Goal: Obtain resource: Obtain resource

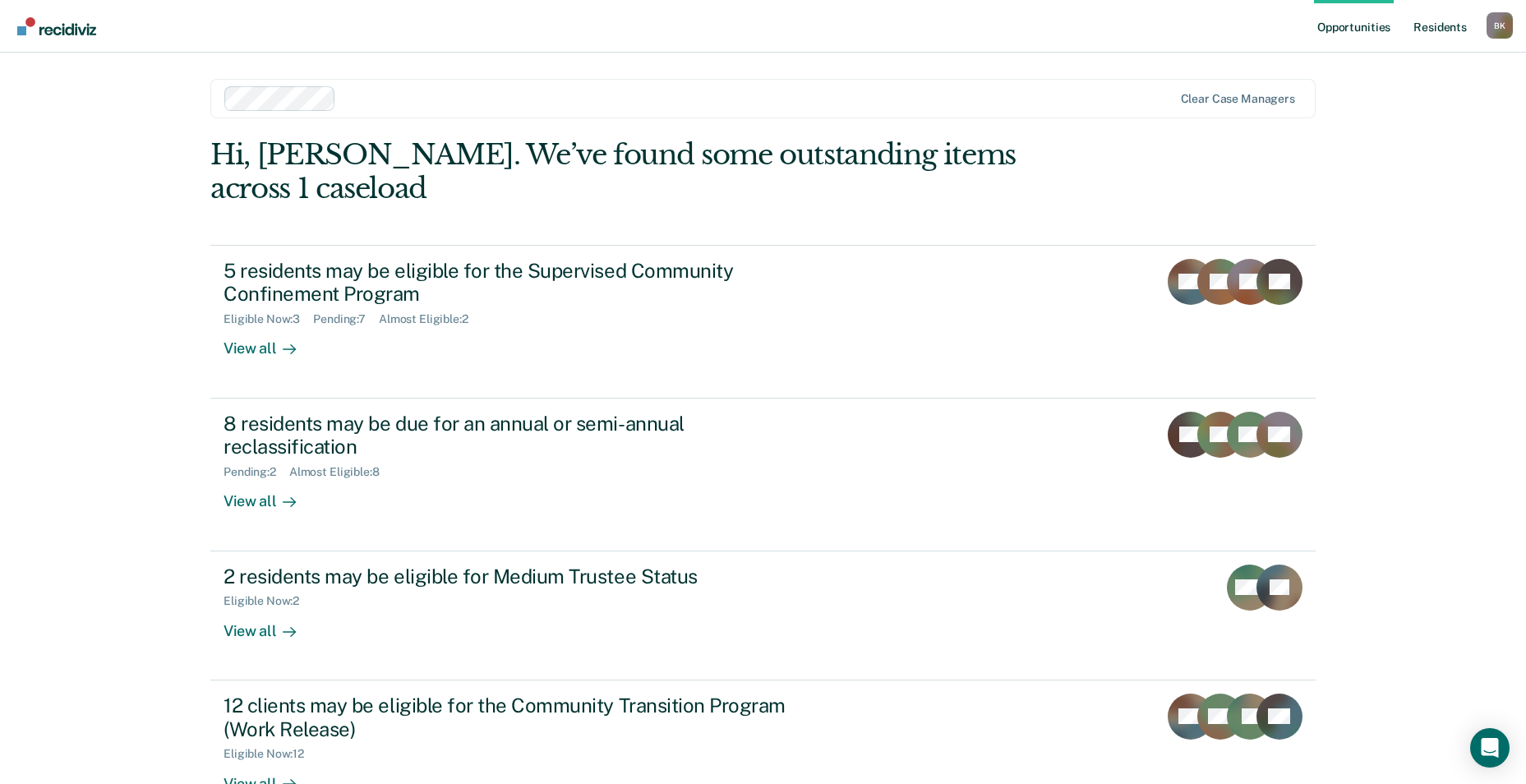
click at [1432, 30] on link "Resident s" at bounding box center [1440, 26] width 60 height 52
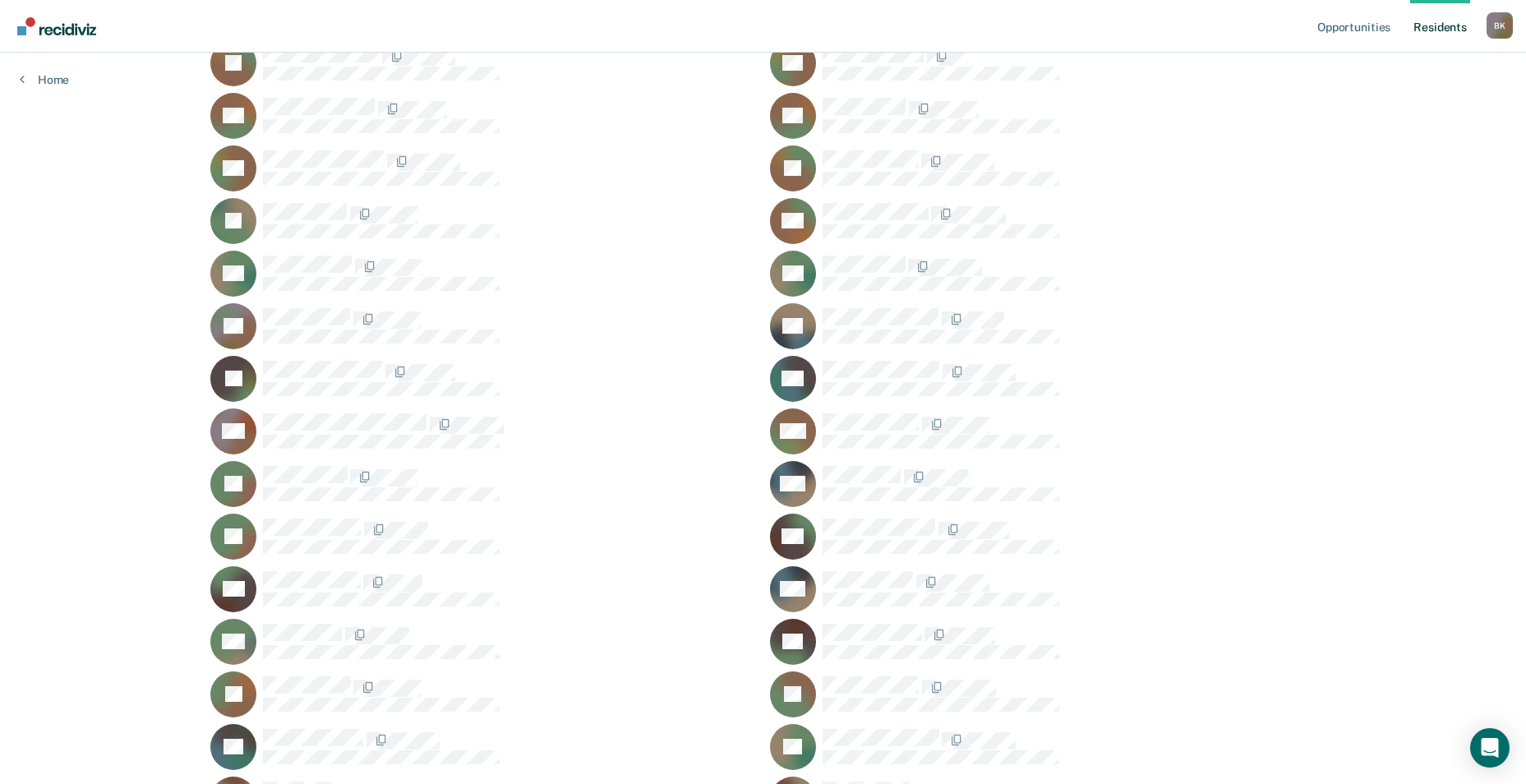
scroll to position [763, 0]
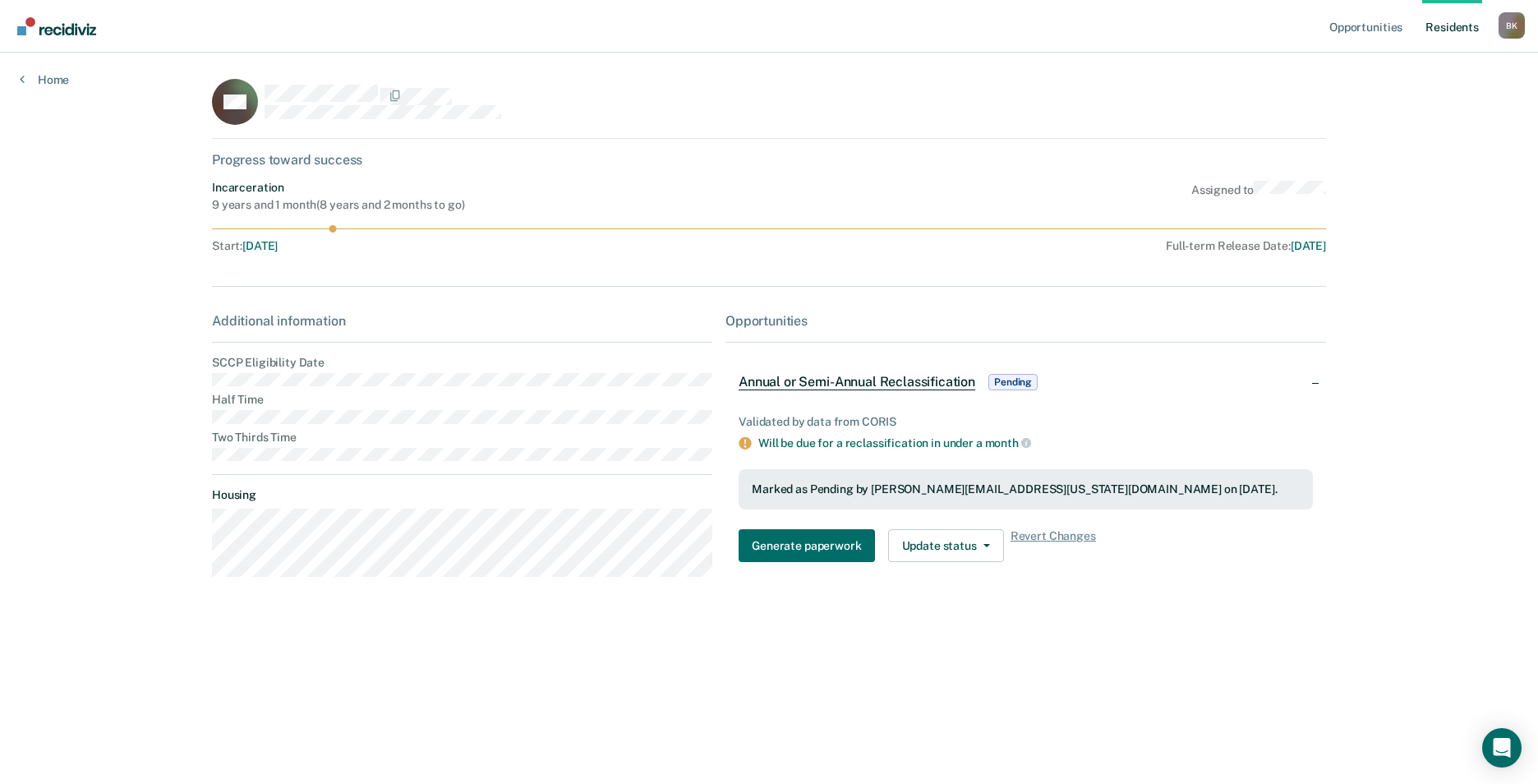
click at [1455, 24] on link "Resident s" at bounding box center [1452, 26] width 60 height 52
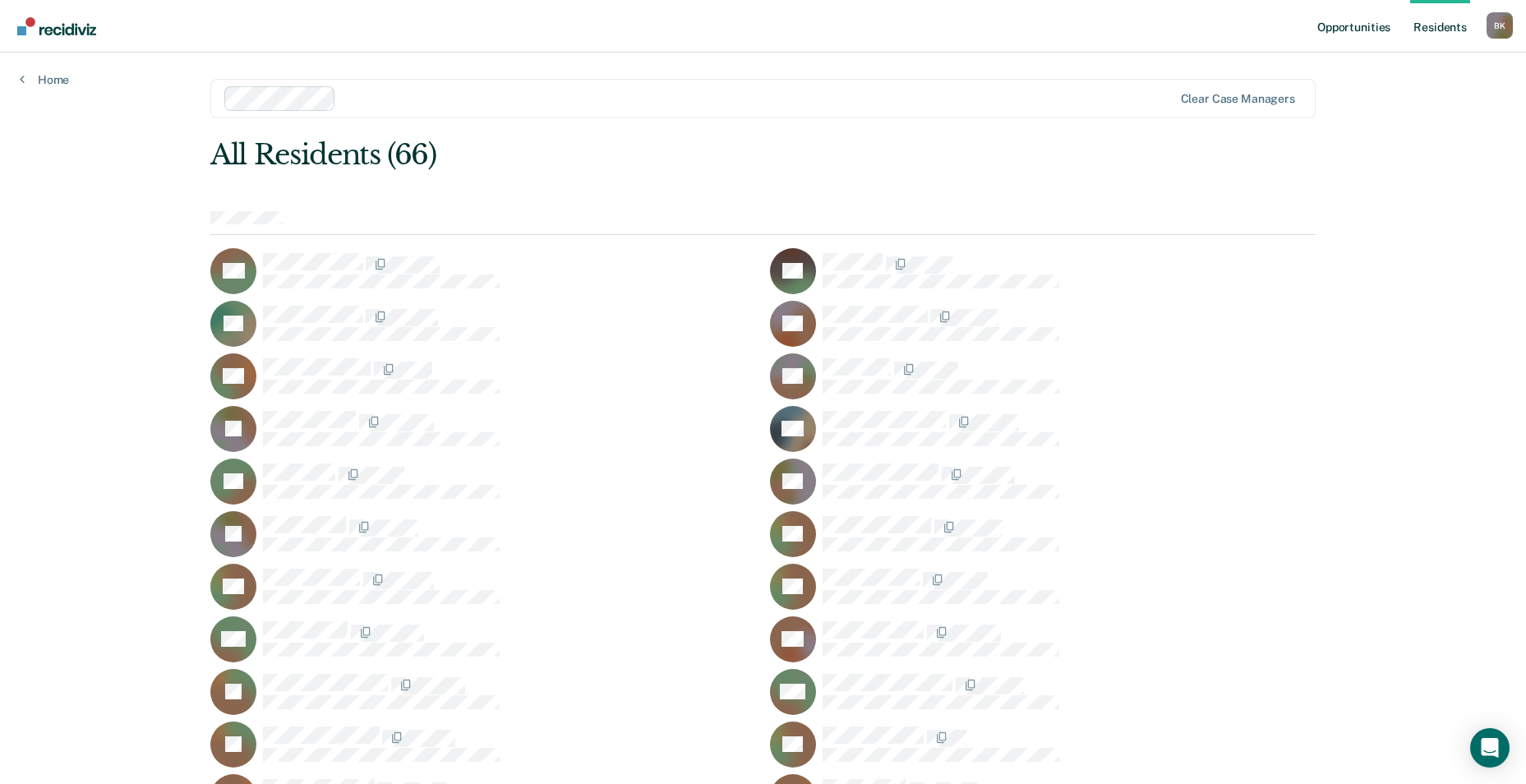
click at [1363, 24] on link "Opportunities" at bounding box center [1354, 26] width 80 height 52
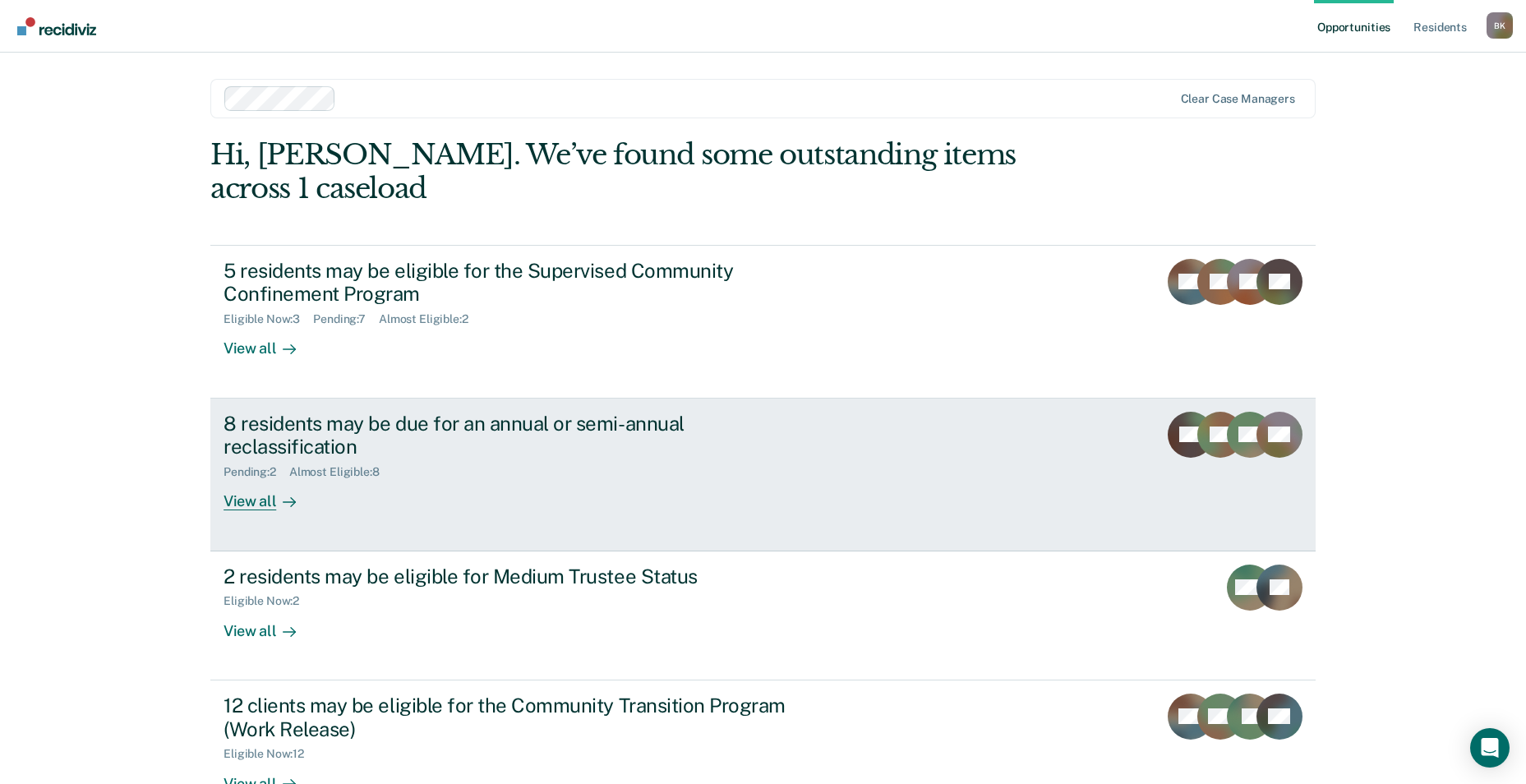
click at [272, 465] on div "Pending : 2" at bounding box center [257, 472] width 66 height 14
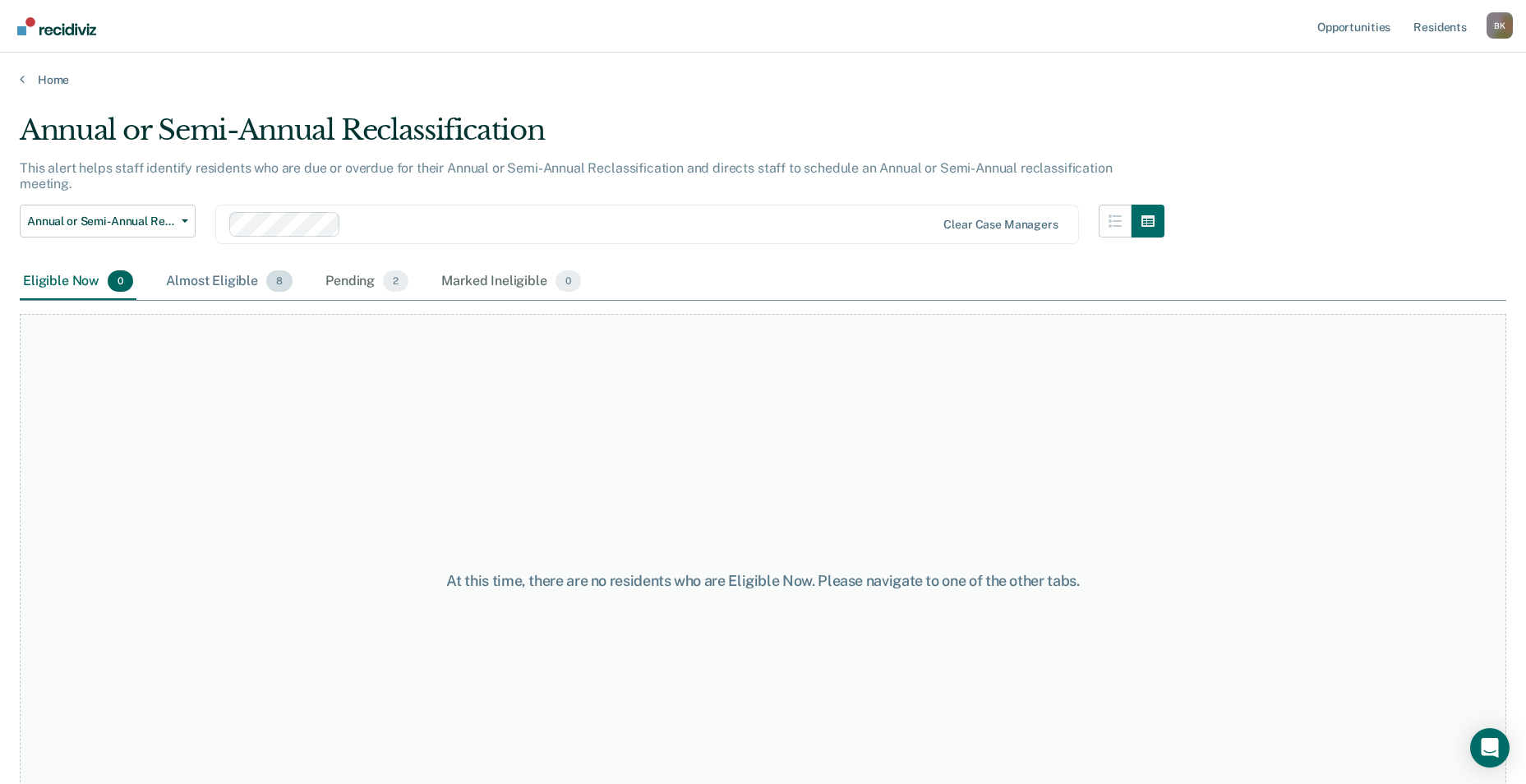
click at [240, 270] on div "Almost Eligible 8" at bounding box center [228, 281] width 133 height 36
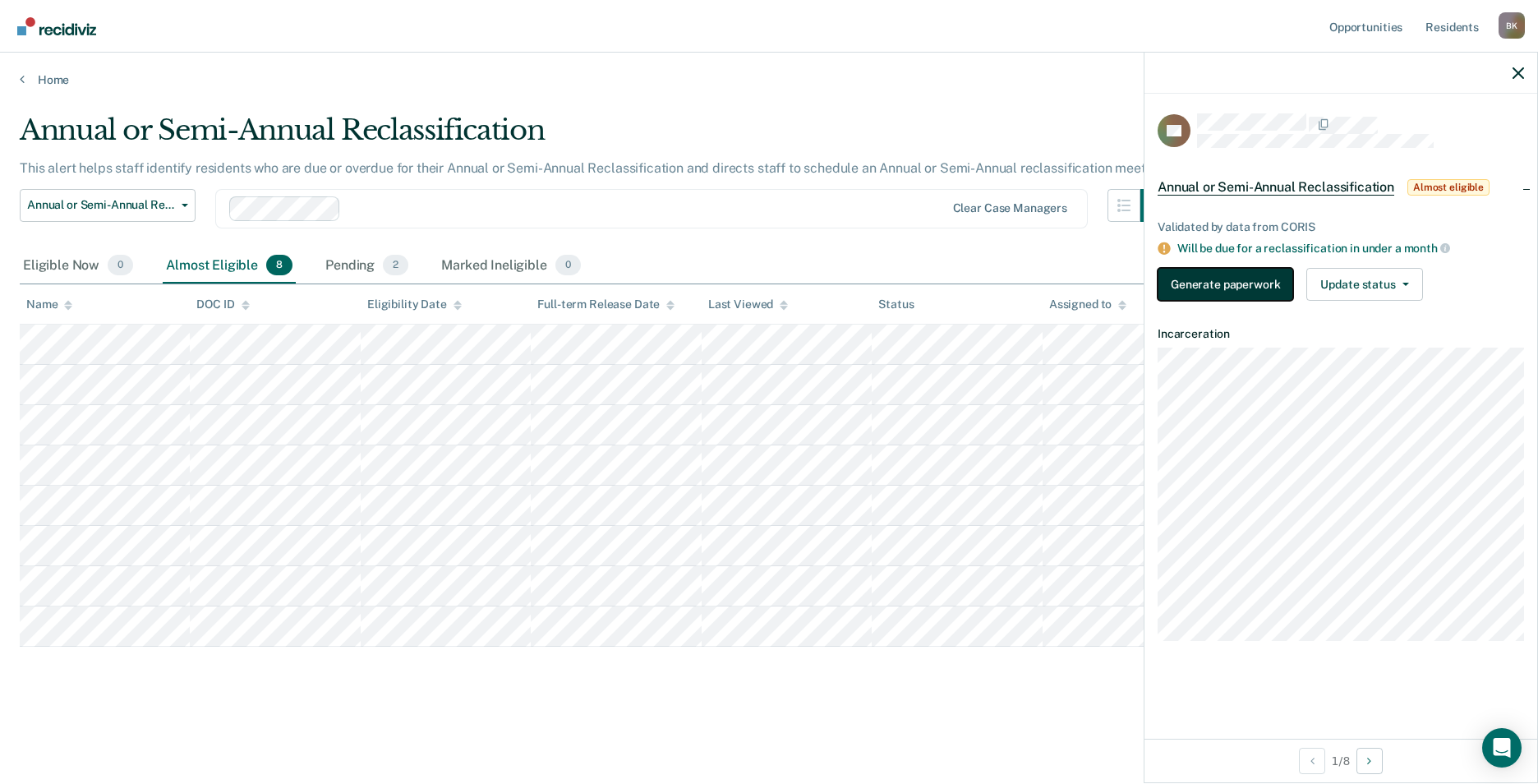
click at [1230, 288] on button "Generate paperwork" at bounding box center [1224, 285] width 135 height 33
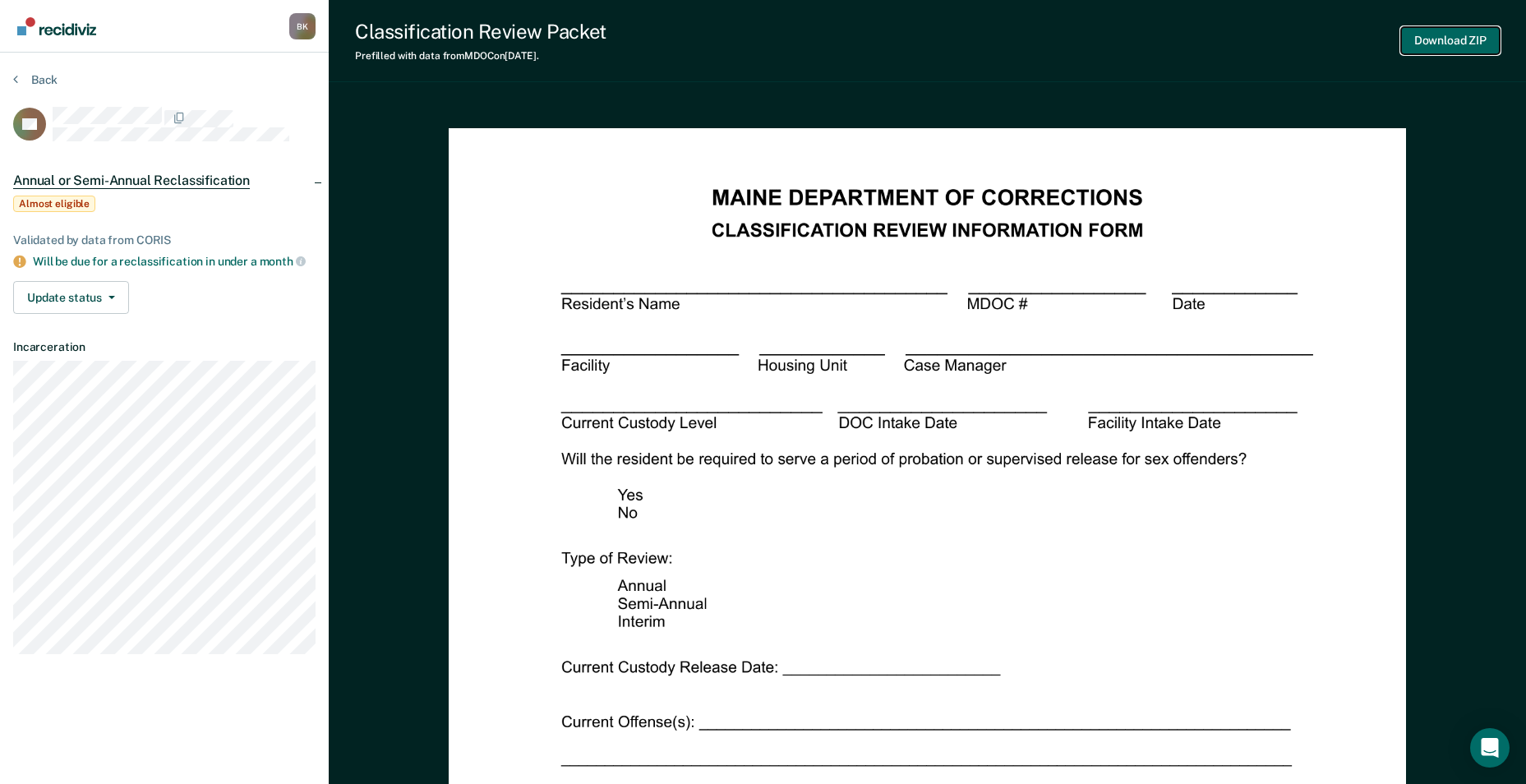
click at [1457, 40] on button "Download ZIP" at bounding box center [1449, 41] width 98 height 27
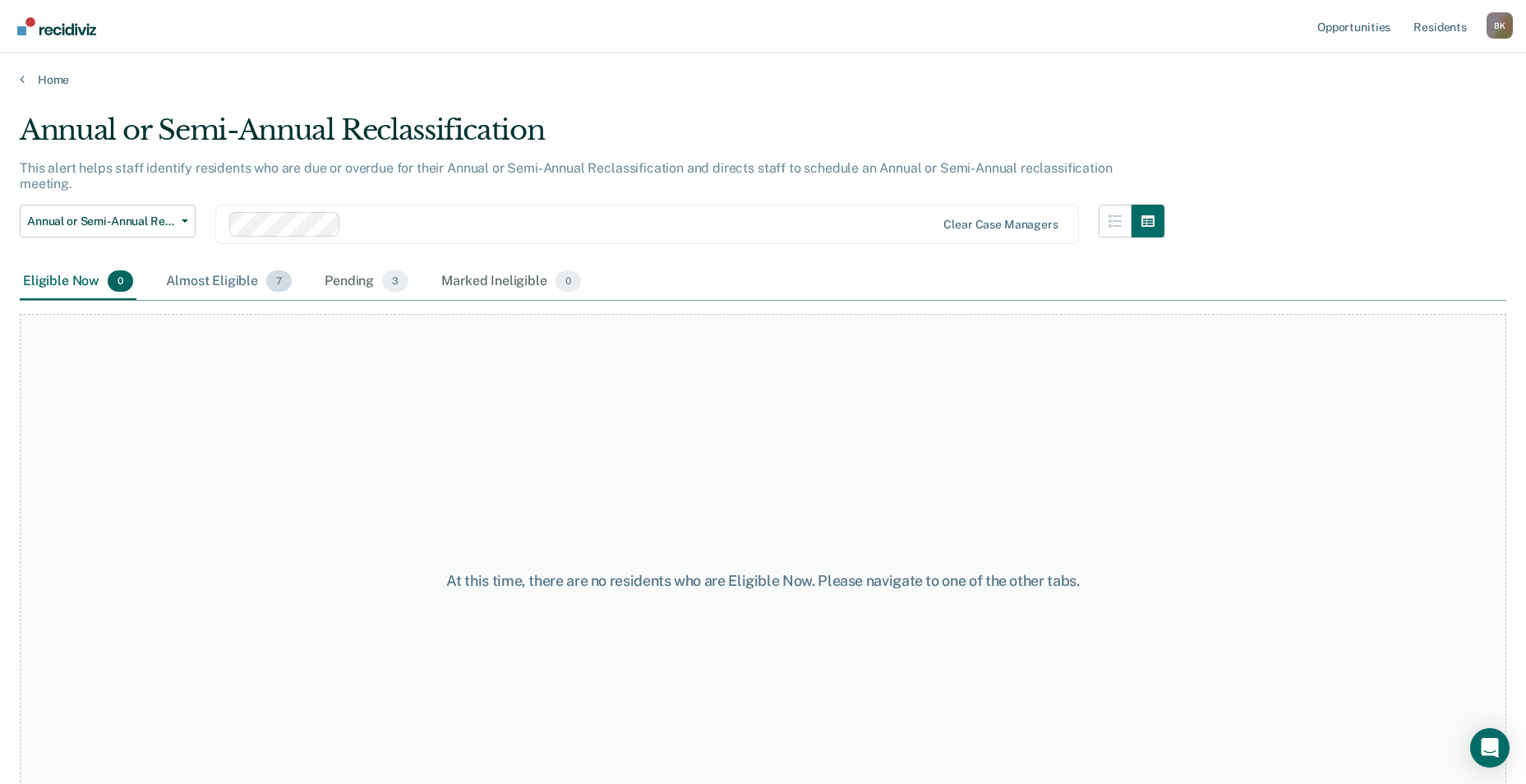
click at [202, 263] on div "Almost Eligible 7" at bounding box center [228, 281] width 132 height 36
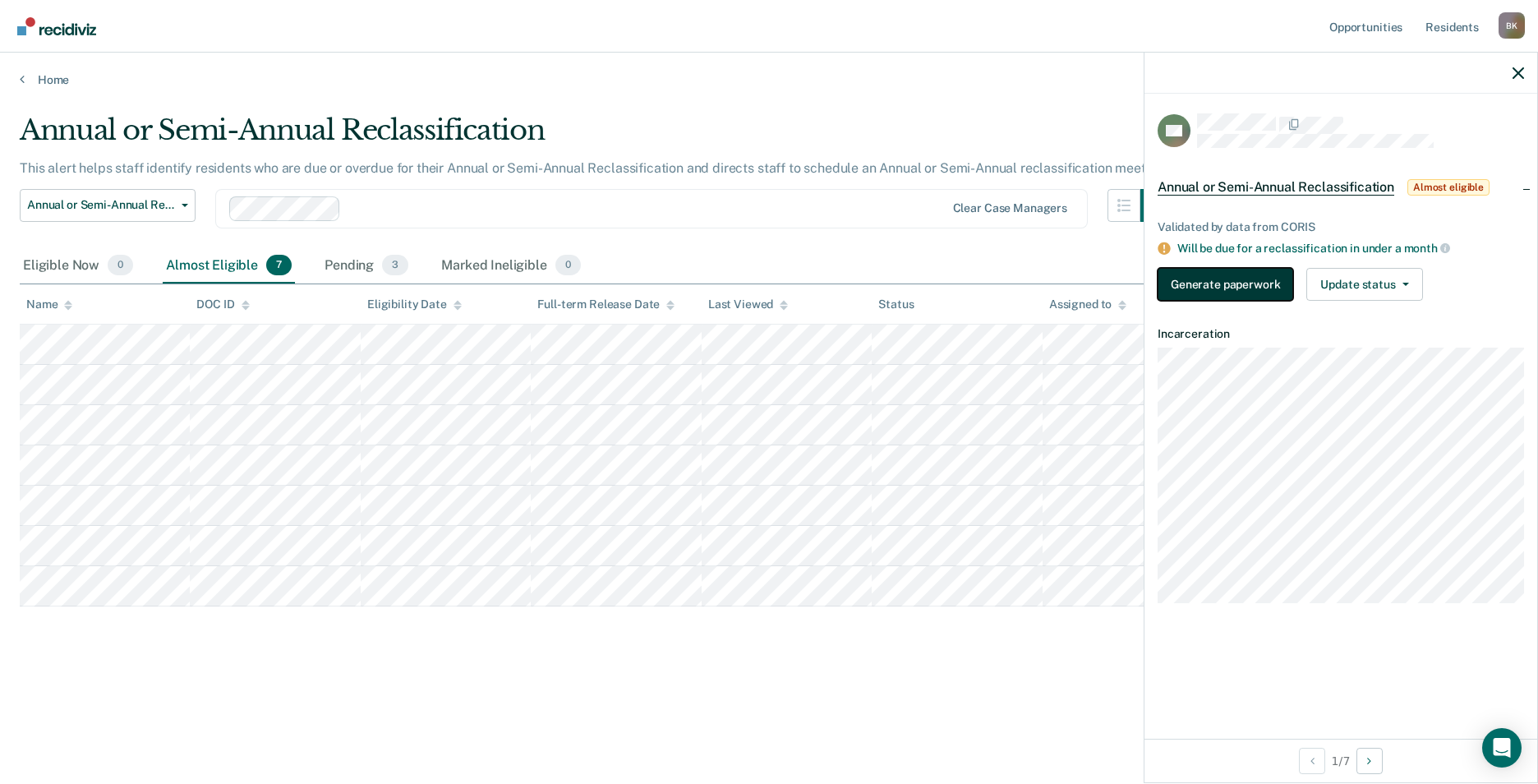
click at [1178, 279] on button "Generate paperwork" at bounding box center [1224, 285] width 135 height 33
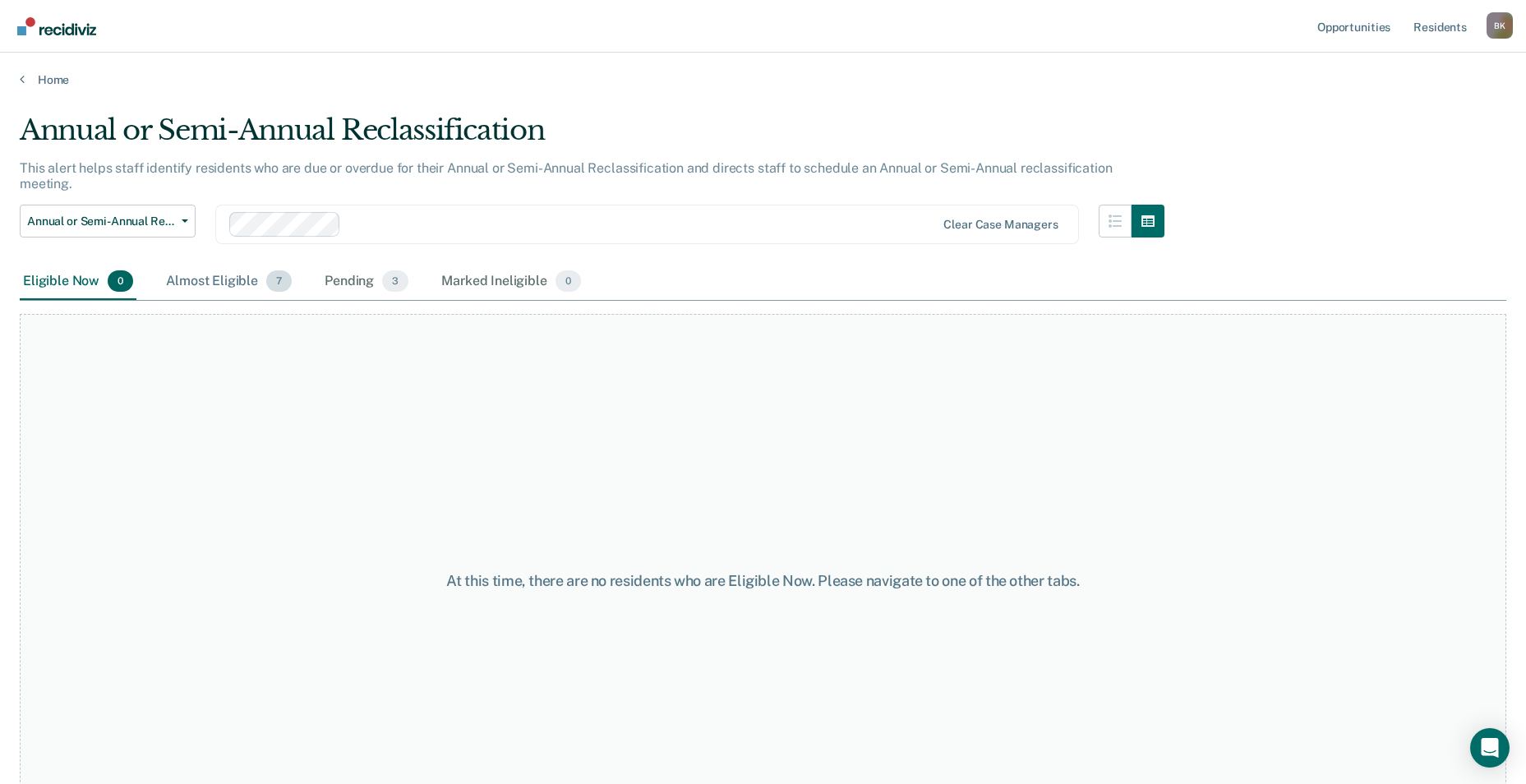
click at [205, 263] on div "Almost Eligible 7" at bounding box center [228, 281] width 132 height 36
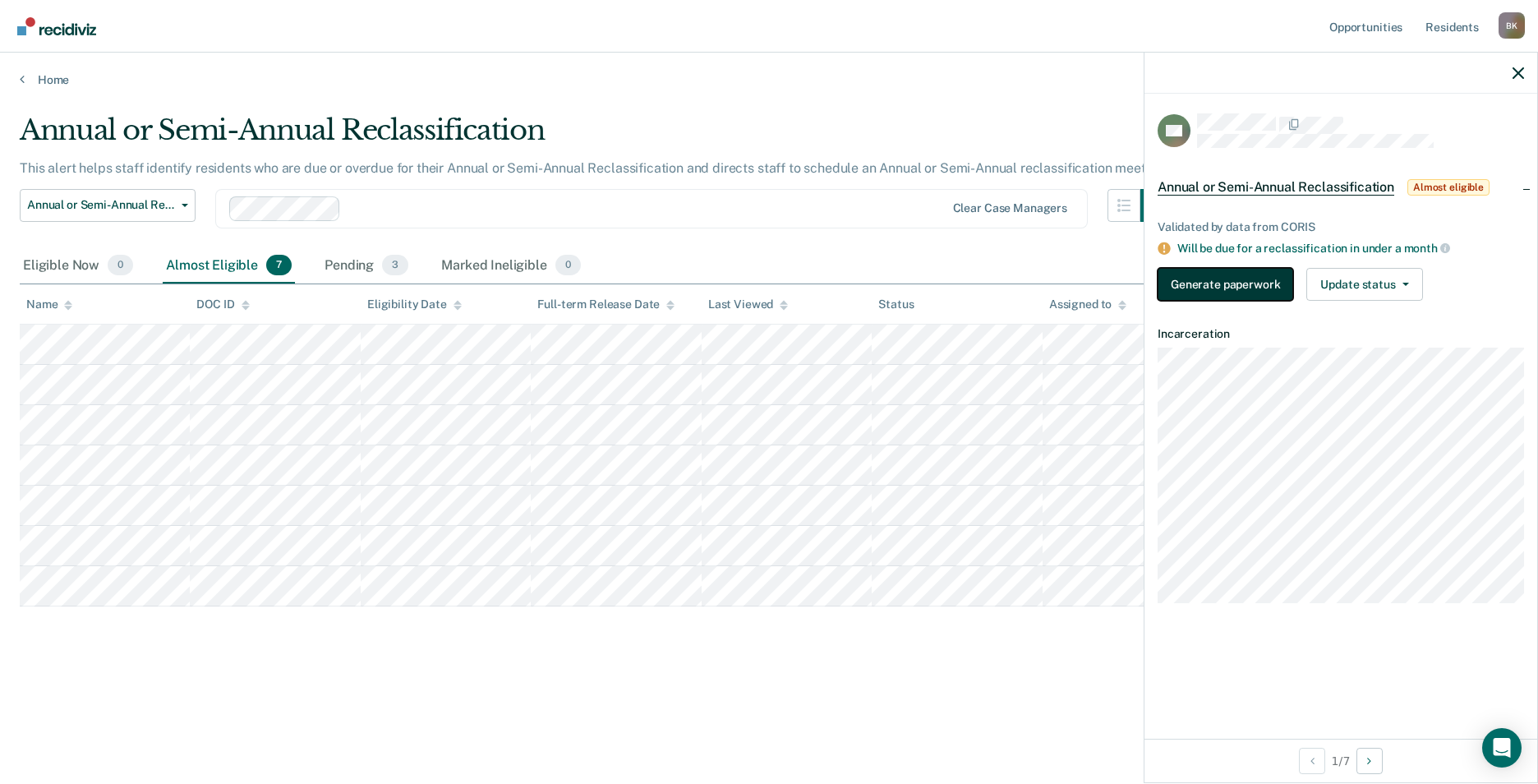
click at [1228, 281] on button "Generate paperwork" at bounding box center [1224, 285] width 135 height 33
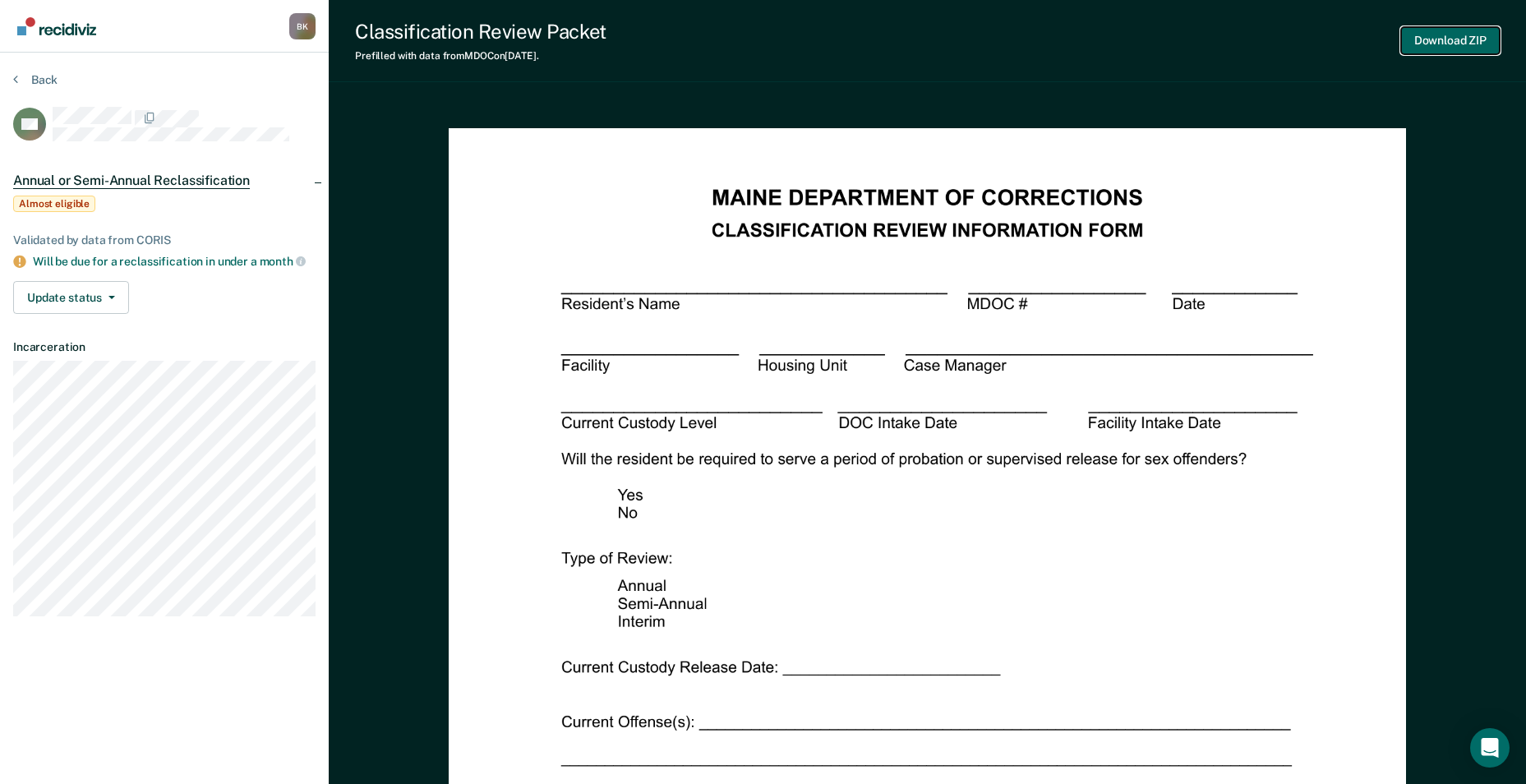
click at [1474, 38] on button "Download ZIP" at bounding box center [1449, 41] width 98 height 27
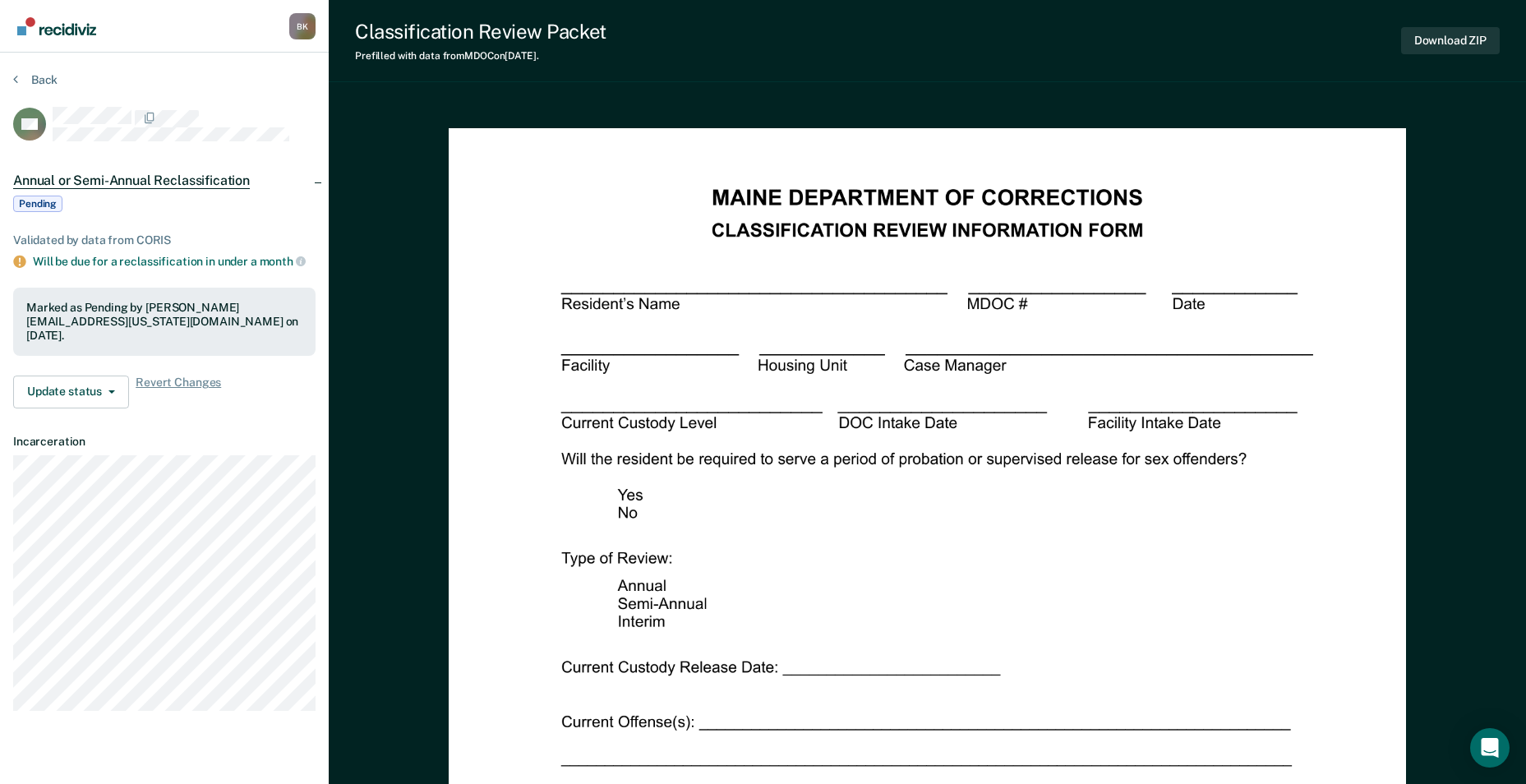
drag, startPoint x: 1484, startPoint y: 367, endPoint x: 1474, endPoint y: 292, distance: 75.7
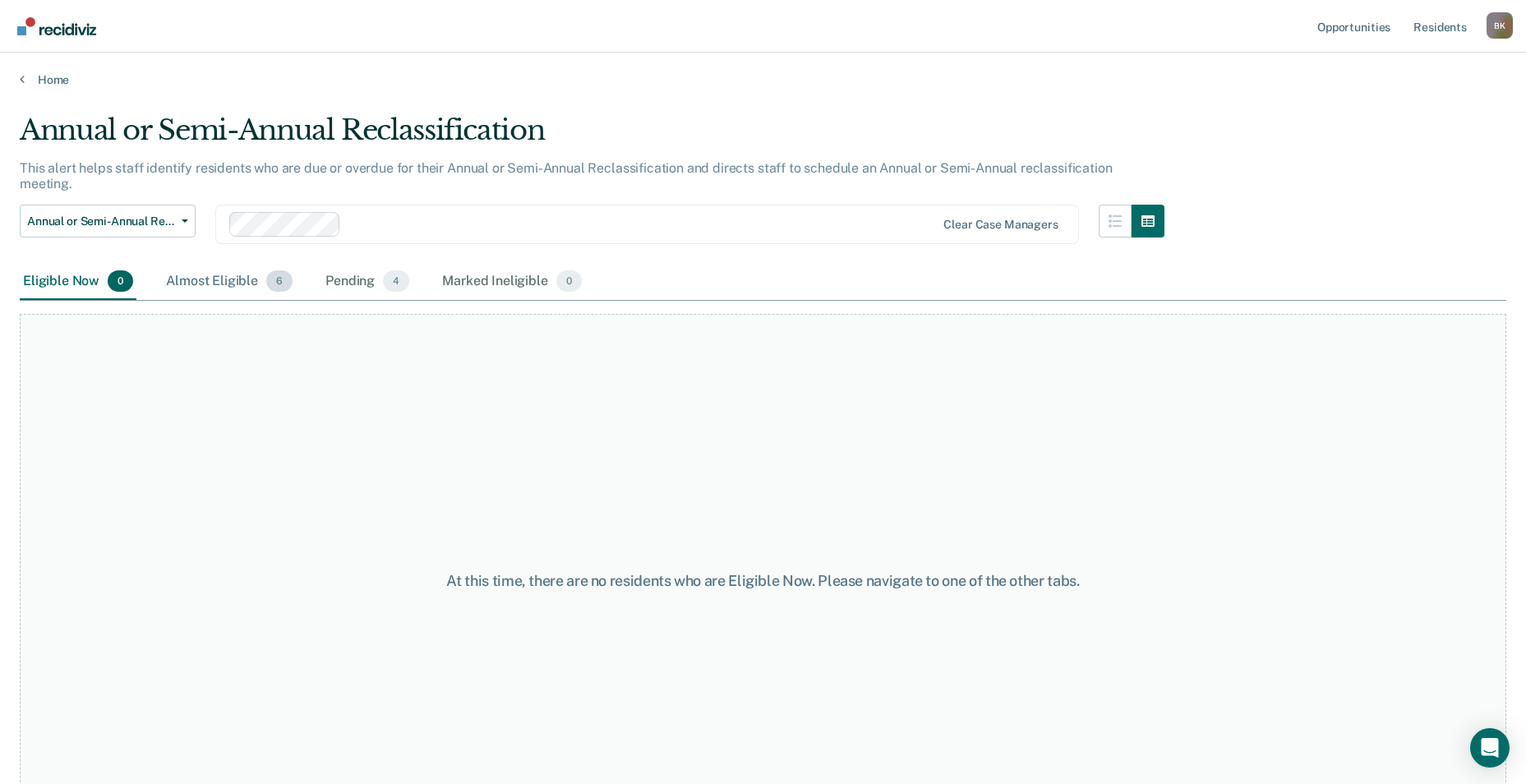
click at [193, 263] on div "Almost Eligible 6" at bounding box center [228, 281] width 133 height 36
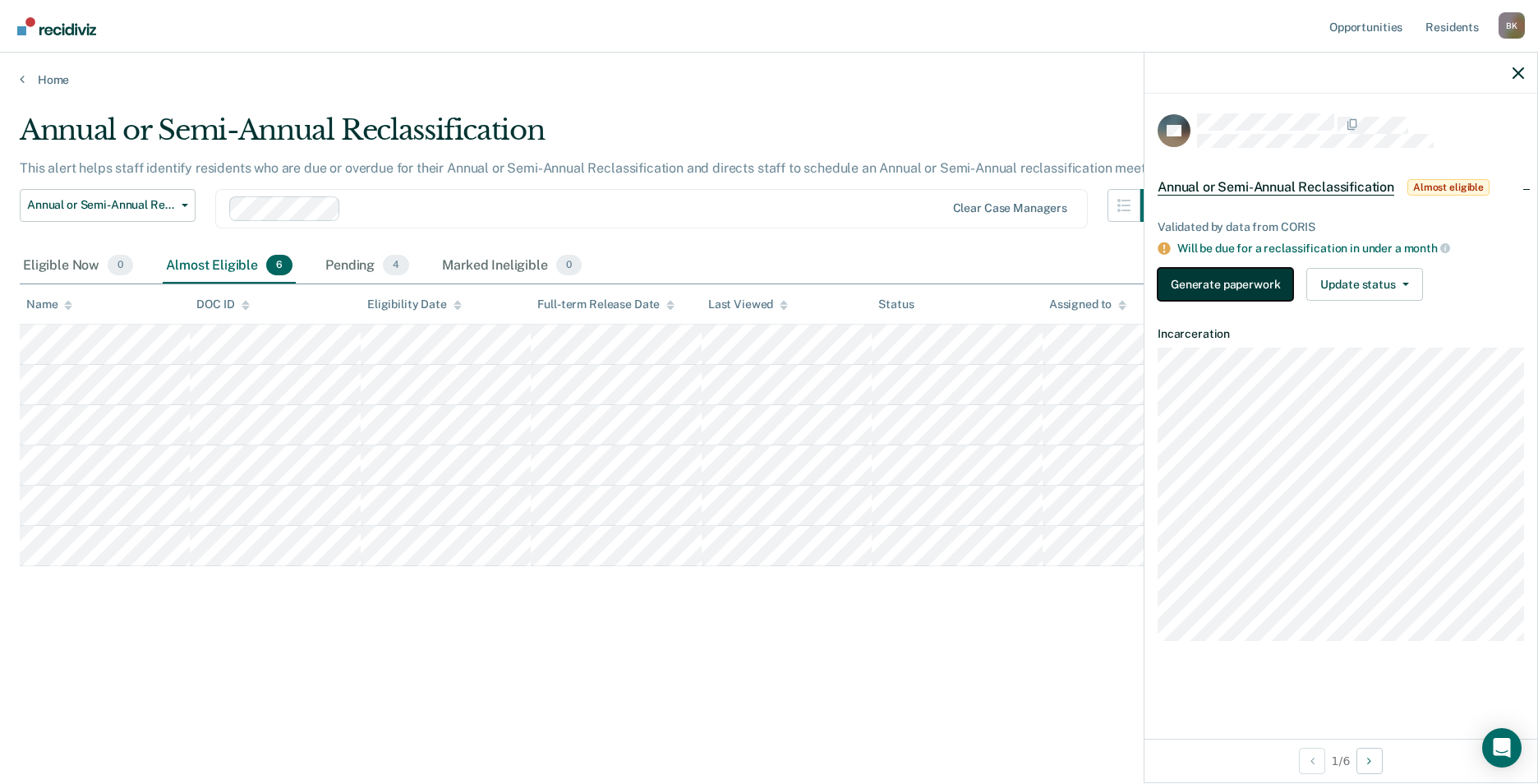
click at [1226, 286] on button "Generate paperwork" at bounding box center [1224, 285] width 135 height 33
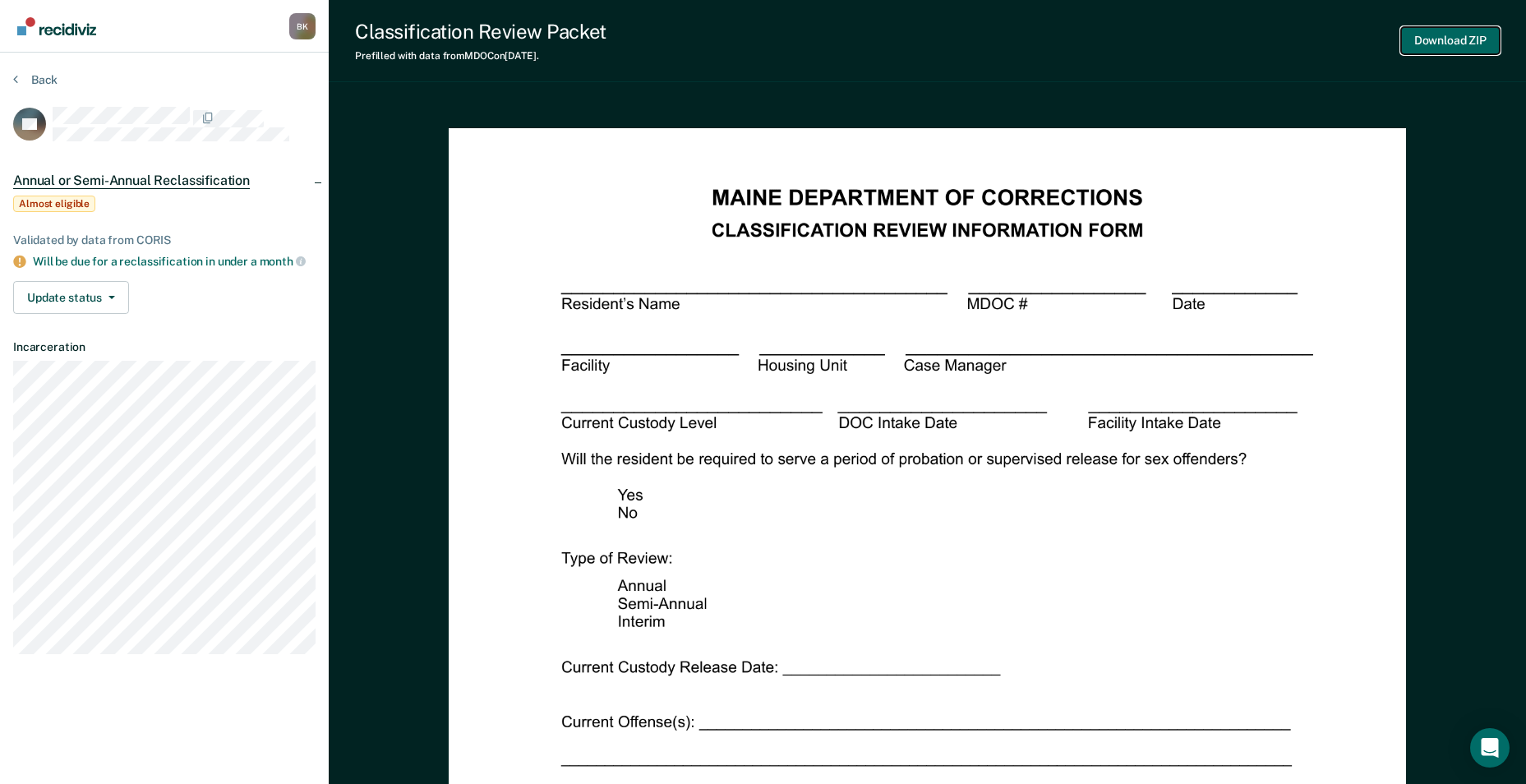
click at [1471, 39] on button "Download ZIP" at bounding box center [1449, 41] width 98 height 27
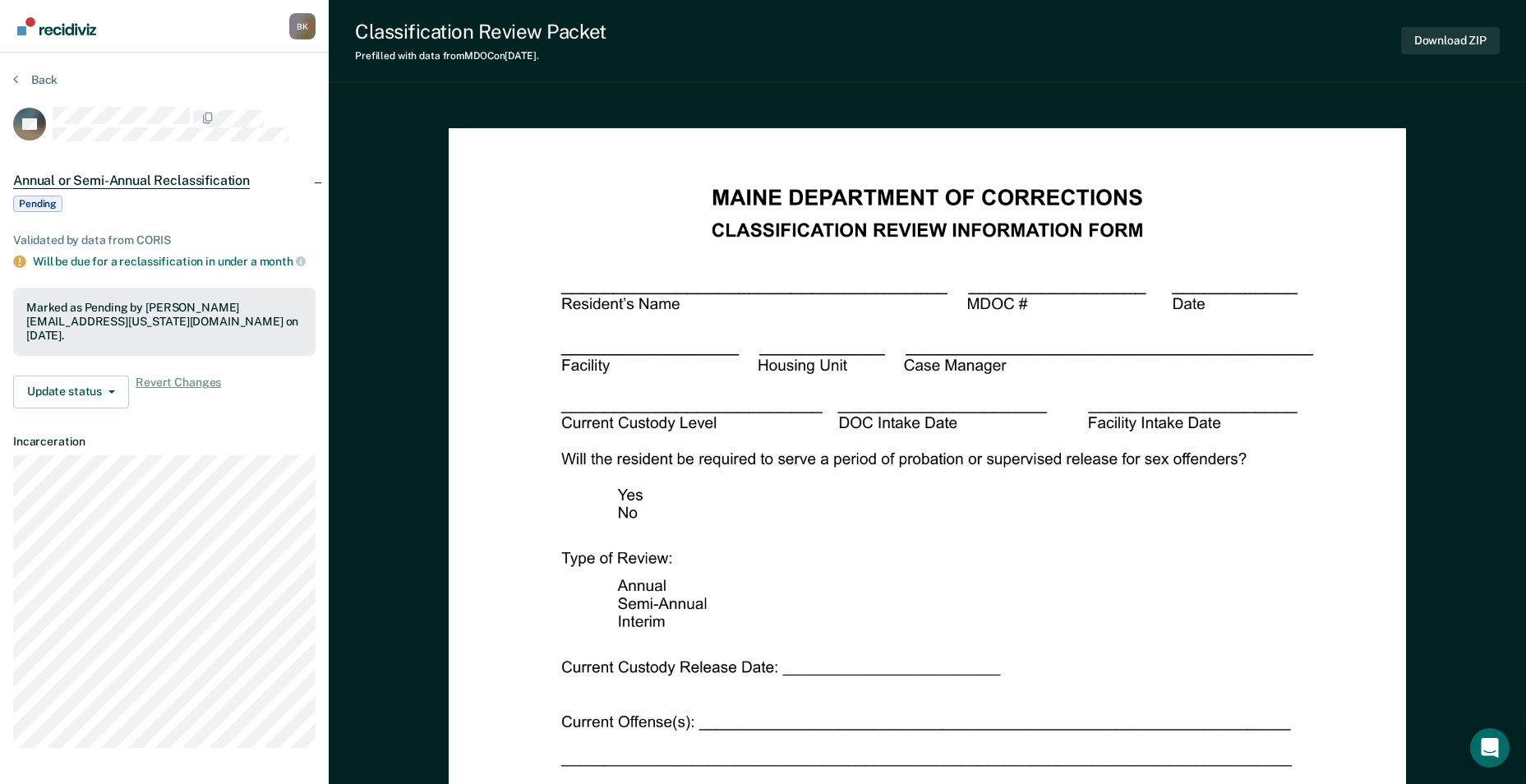
click at [913, 57] on div "Classification Review Packet Prefilled with data from MDOC on [DATE] . Download…" at bounding box center [927, 41] width 1197 height 83
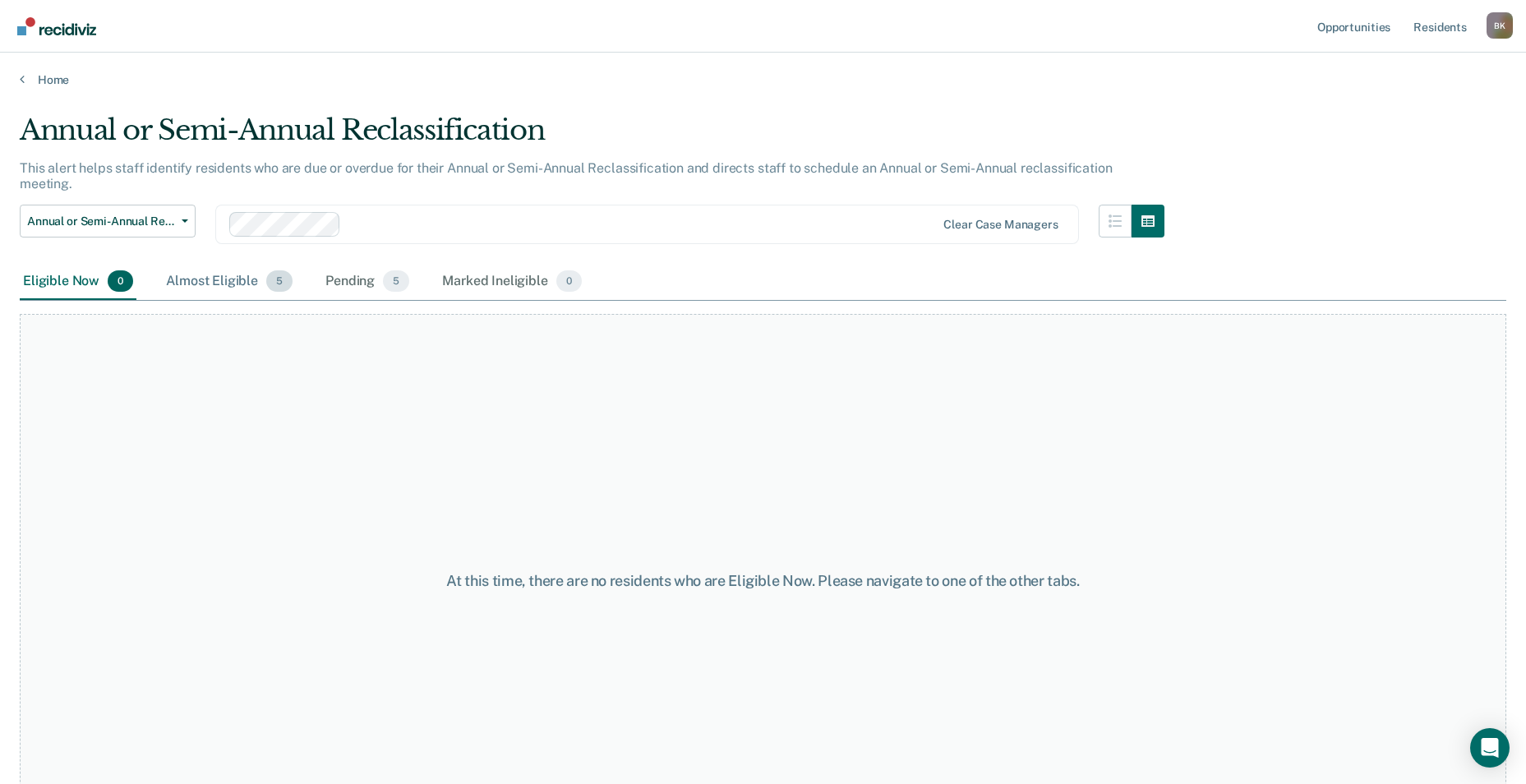
click at [191, 263] on div "Almost Eligible 5" at bounding box center [228, 281] width 133 height 36
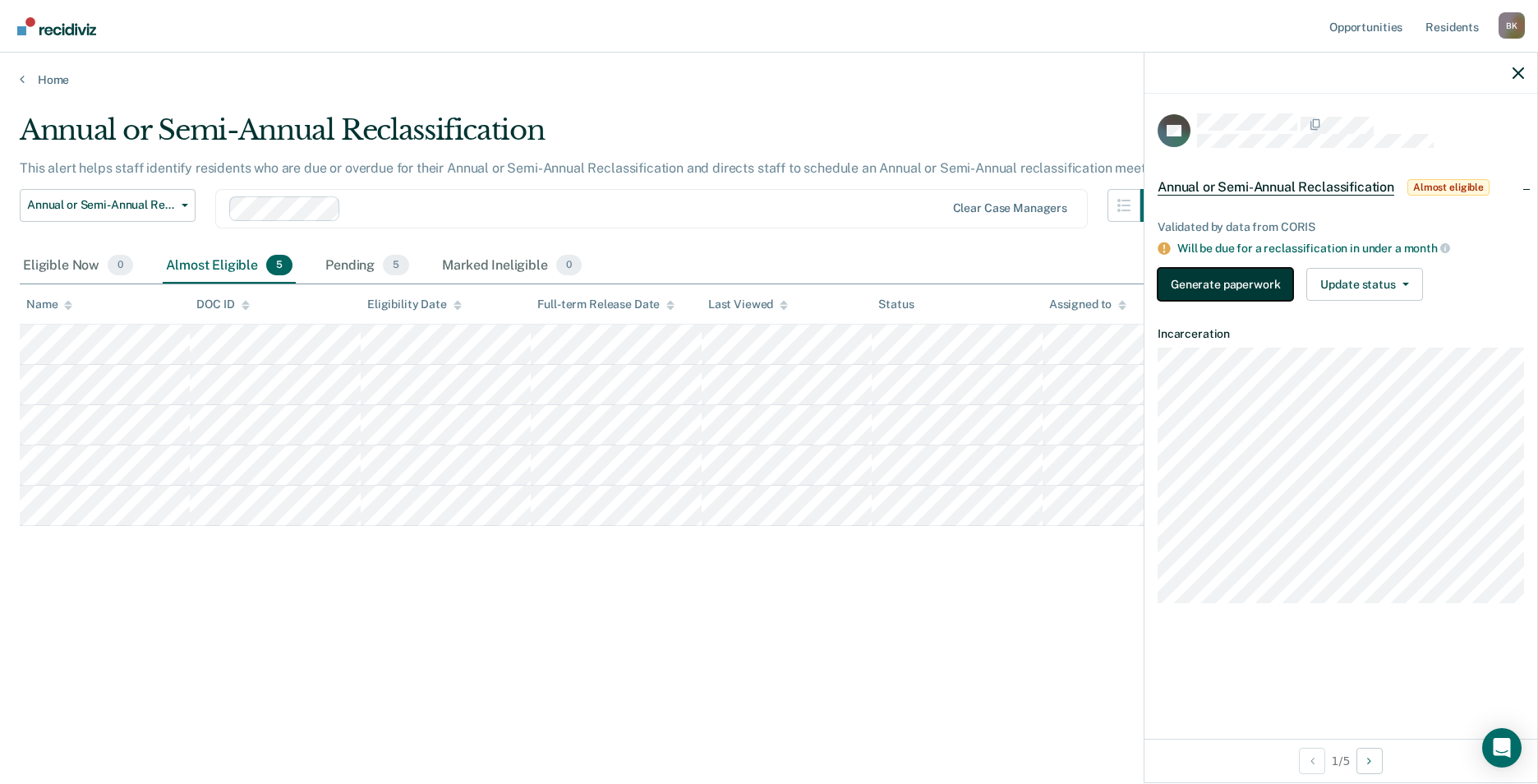
click at [1249, 291] on button "Generate paperwork" at bounding box center [1224, 285] width 135 height 33
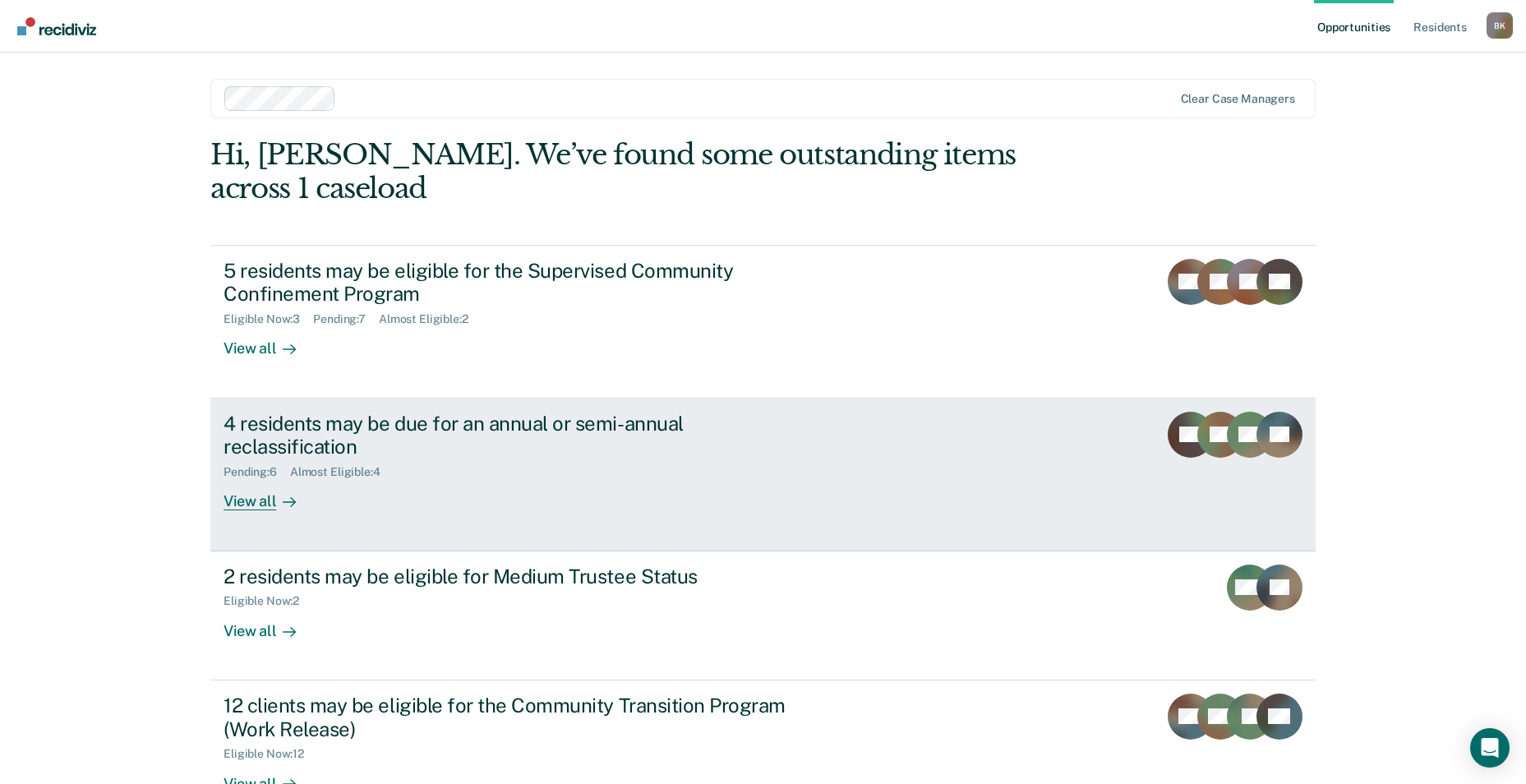
click at [271, 412] on div "4 residents may be due for an annual or semi-annual reclassification" at bounding box center [511, 435] width 576 height 48
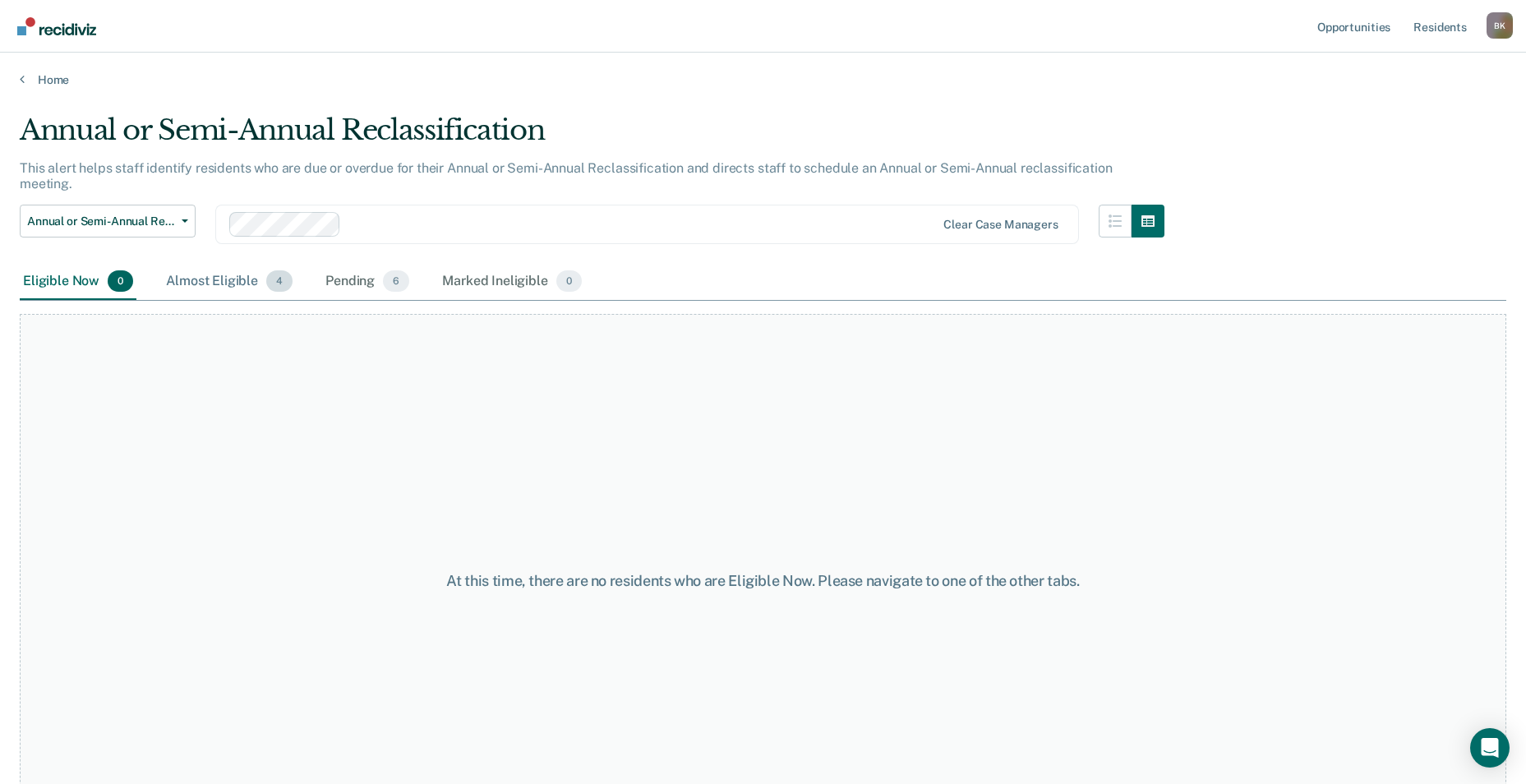
click at [178, 263] on div "Almost Eligible 4" at bounding box center [228, 281] width 133 height 36
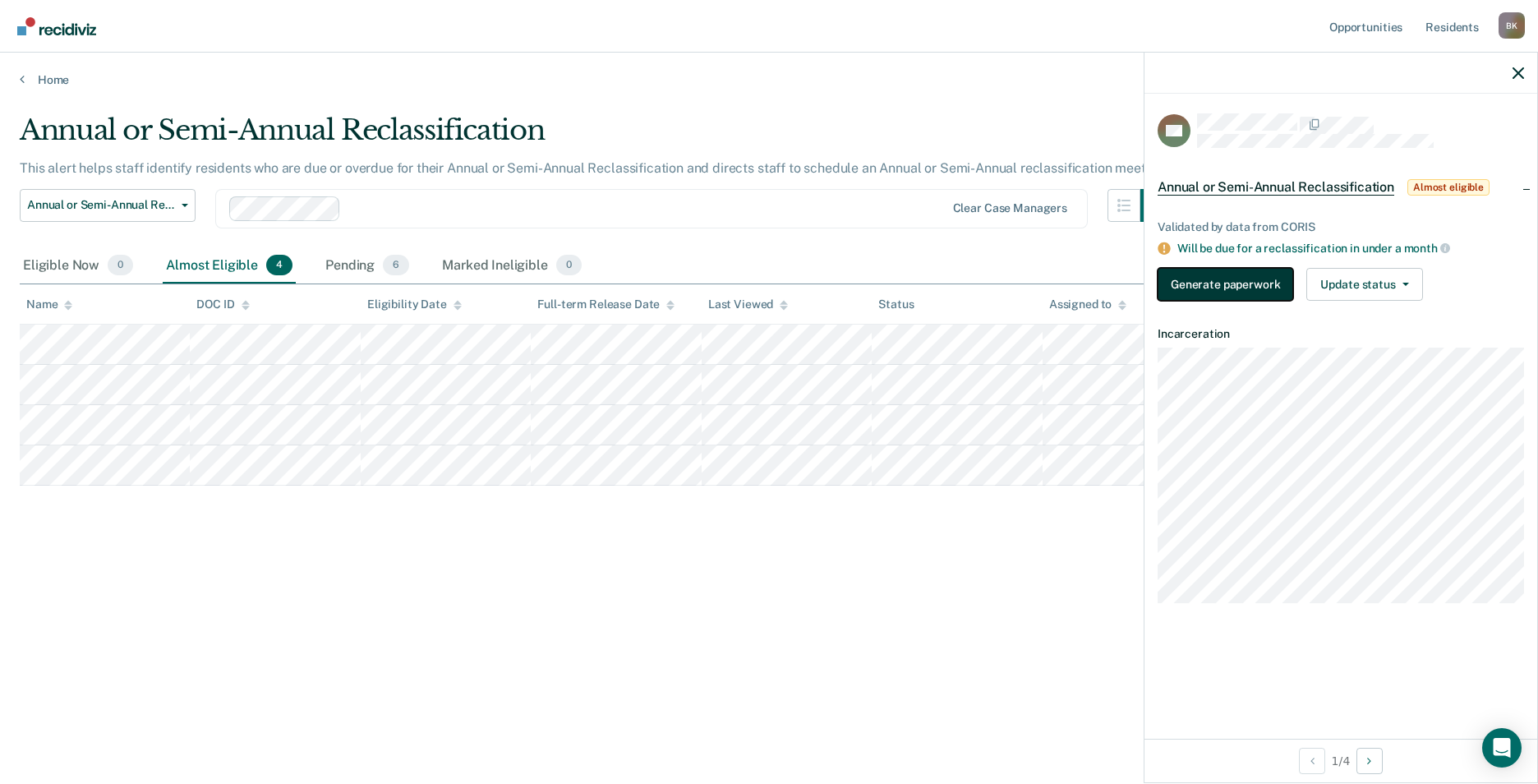
click at [1191, 285] on button "Generate paperwork" at bounding box center [1224, 285] width 135 height 33
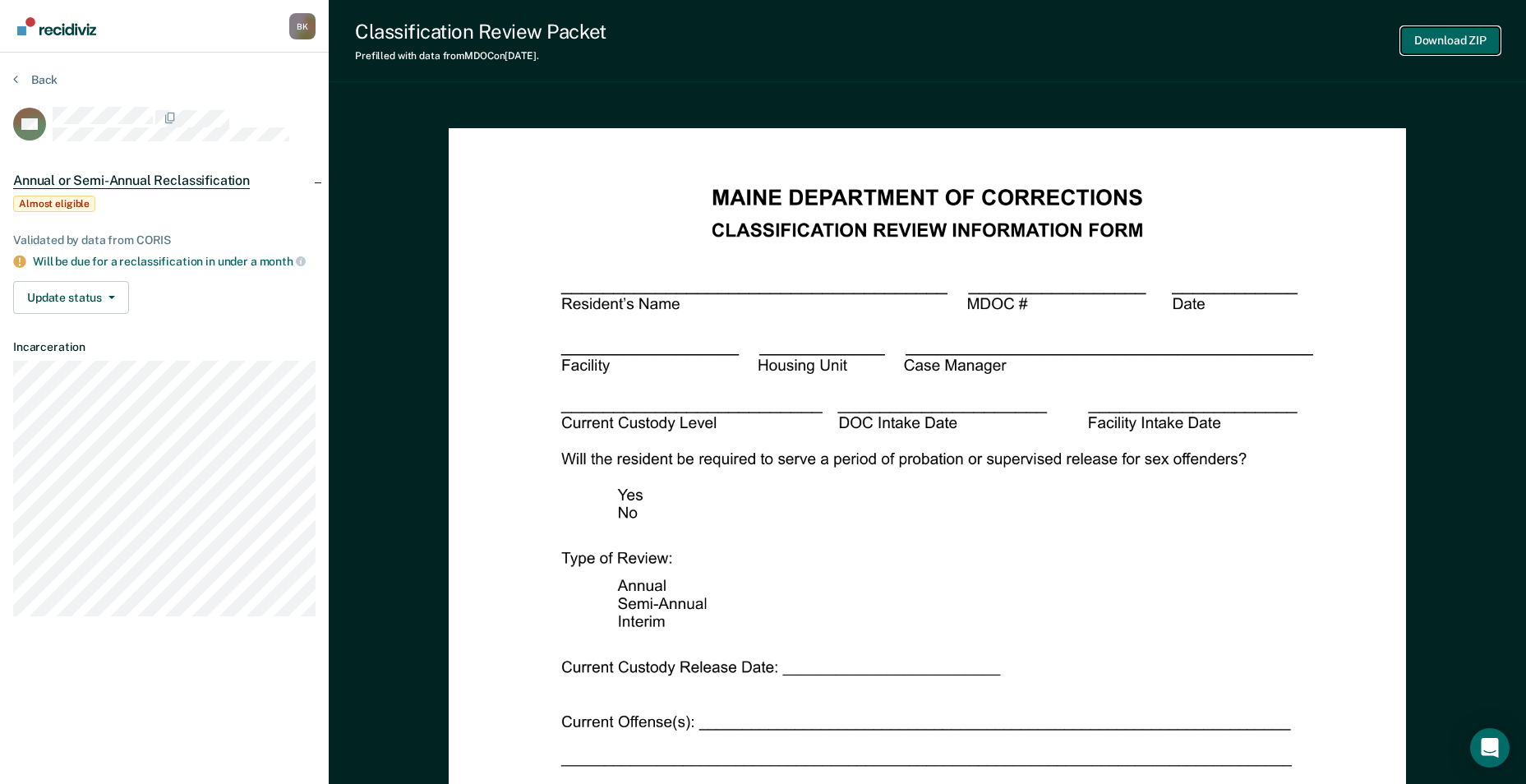
click at [1465, 38] on button "Download ZIP" at bounding box center [1449, 41] width 98 height 27
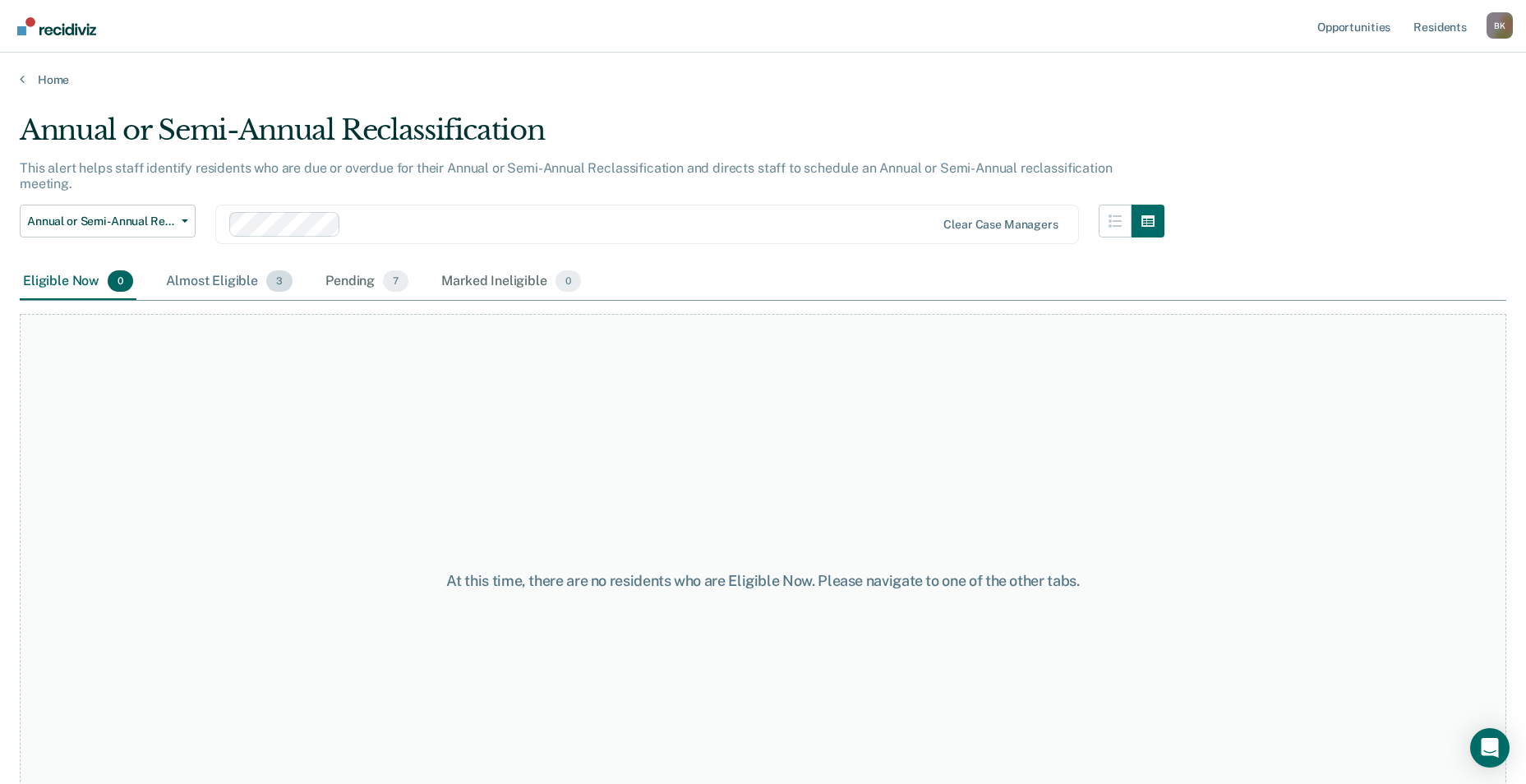
click at [231, 268] on div "Almost Eligible 3" at bounding box center [228, 281] width 133 height 36
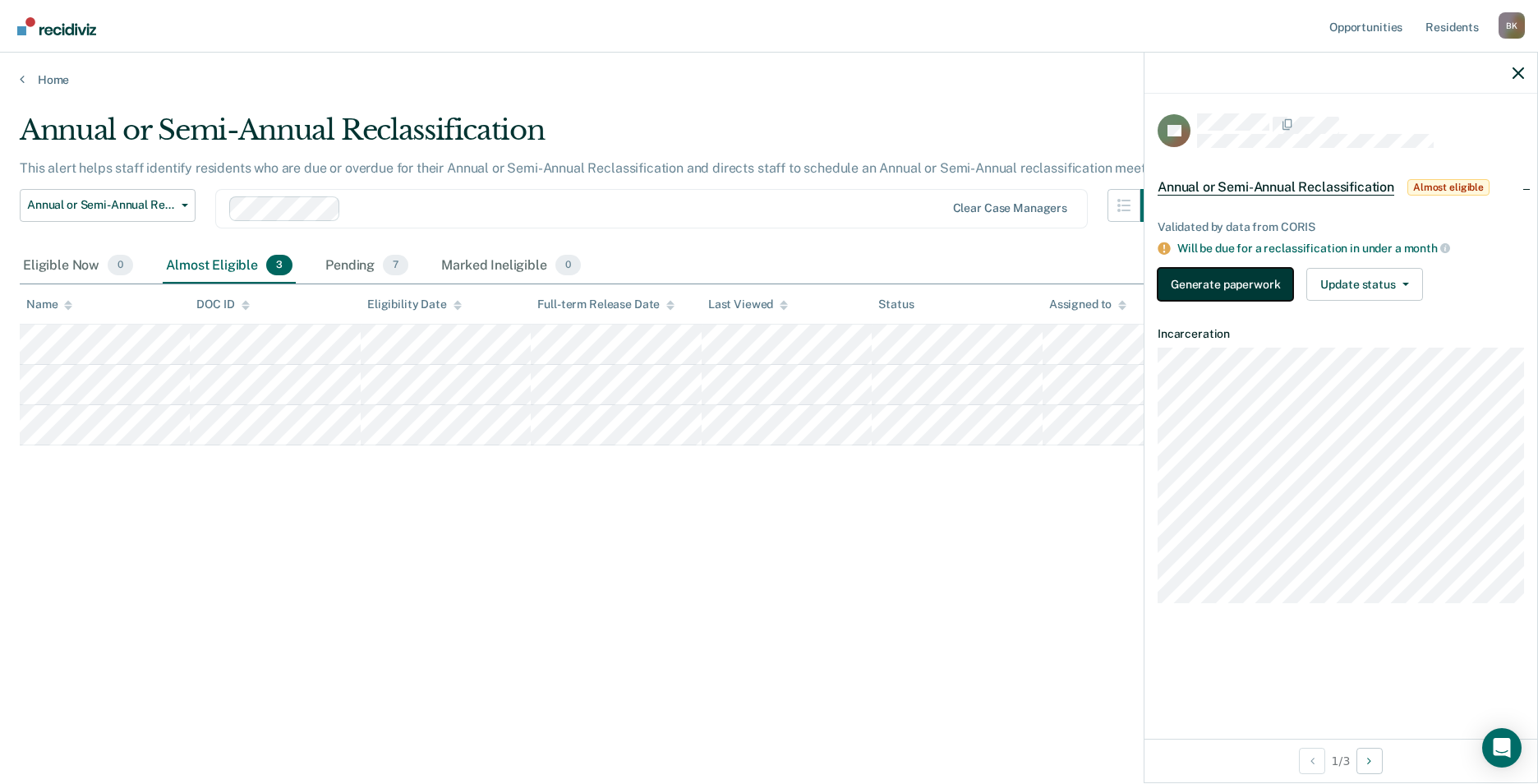
click at [1247, 276] on button "Generate paperwork" at bounding box center [1224, 285] width 135 height 33
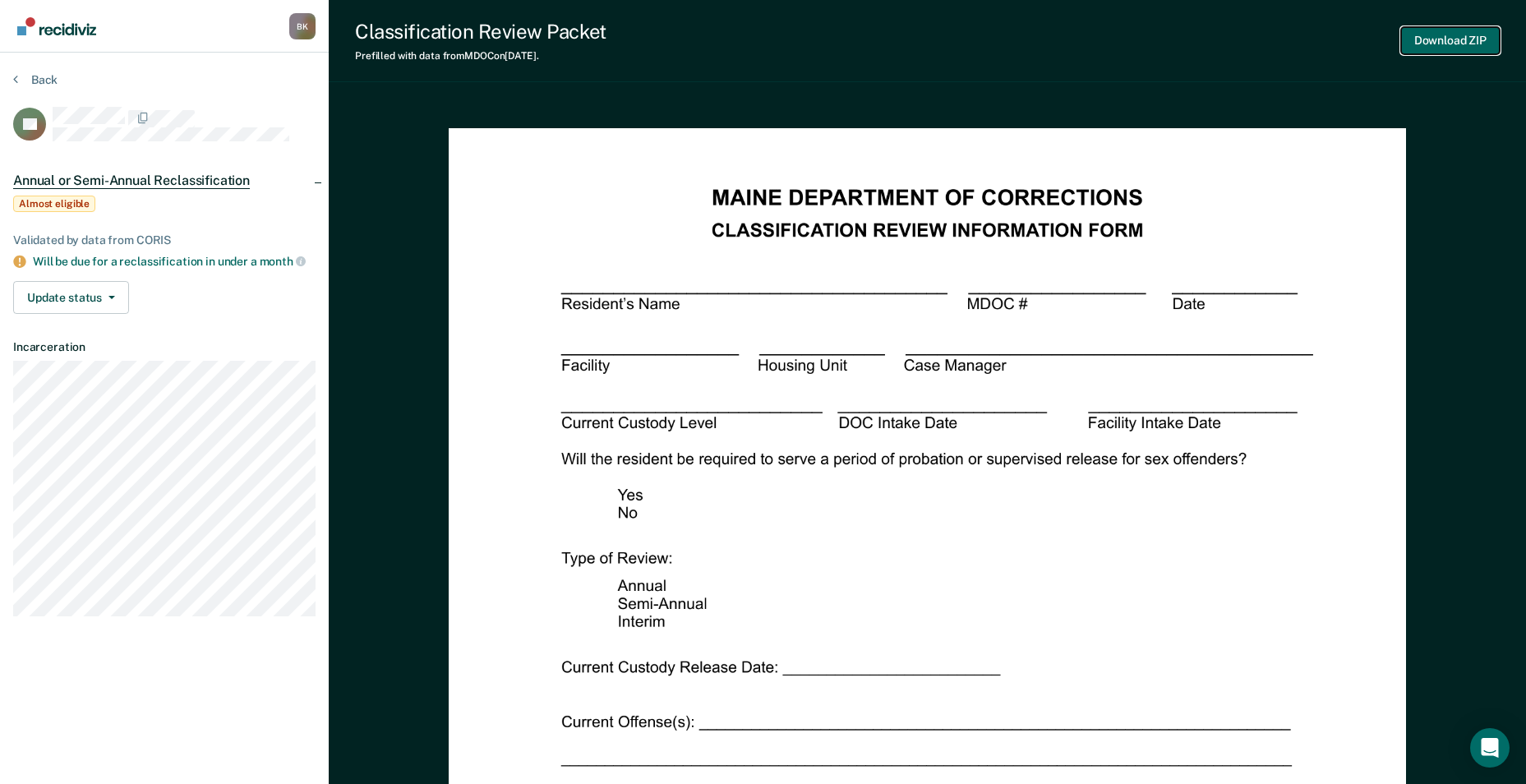
click at [1448, 34] on button "Download ZIP" at bounding box center [1449, 41] width 98 height 27
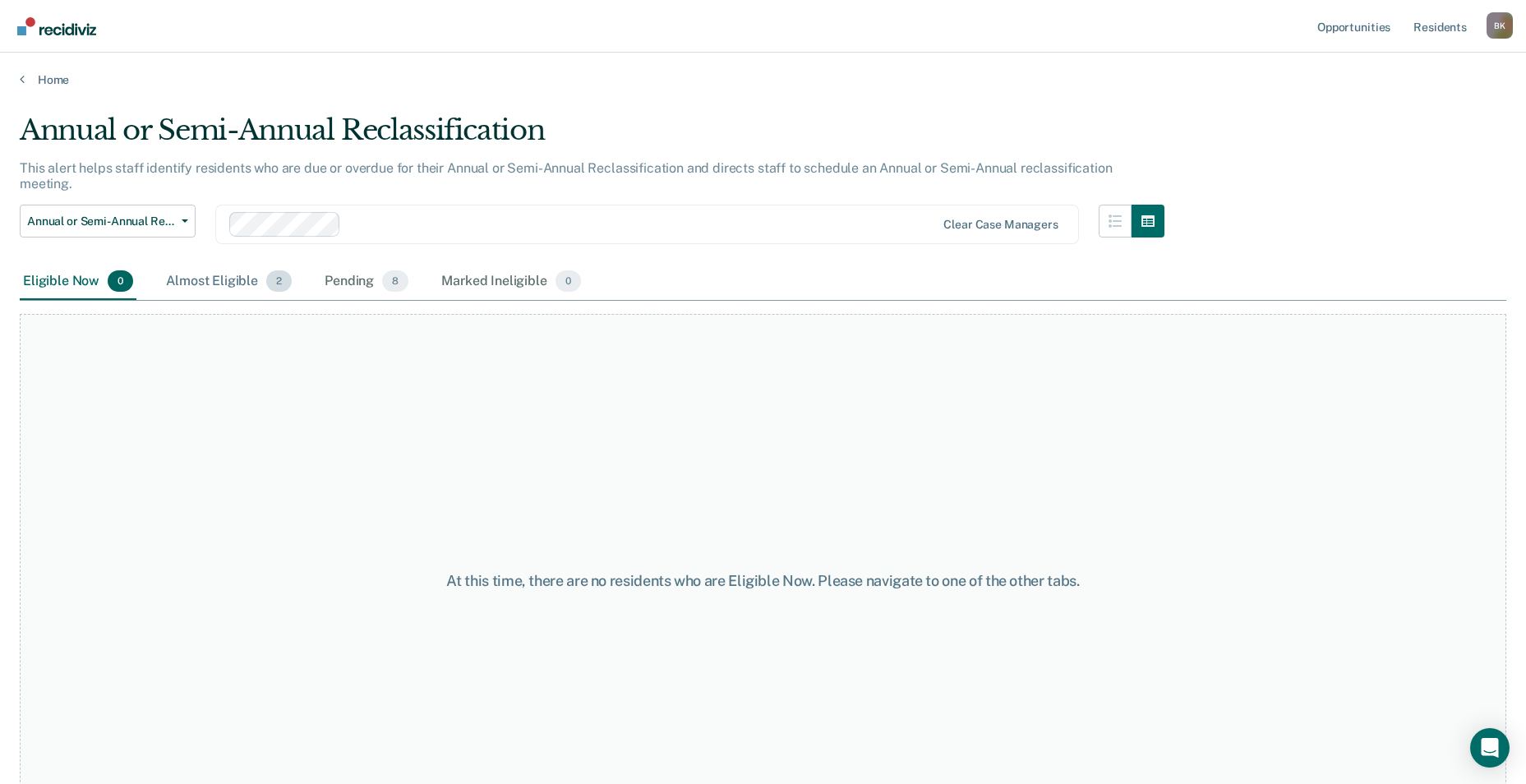
click at [246, 276] on div "Almost Eligible 2" at bounding box center [228, 281] width 132 height 36
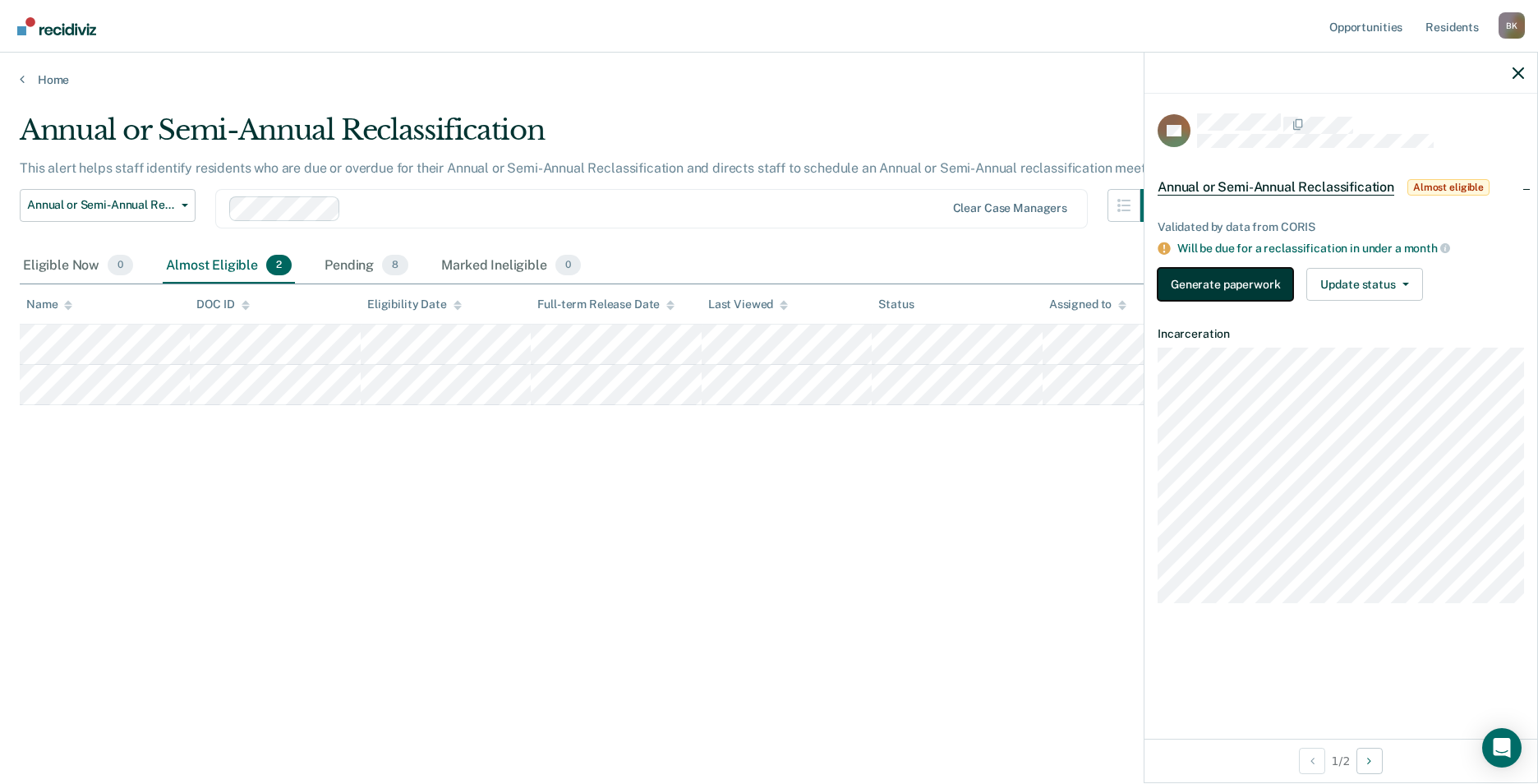
click at [1218, 289] on button "Generate paperwork" at bounding box center [1224, 285] width 135 height 33
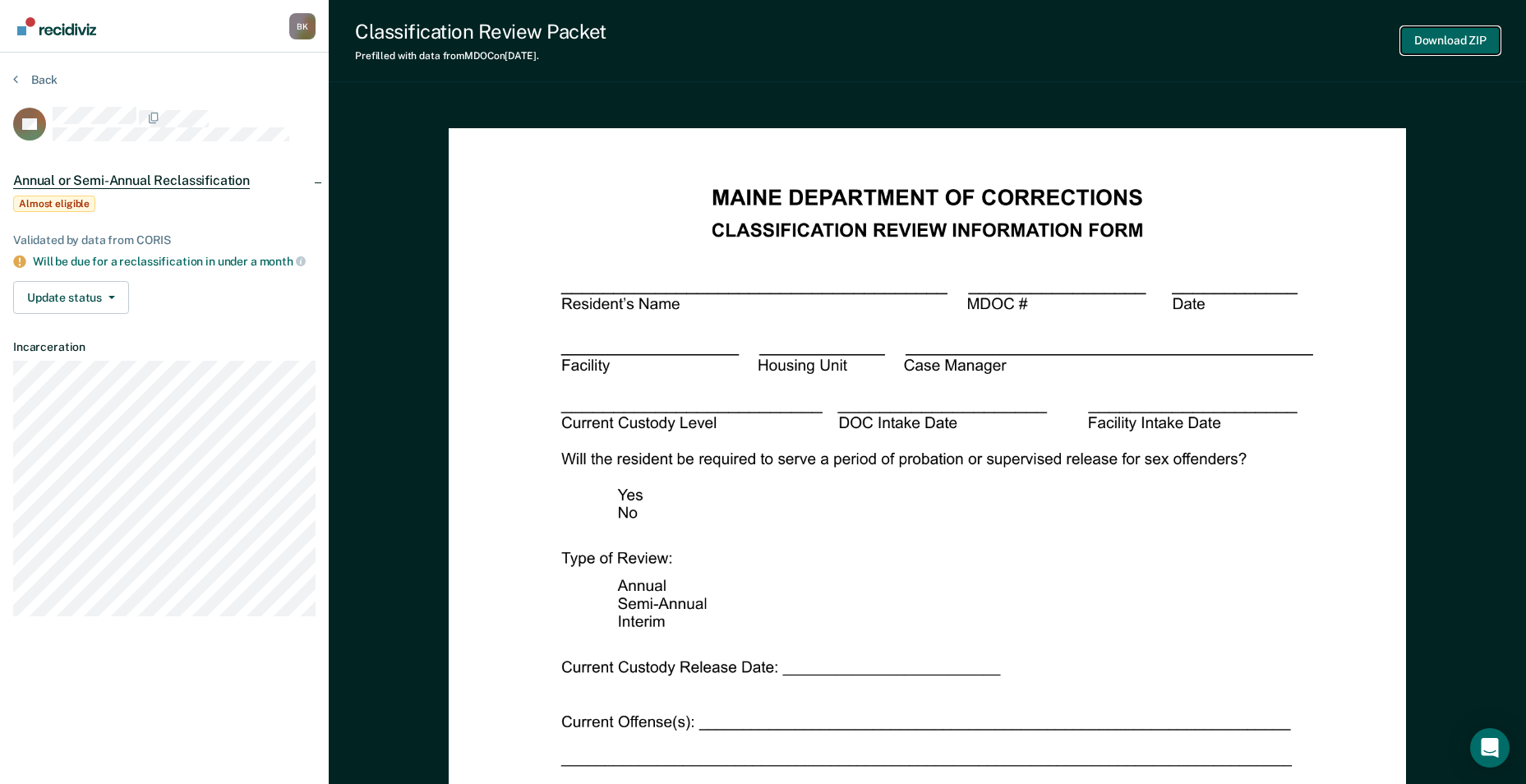
click at [1466, 43] on button "Download ZIP" at bounding box center [1449, 41] width 98 height 27
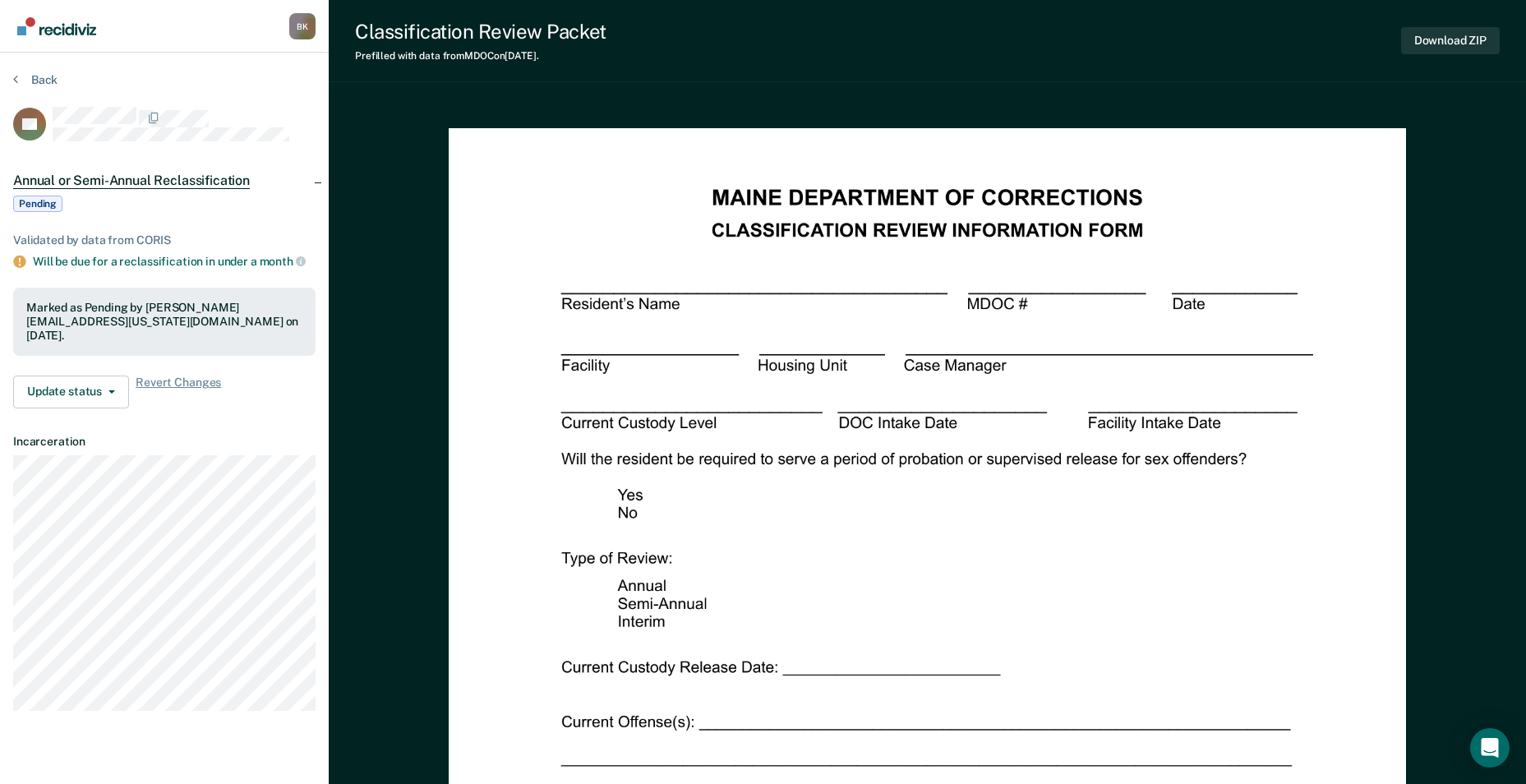
drag, startPoint x: 481, startPoint y: 66, endPoint x: 458, endPoint y: 66, distance: 23.0
click at [477, 66] on div "Classification Review Packet Prefilled with data from MDOC on [DATE] . Download…" at bounding box center [927, 41] width 1197 height 83
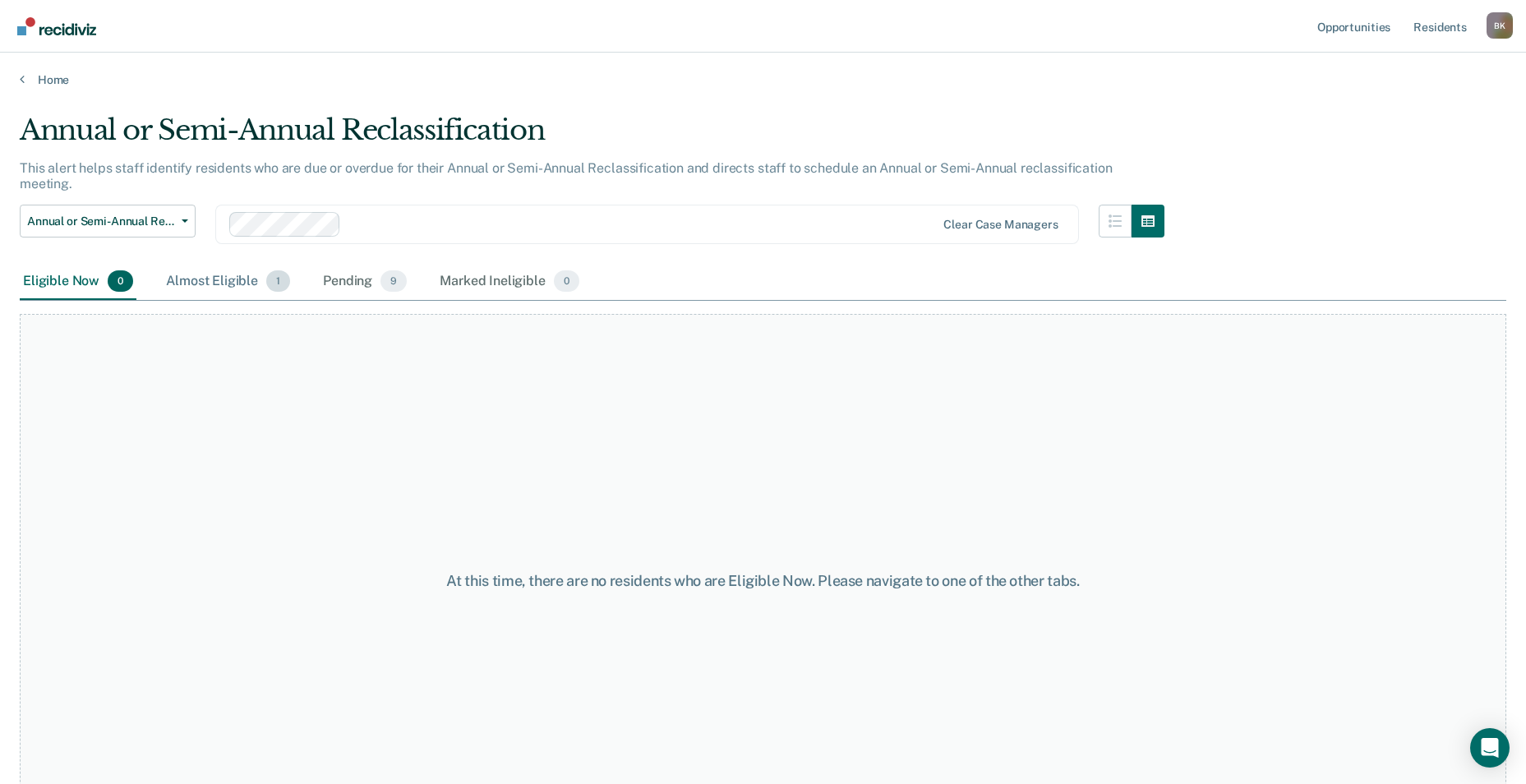
click at [216, 271] on div "Almost Eligible 1" at bounding box center [227, 281] width 130 height 36
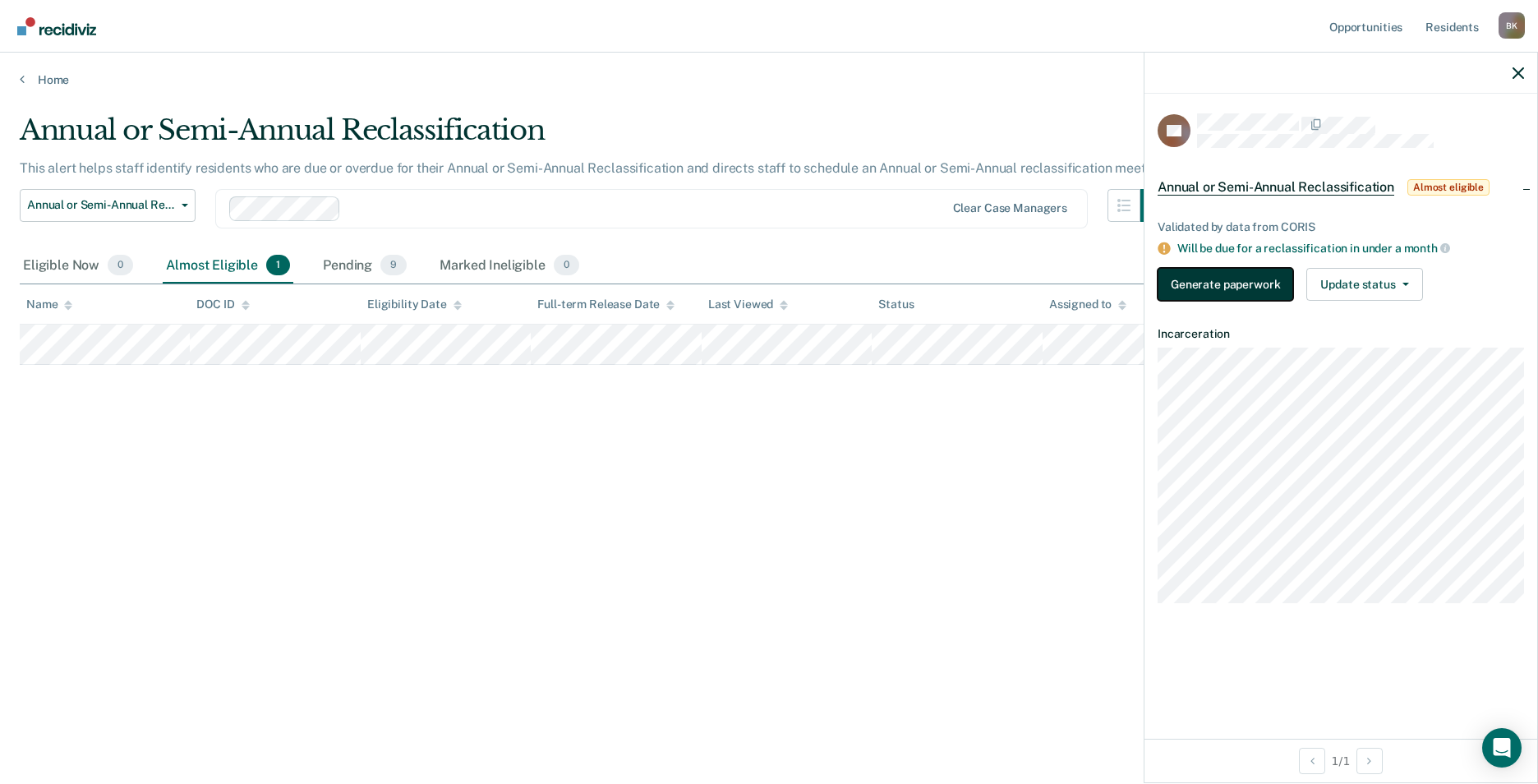
click at [1235, 290] on button "Generate paperwork" at bounding box center [1224, 285] width 135 height 33
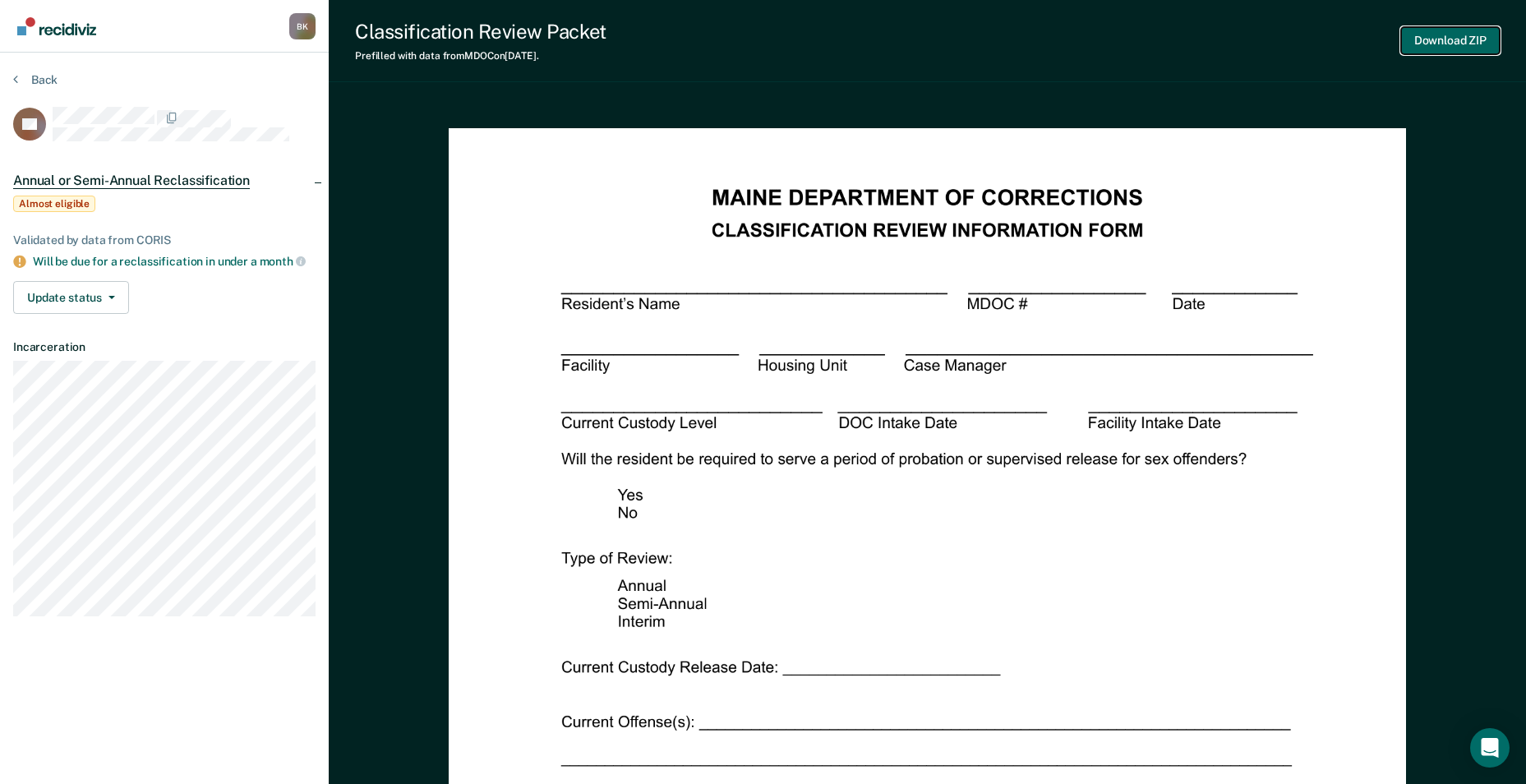
click at [1457, 45] on button "Download ZIP" at bounding box center [1449, 41] width 98 height 27
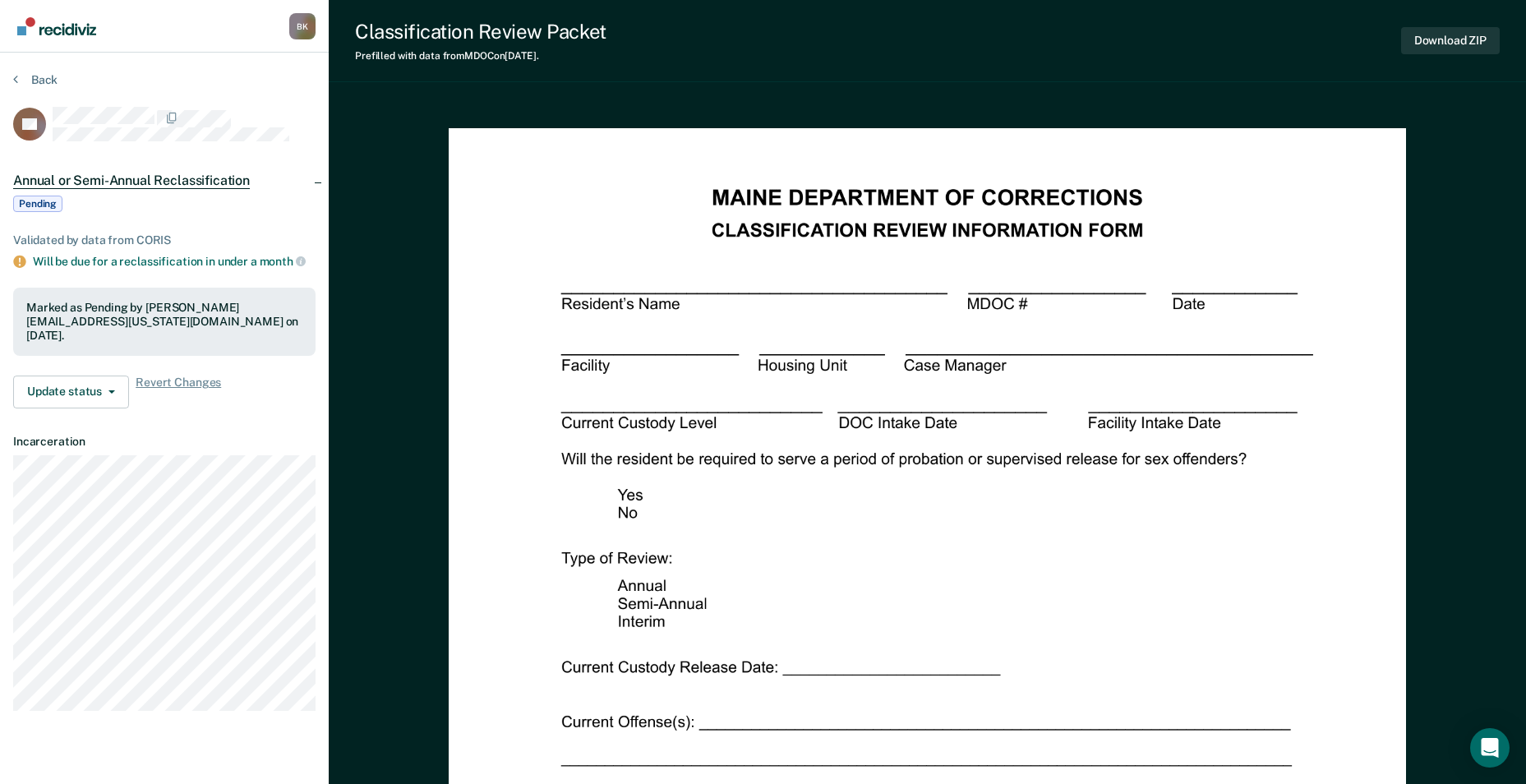
drag, startPoint x: 1077, startPoint y: 652, endPoint x: 1085, endPoint y: 635, distance: 18.8
click at [1078, 650] on img at bounding box center [928, 747] width 958 height 1239
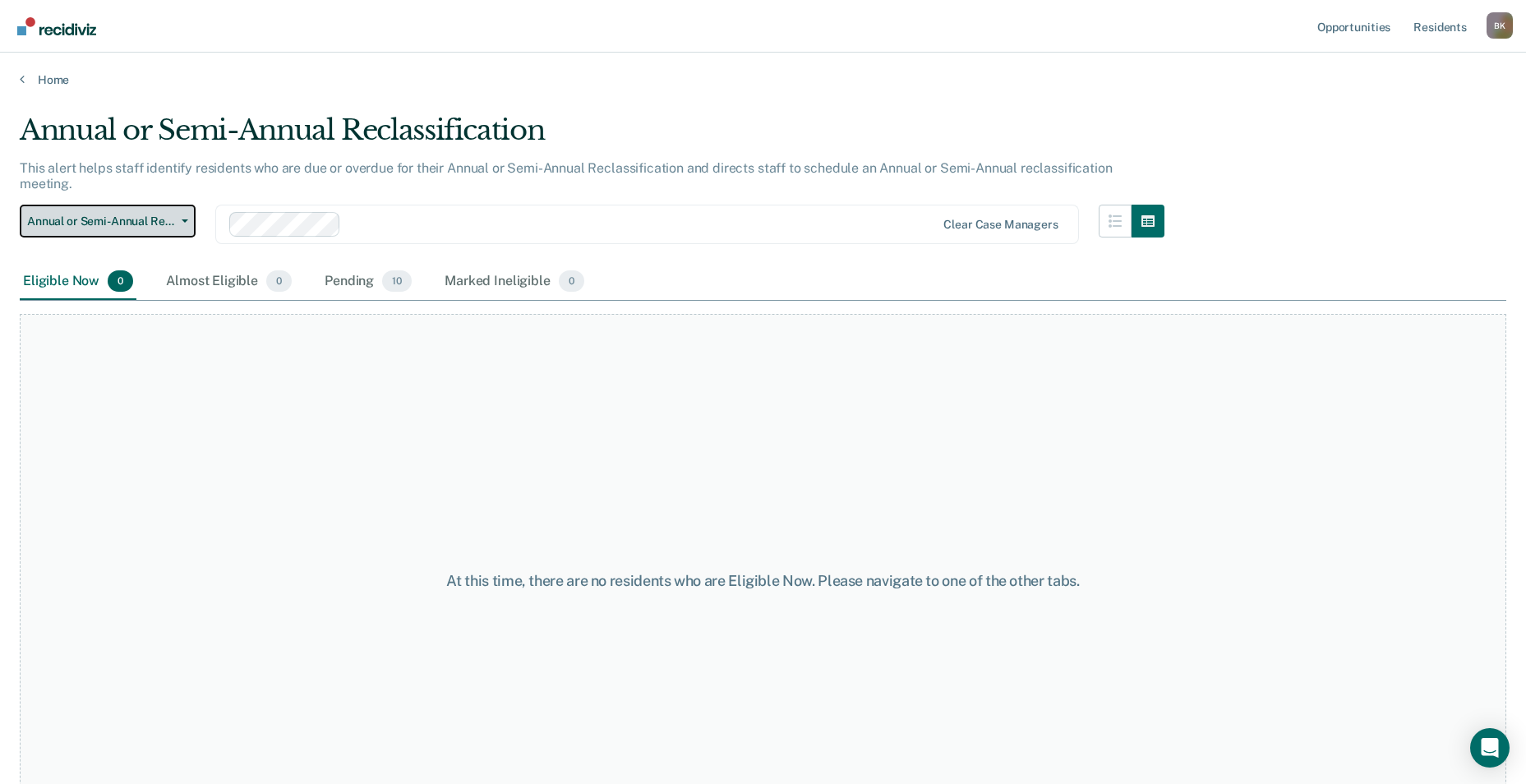
click at [141, 215] on span "Annual or Semi-Annual Reclassification" at bounding box center [101, 222] width 148 height 14
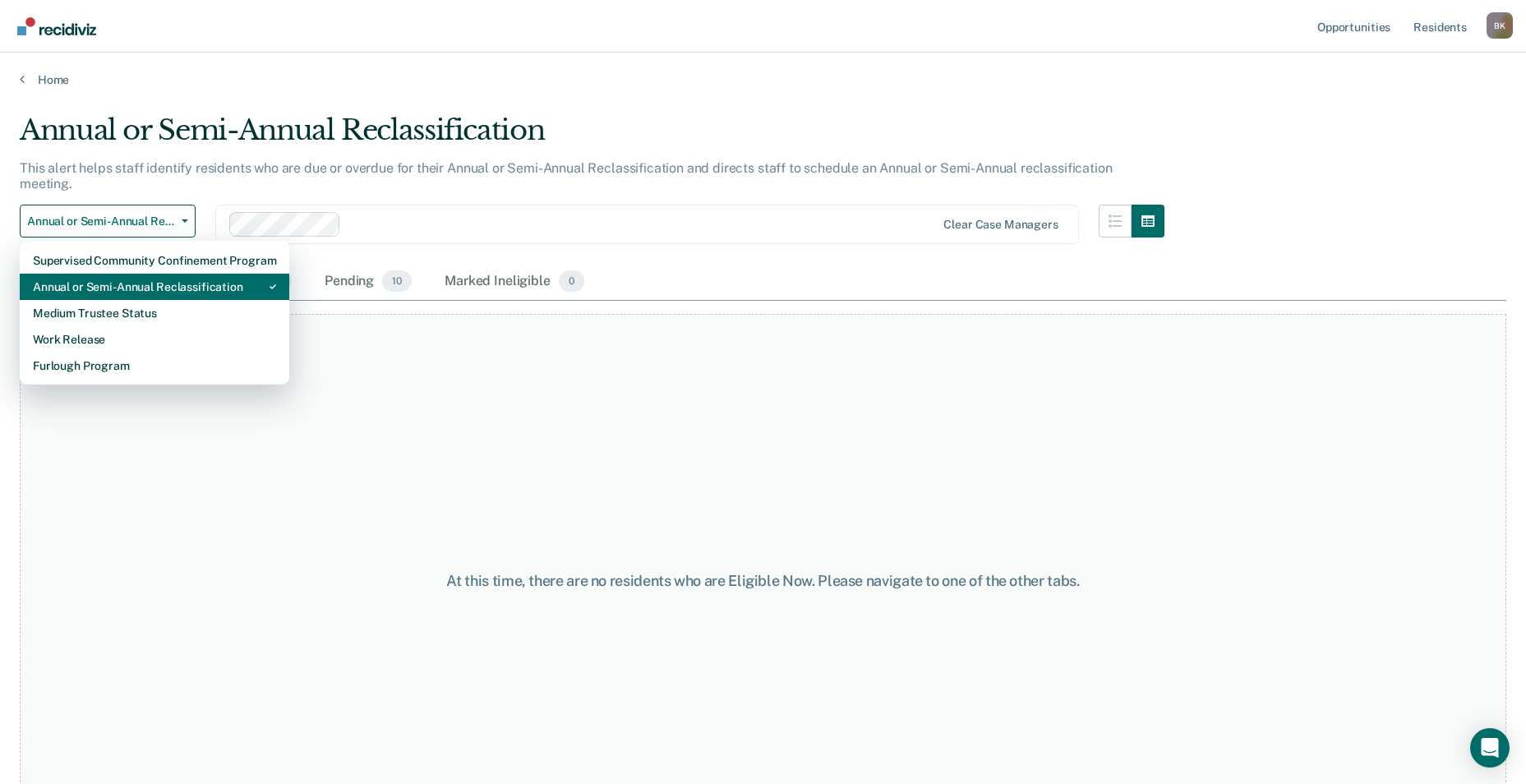
click at [232, 274] on div "Annual or Semi-Annual Reclassification" at bounding box center [155, 287] width 243 height 26
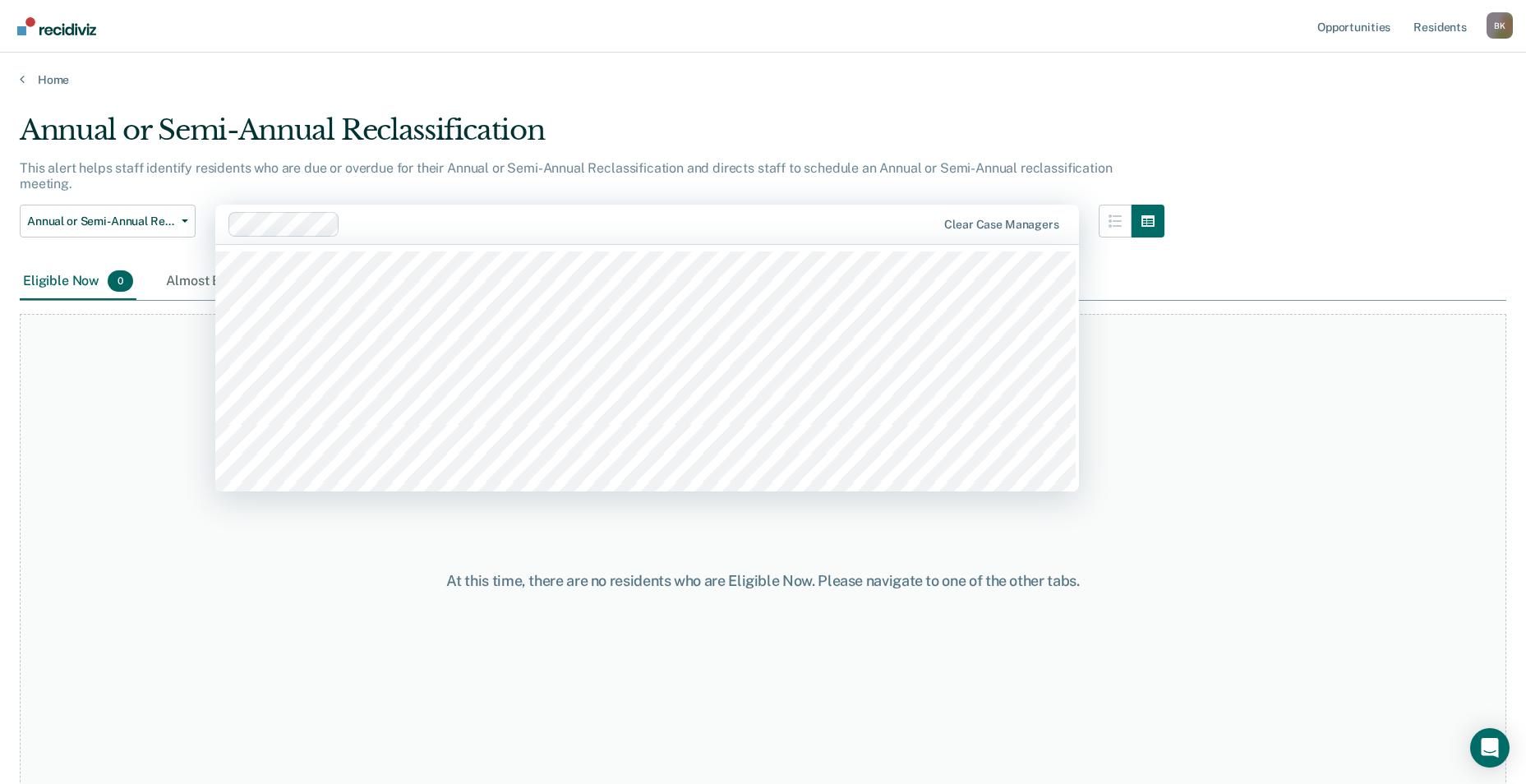
click at [529, 215] on div at bounding box center [642, 223] width 590 height 18
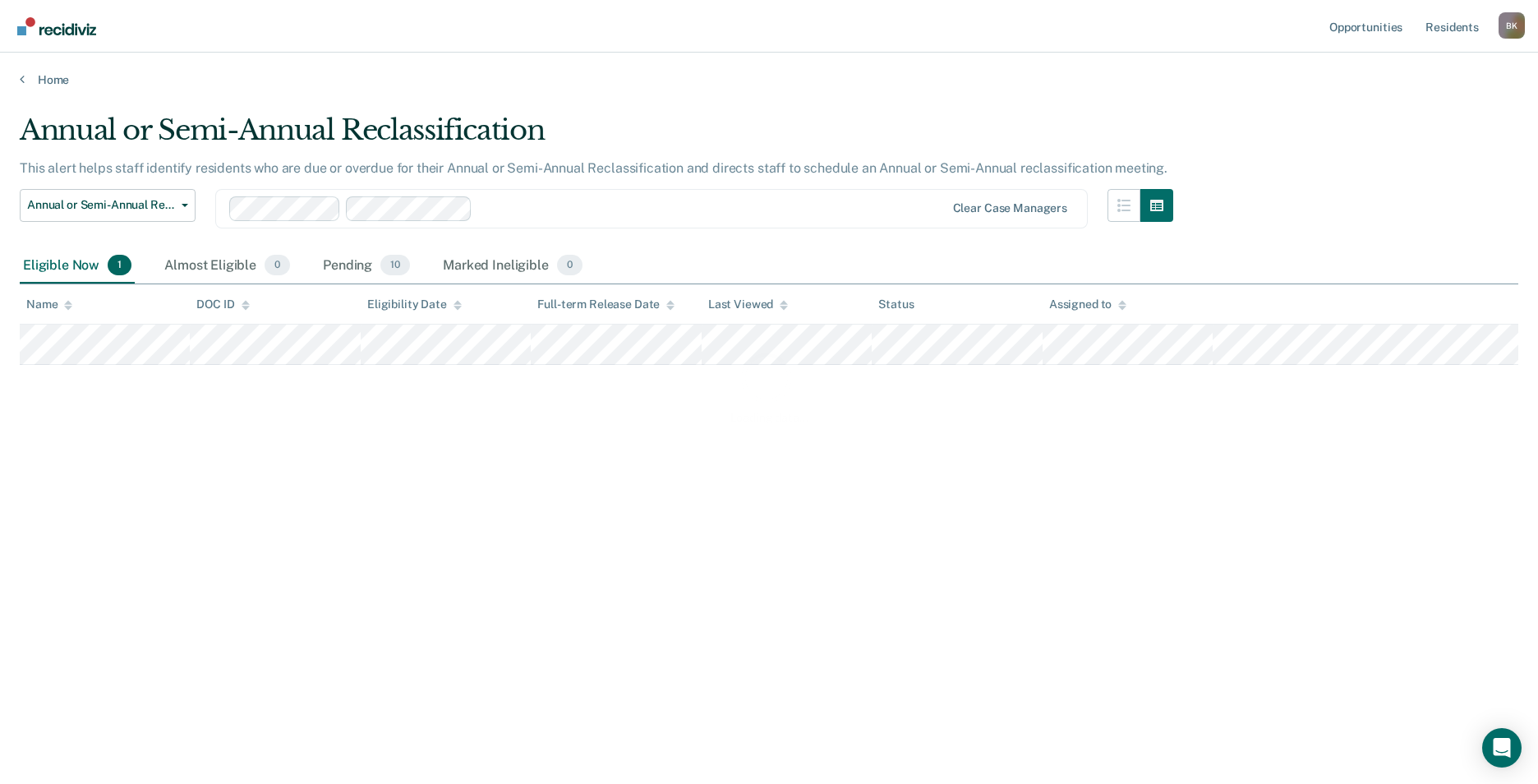
click at [454, 212] on div "Loading data..." at bounding box center [769, 387] width 1498 height 547
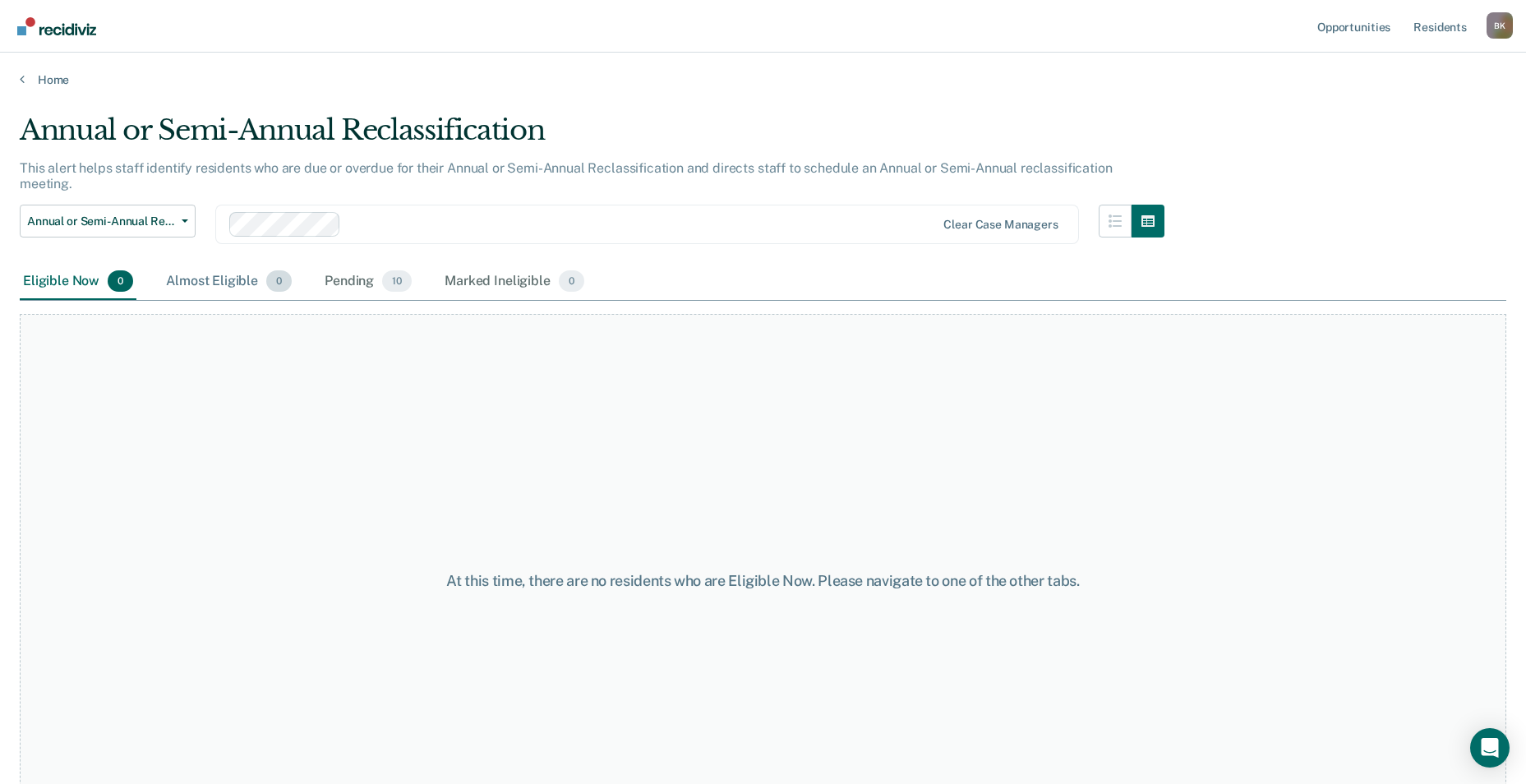
click at [210, 263] on div "Almost Eligible 0" at bounding box center [228, 281] width 132 height 36
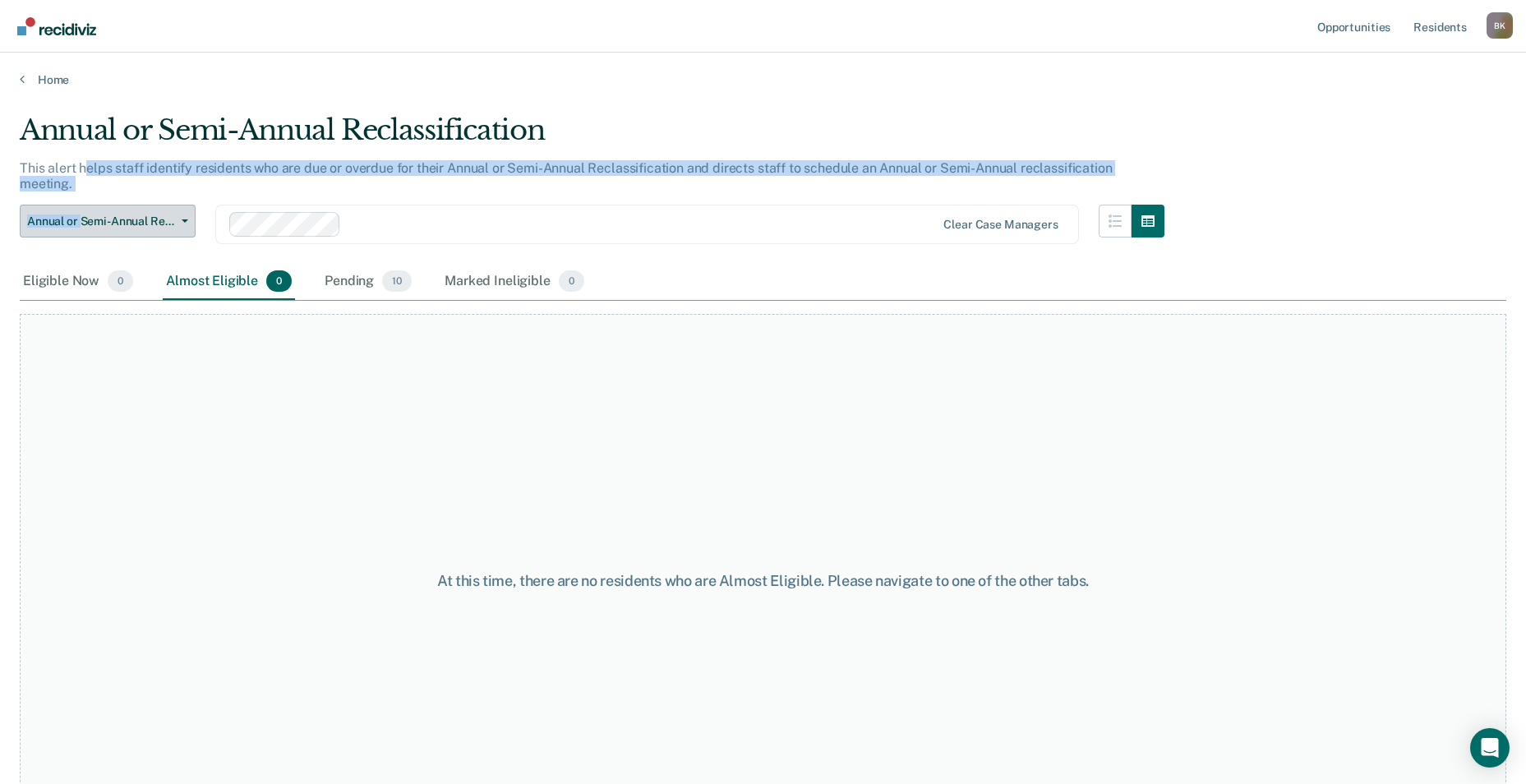
click at [84, 192] on div "Annual or Semi-Annual Reclassification This alert helps staff identify resident…" at bounding box center [592, 188] width 1145 height 151
drag, startPoint x: 84, startPoint y: 192, endPoint x: 106, endPoint y: 209, distance: 27.8
click at [88, 215] on span "Annual or Semi-Annual Reclassification" at bounding box center [101, 222] width 148 height 14
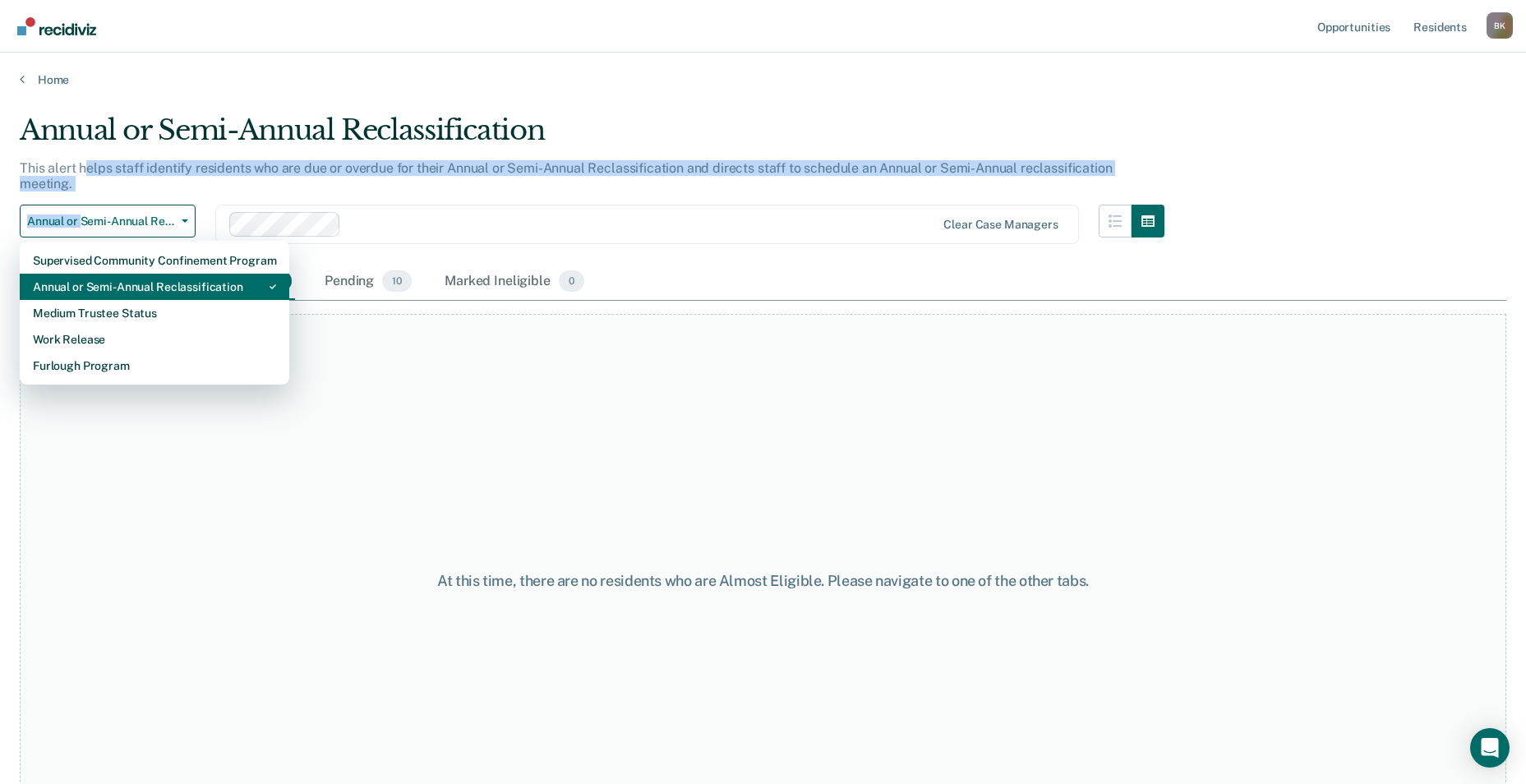
click at [181, 277] on div "Annual or Semi-Annual Reclassification" at bounding box center [155, 287] width 243 height 26
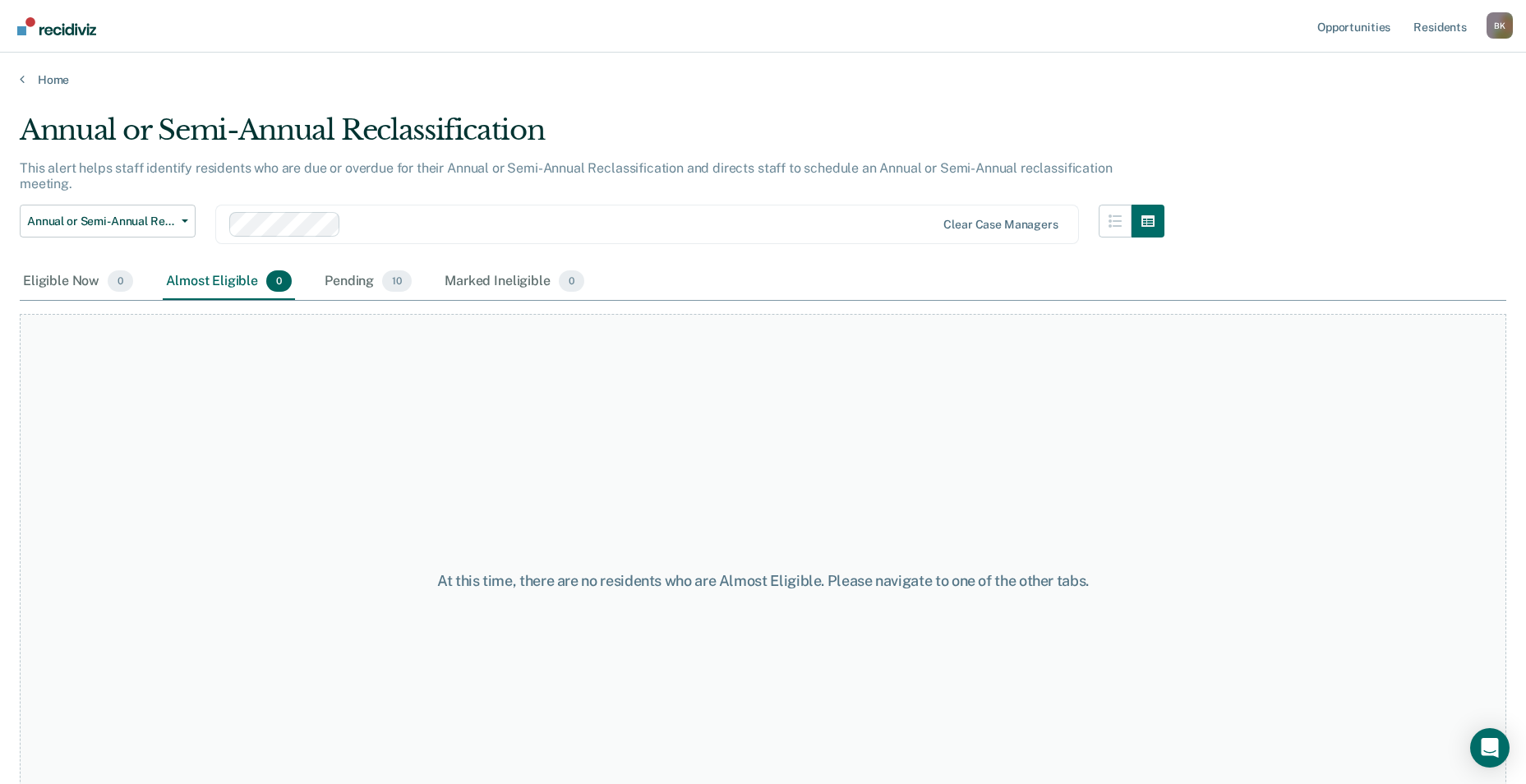
click at [513, 419] on div "At this time, there are no residents who are Almost Eligible. Please navigate t…" at bounding box center [762, 581] width 1486 height 534
click at [1422, 59] on div "Home" at bounding box center [763, 70] width 1526 height 35
click at [1340, 26] on link "Opportunities" at bounding box center [1354, 26] width 80 height 52
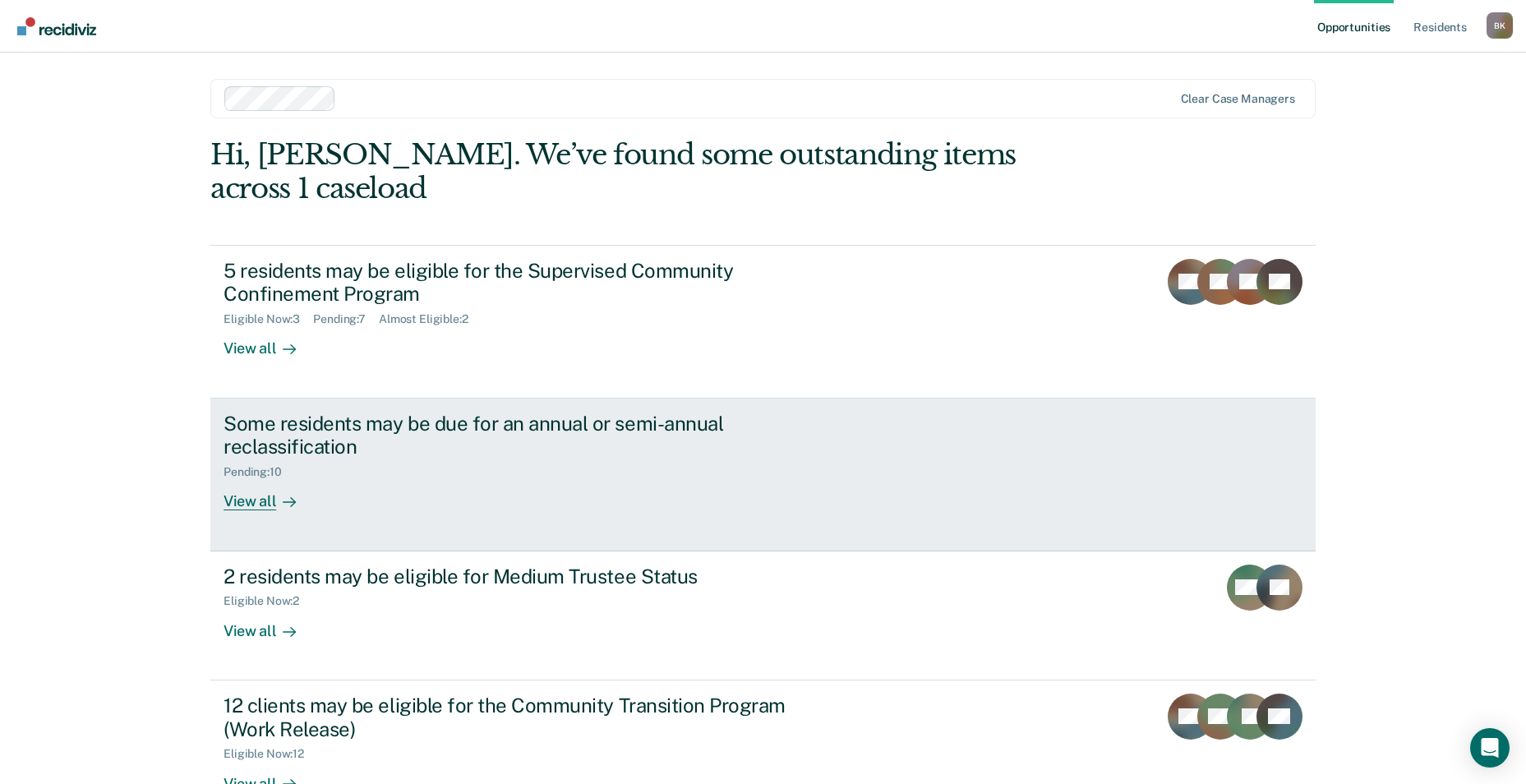
click at [277, 419] on div "Some residents may be due for an annual or semi-annual reclassification" at bounding box center [511, 435] width 576 height 48
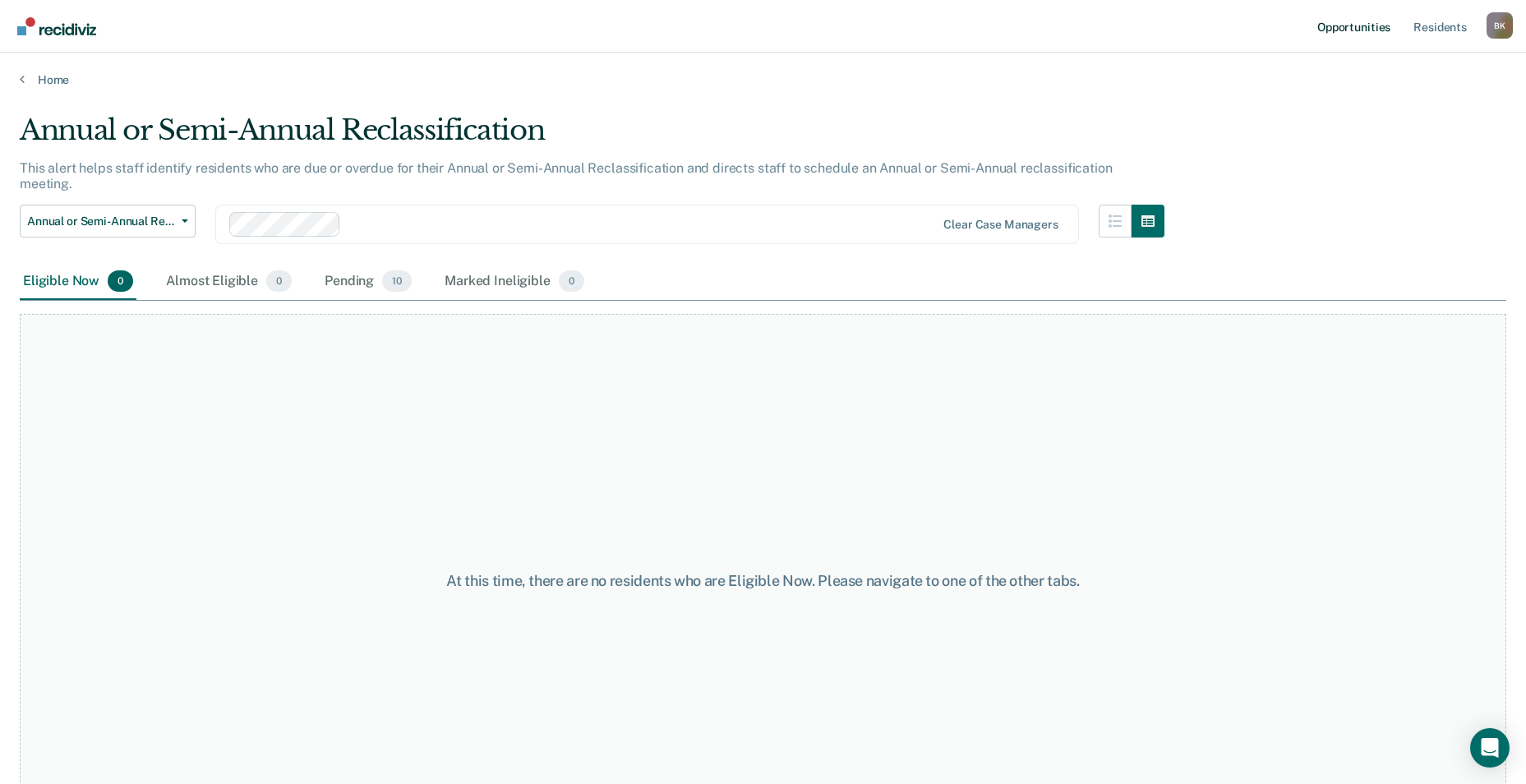
click at [1367, 25] on link "Opportunities" at bounding box center [1354, 26] width 80 height 52
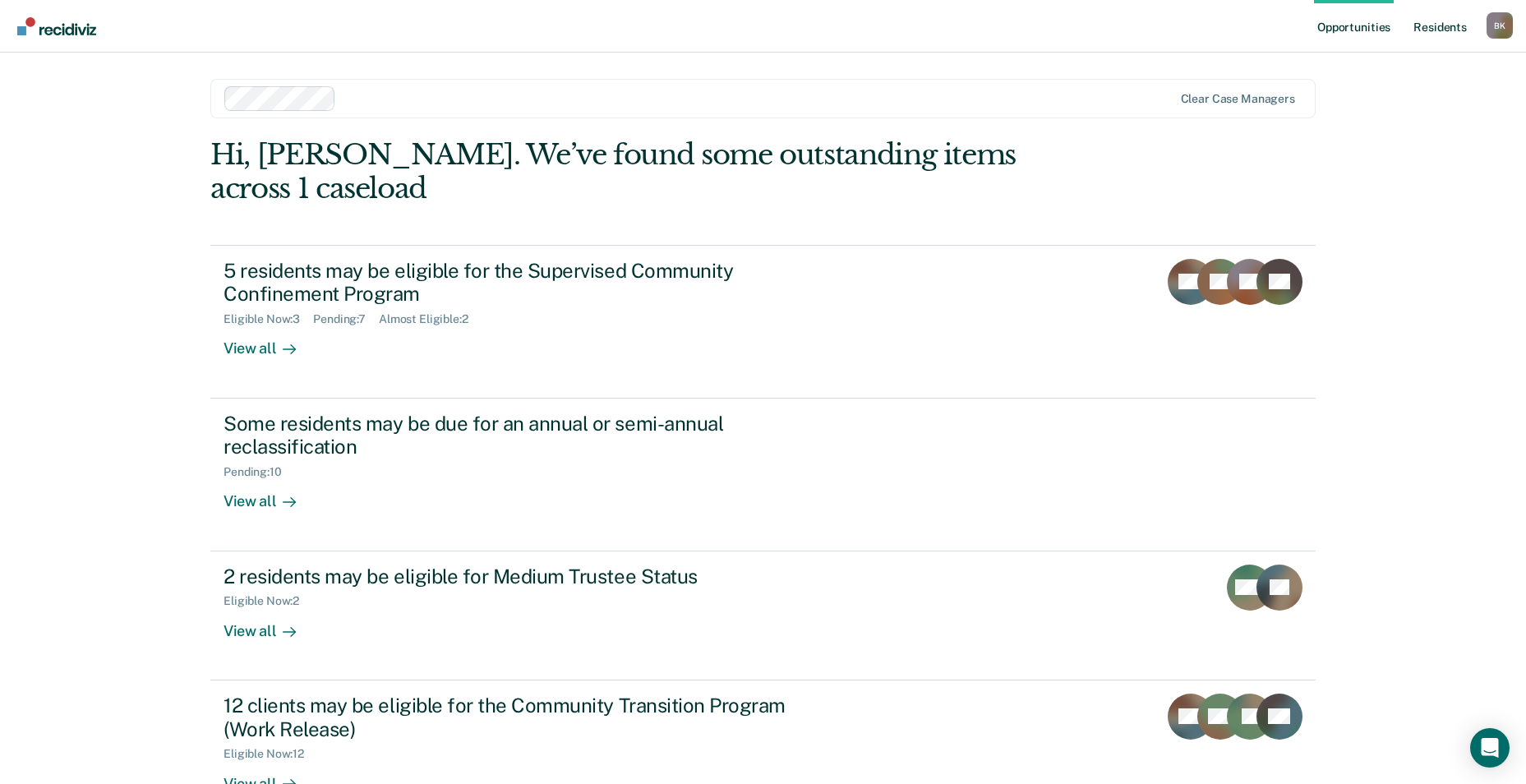
click at [1446, 30] on link "Resident s" at bounding box center [1440, 26] width 60 height 52
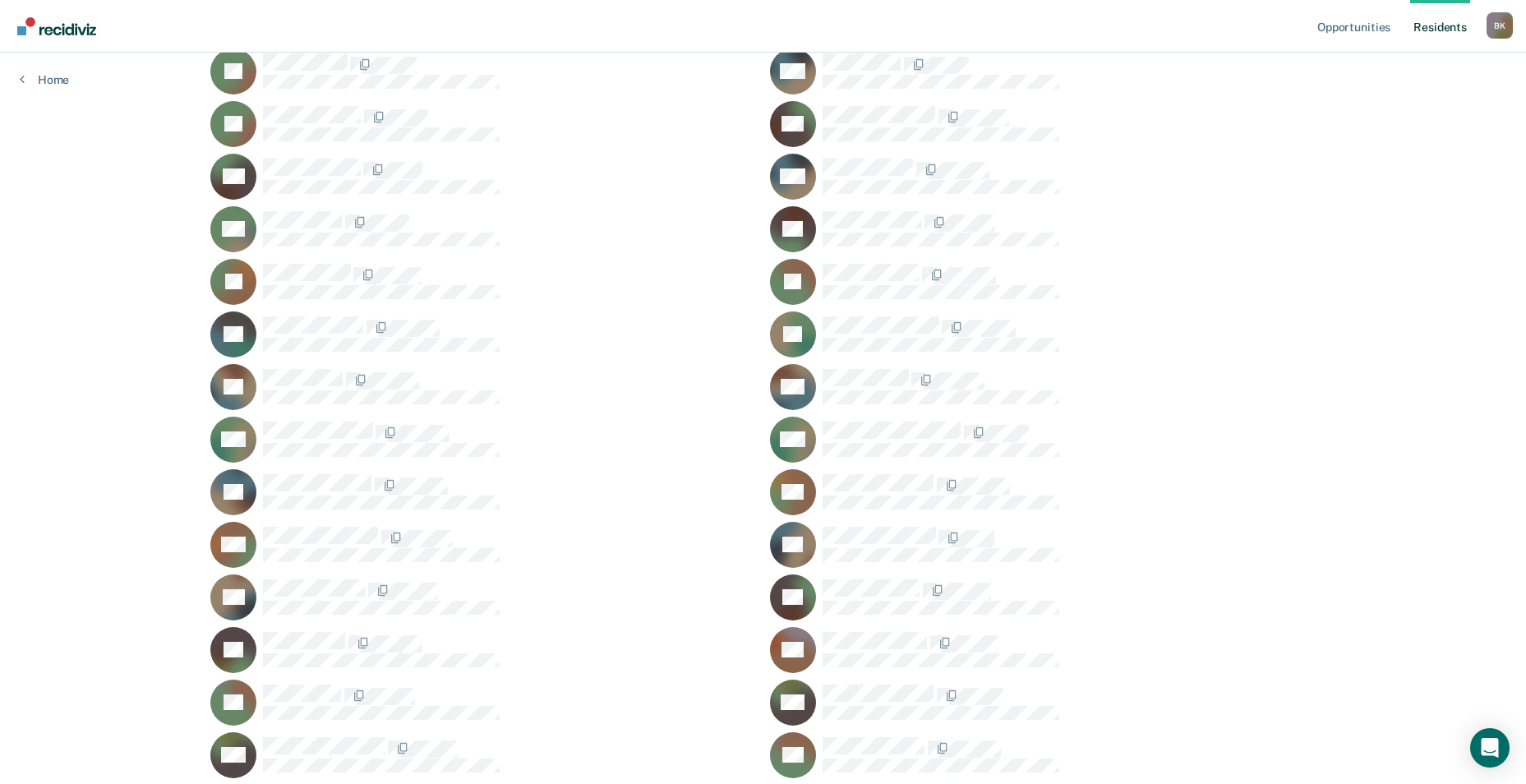
scroll to position [1092, 0]
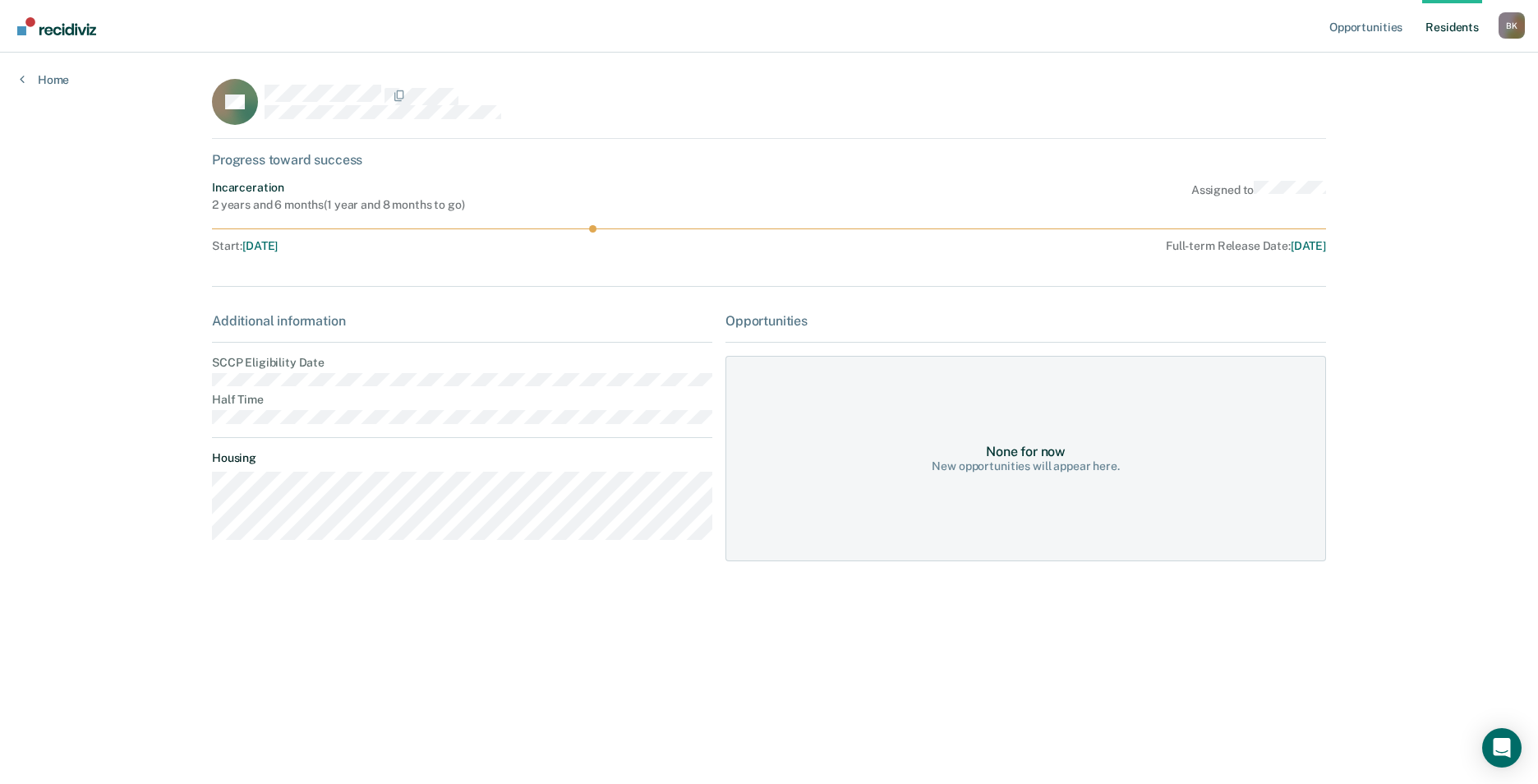
drag, startPoint x: 460, startPoint y: 565, endPoint x: 467, endPoint y: 548, distance: 18.4
click at [461, 560] on div "RL Progress toward success Incarceration 2 years and 6 months ( 1 year and 8 mo…" at bounding box center [769, 329] width 1113 height 502
click at [1257, 85] on div "RL" at bounding box center [769, 109] width 1113 height 60
drag, startPoint x: 1197, startPoint y: 656, endPoint x: 1041, endPoint y: 608, distance: 163.2
click at [1041, 608] on main "RL Progress toward success Incarceration 2 years and 6 months ( 1 year and 8 mo…" at bounding box center [769, 398] width 1153 height 692
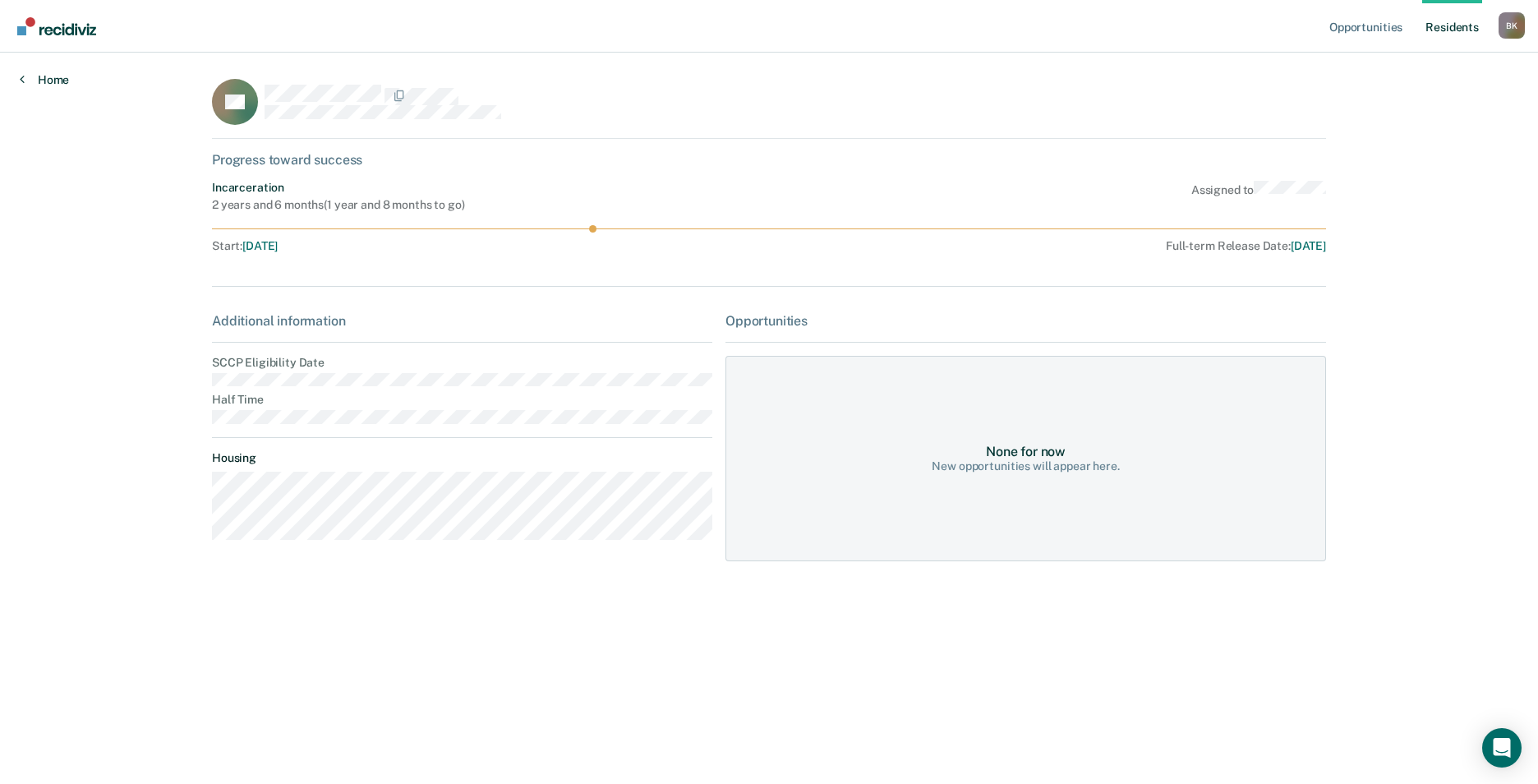
click at [28, 83] on link "Home" at bounding box center [44, 79] width 50 height 15
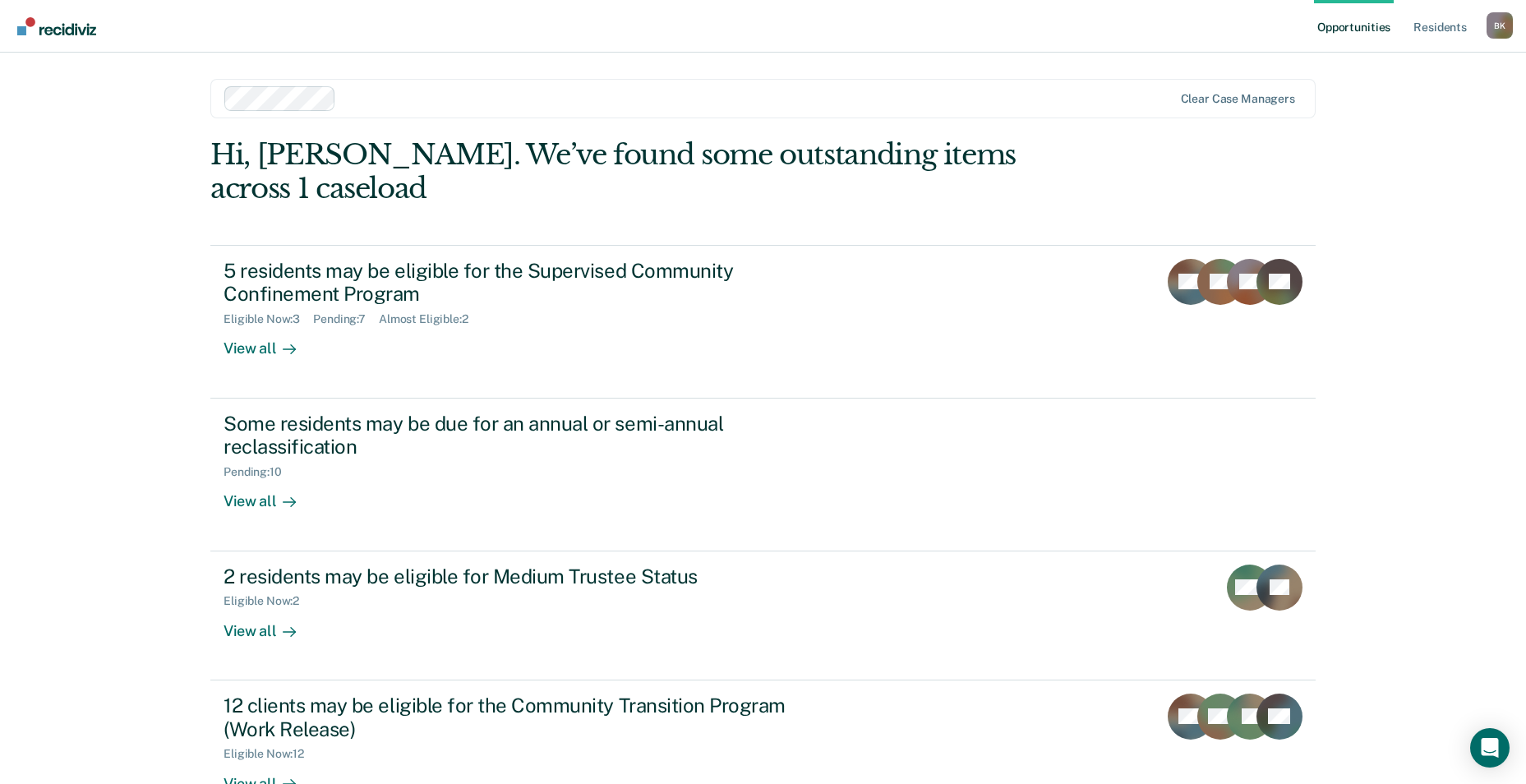
click at [1346, 36] on link "Opportunities" at bounding box center [1354, 26] width 80 height 52
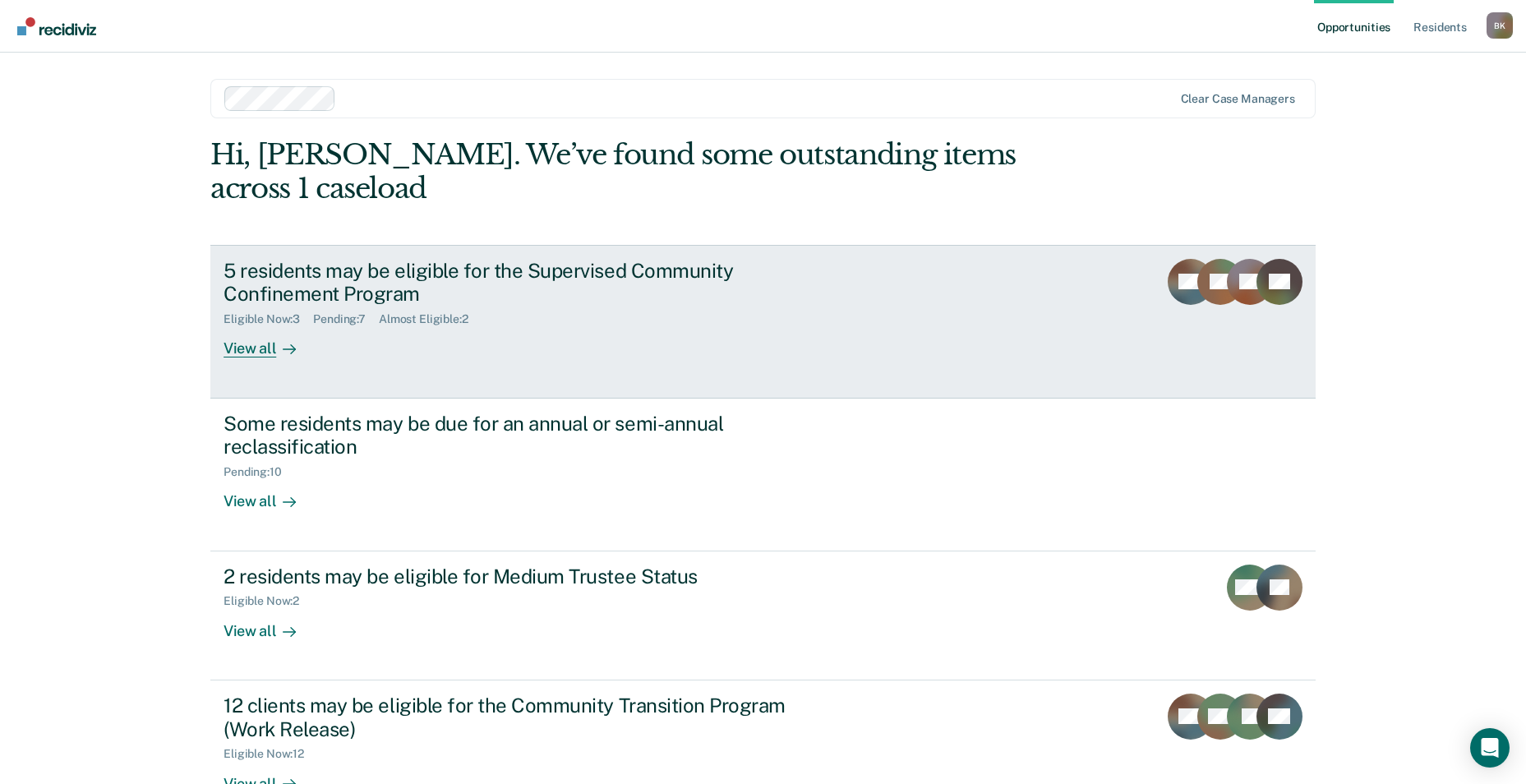
click at [1194, 246] on icon at bounding box center [1171, 281] width 64 height 71
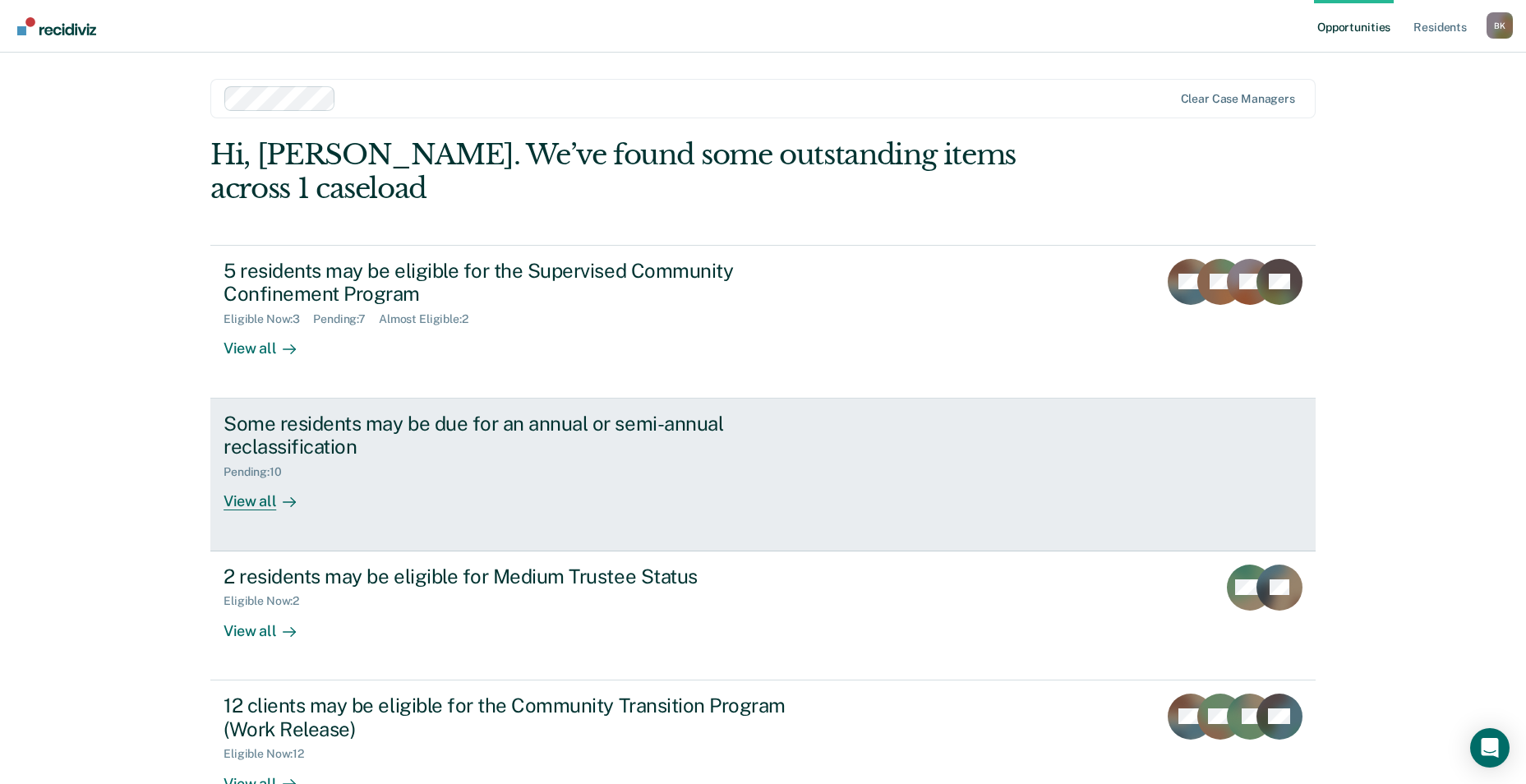
click at [448, 412] on div "Some residents may be due for an annual or semi-annual reclassification" at bounding box center [511, 435] width 576 height 48
click at [254, 479] on div "View all" at bounding box center [269, 494] width 92 height 32
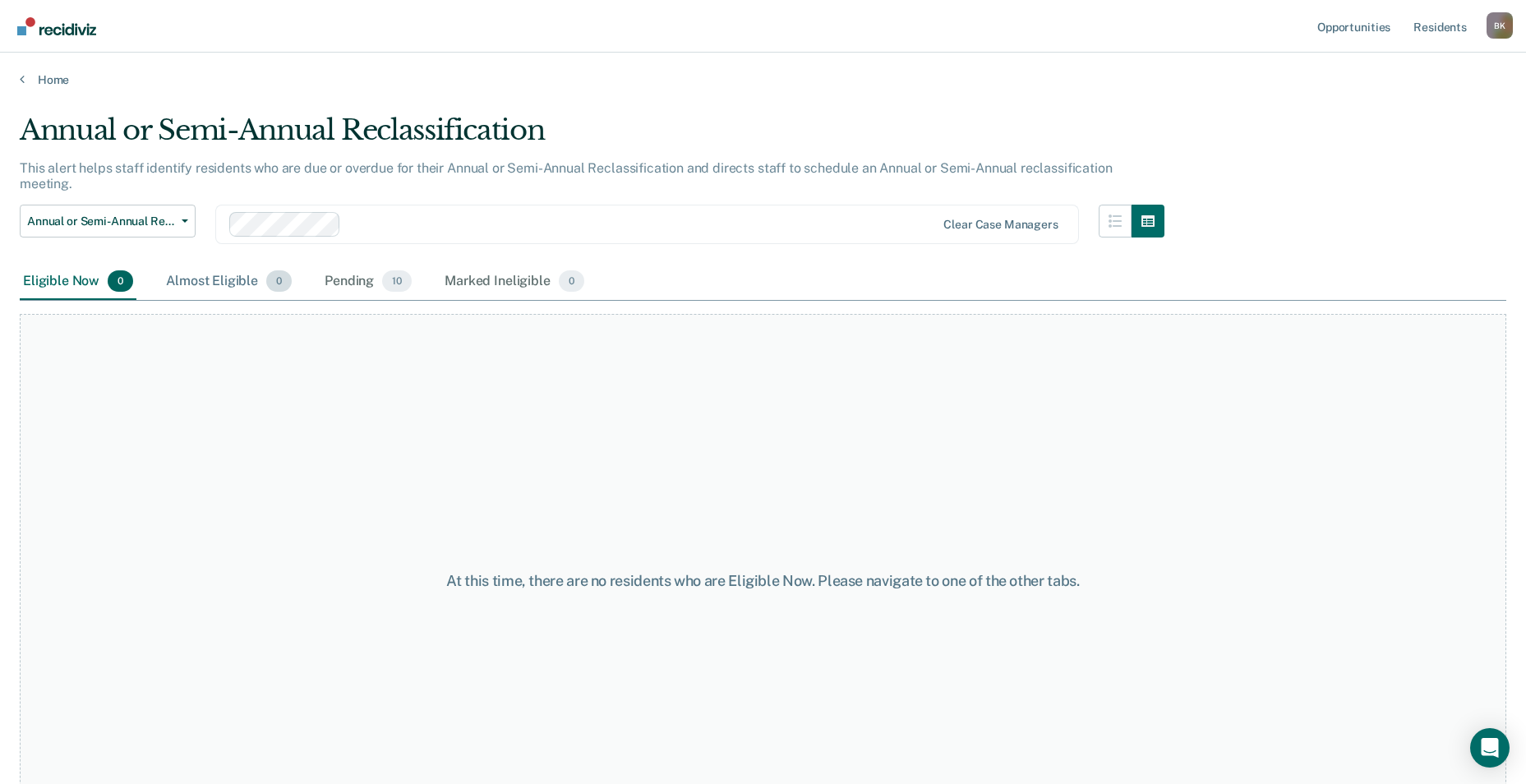
click at [221, 272] on div "Almost Eligible 0" at bounding box center [228, 281] width 132 height 36
click at [309, 267] on div "Eligible Now 0 Almost Eligible 0 Pending 10 Marked Ineligible 0" at bounding box center [303, 281] width 568 height 36
click at [351, 267] on div "Pending 10" at bounding box center [368, 281] width 93 height 36
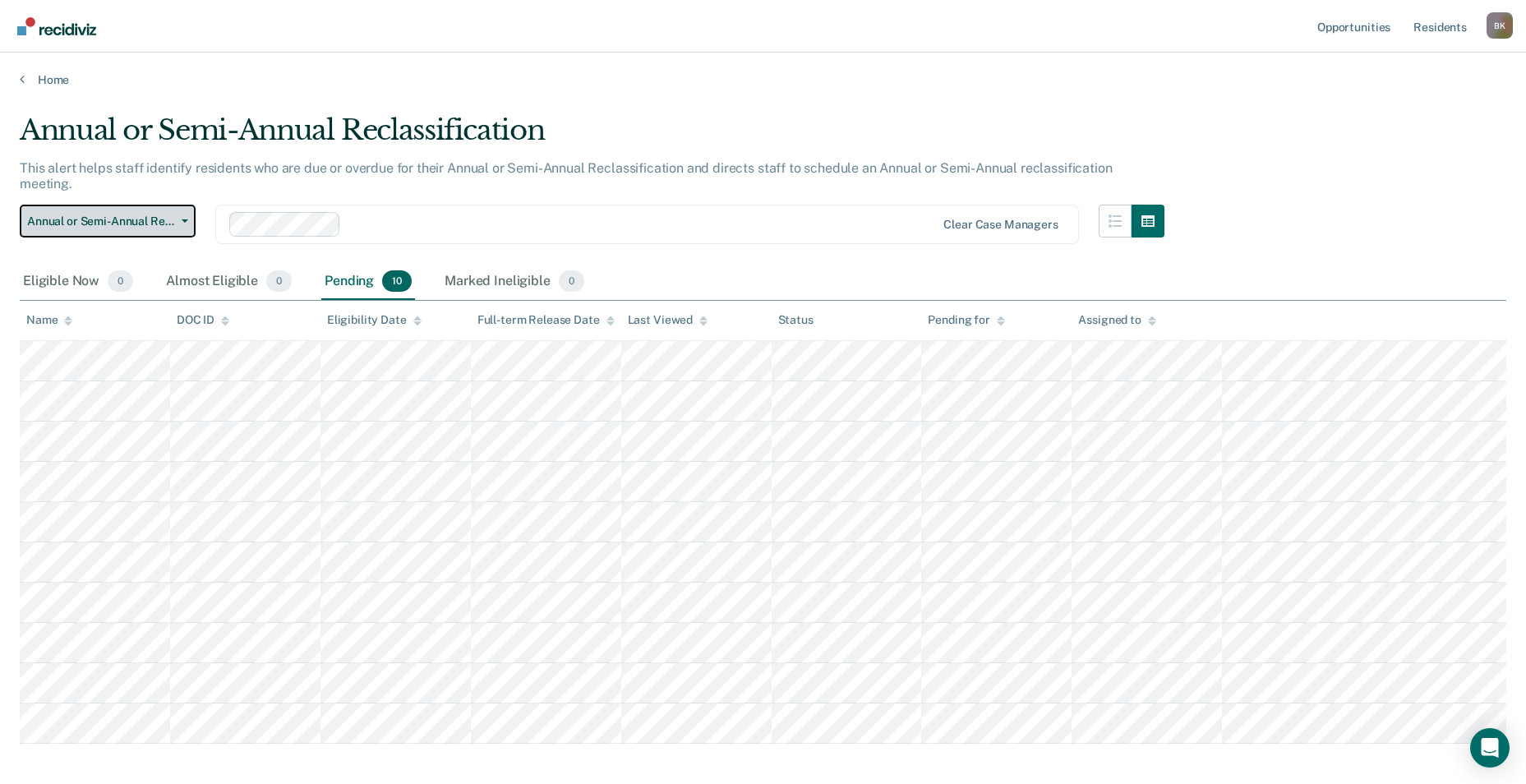
click at [83, 205] on button "Annual or Semi-Annual Reclassification" at bounding box center [107, 222] width 176 height 33
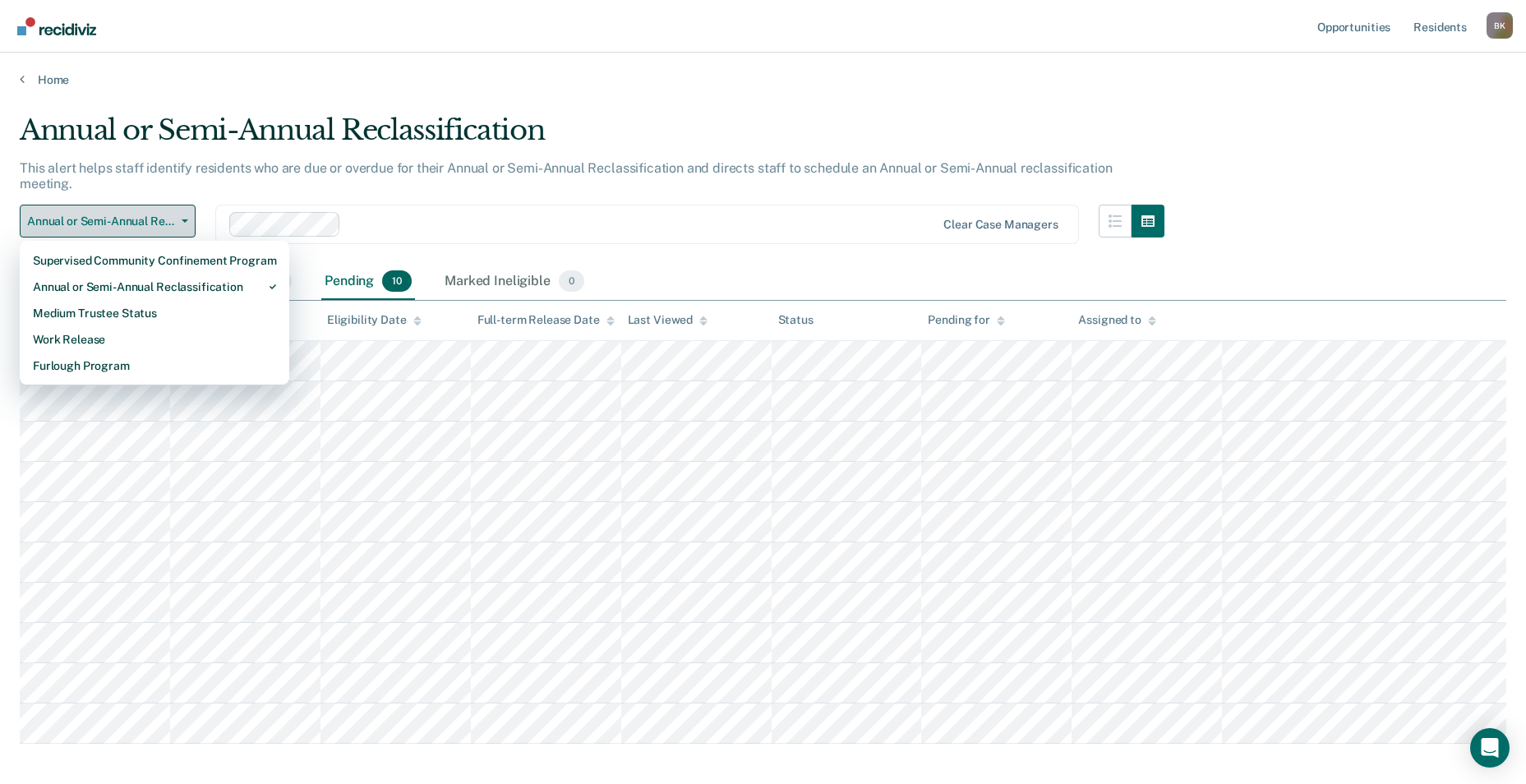
click at [84, 205] on button "Annual or Semi-Annual Reclassification" at bounding box center [107, 222] width 176 height 33
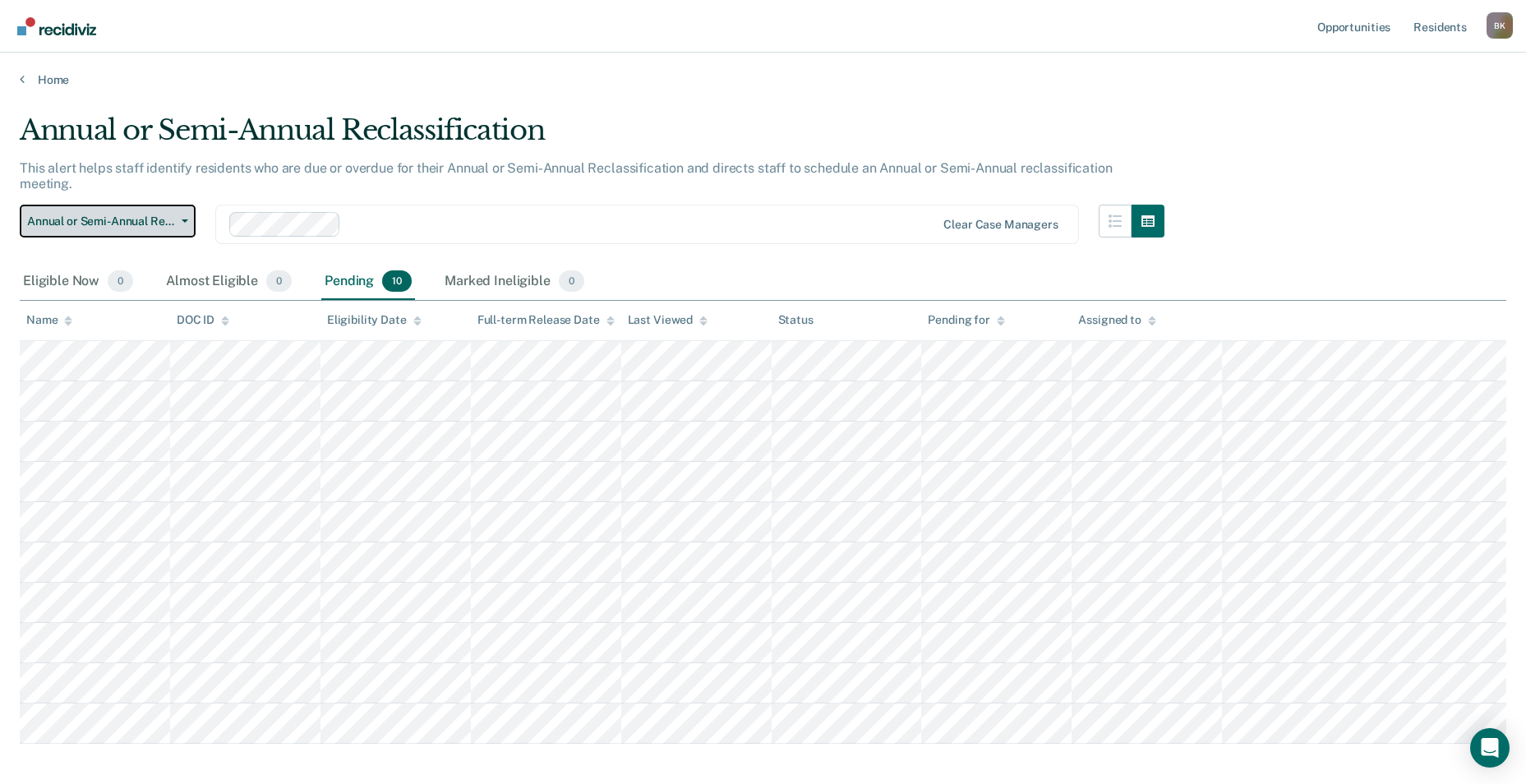
click at [84, 205] on button "Annual or Semi-Annual Reclassification" at bounding box center [107, 222] width 176 height 33
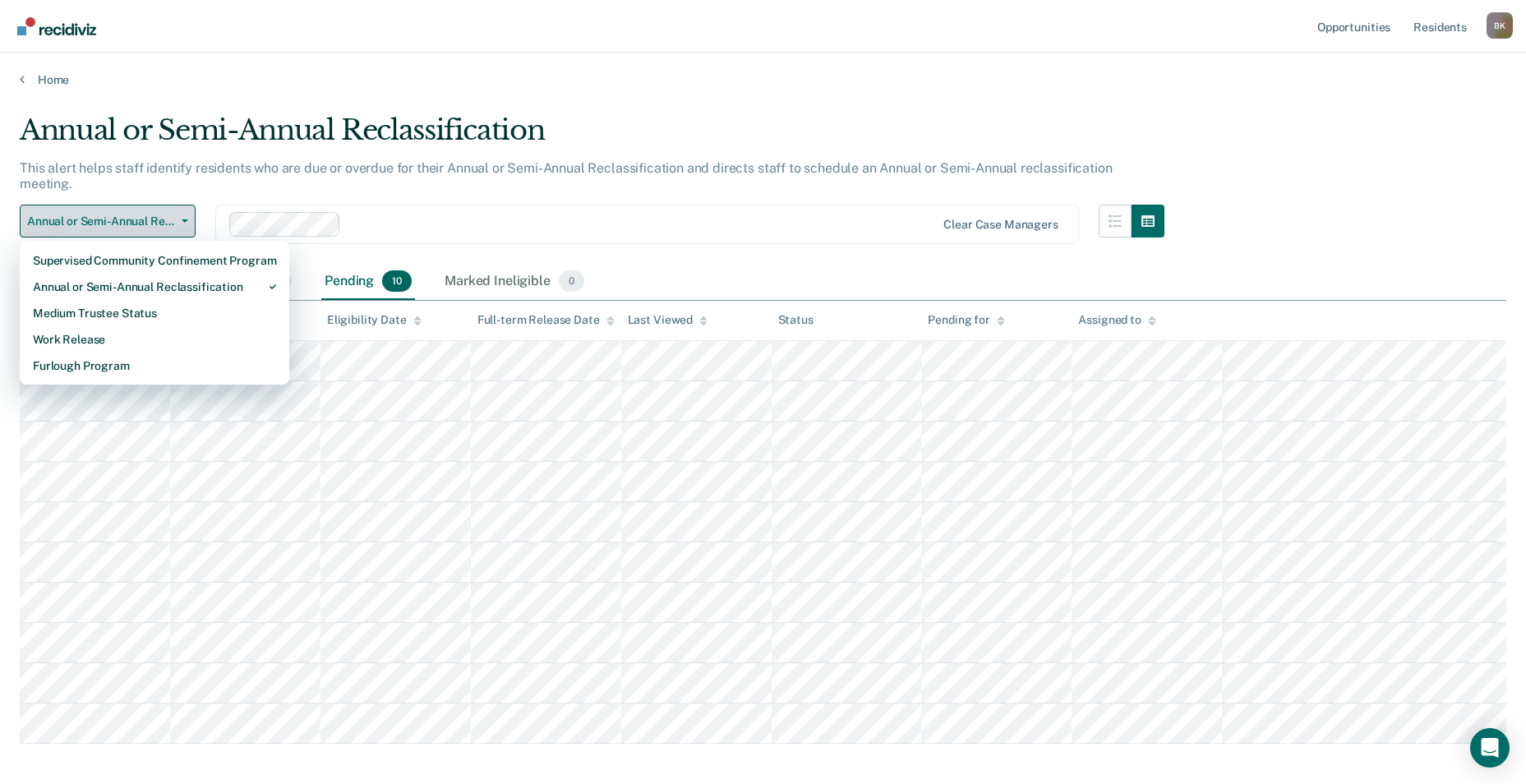
click at [84, 205] on button "Annual or Semi-Annual Reclassification" at bounding box center [107, 222] width 176 height 33
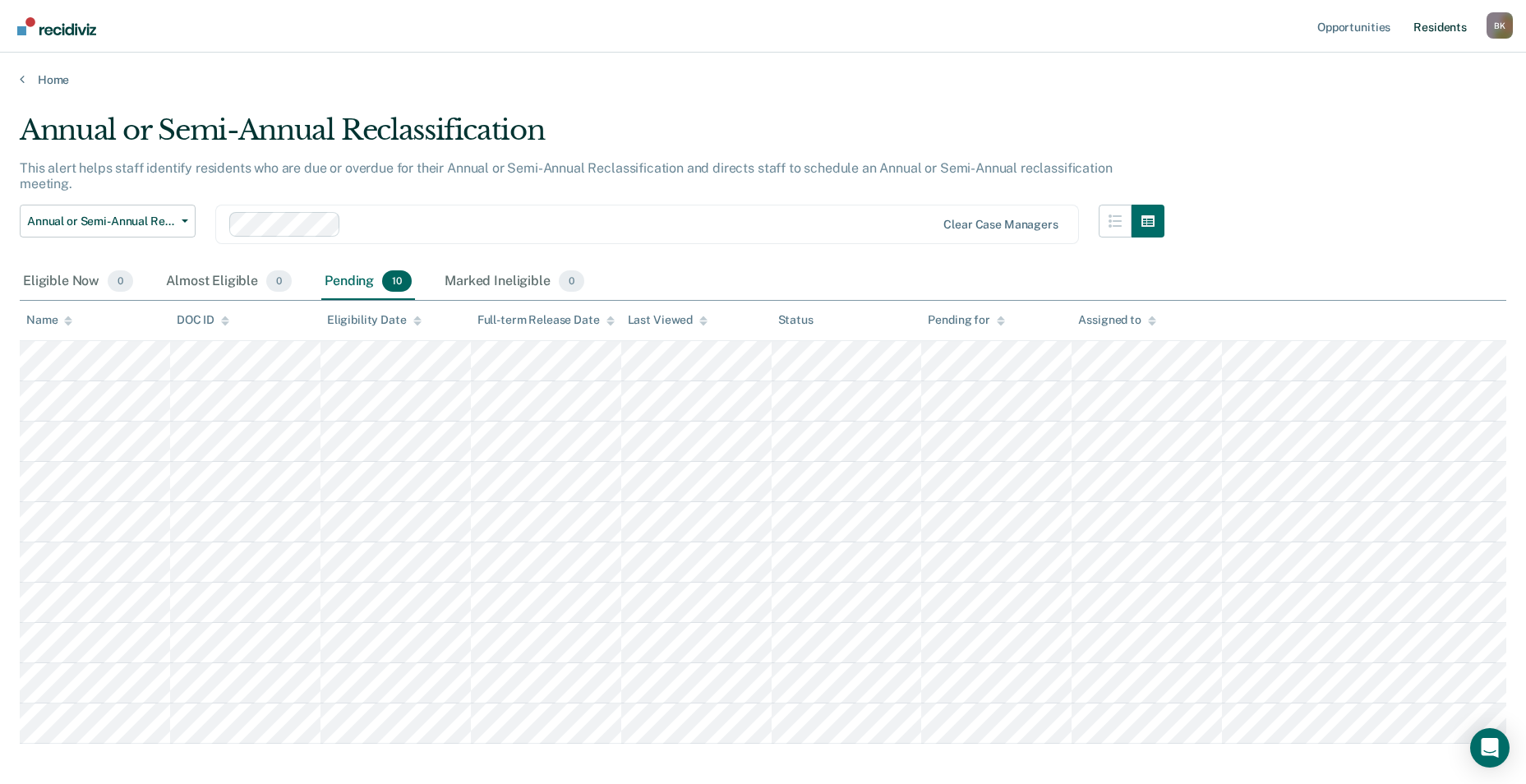
click at [1433, 27] on link "Resident s" at bounding box center [1440, 26] width 60 height 52
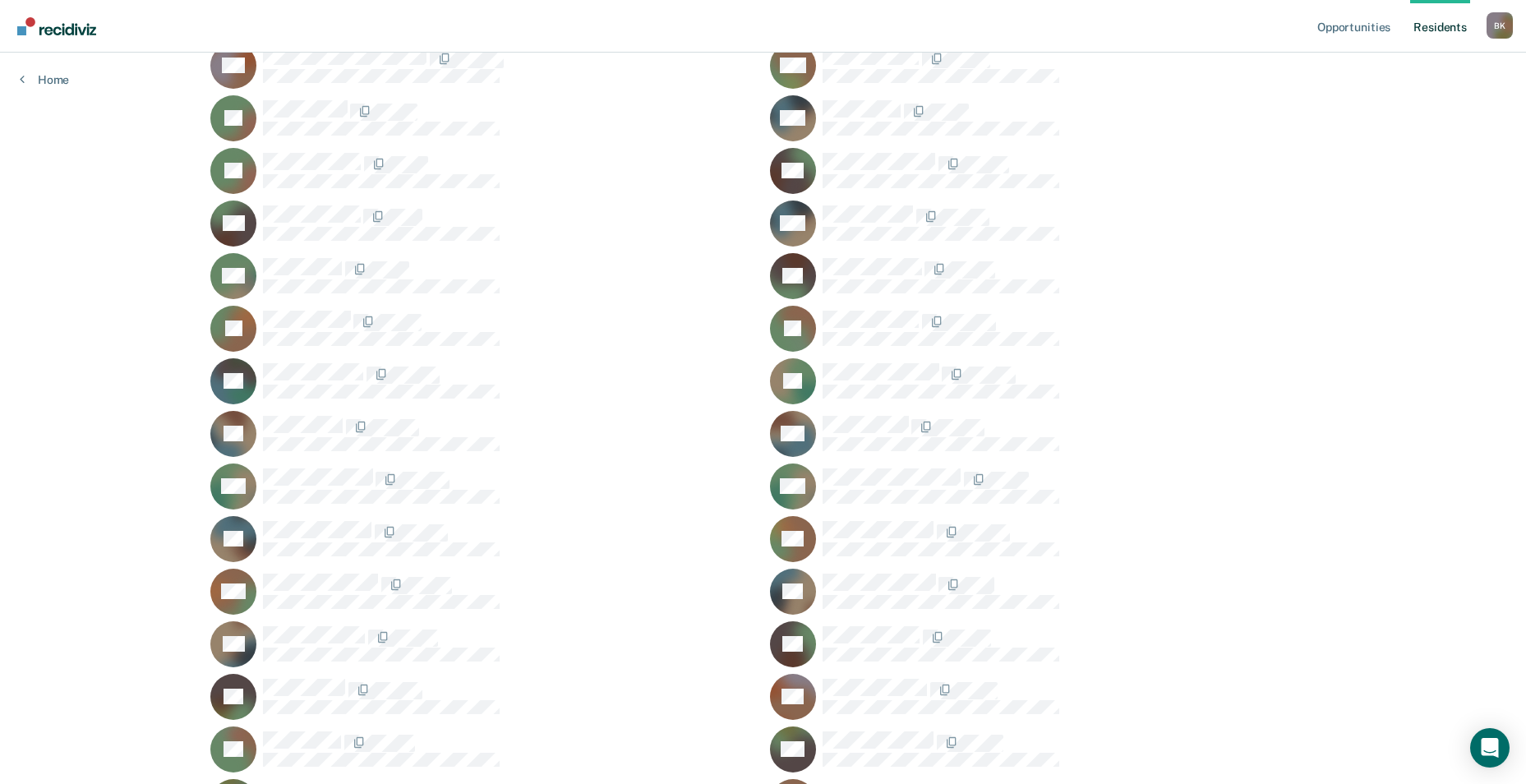
scroll to position [1009, 0]
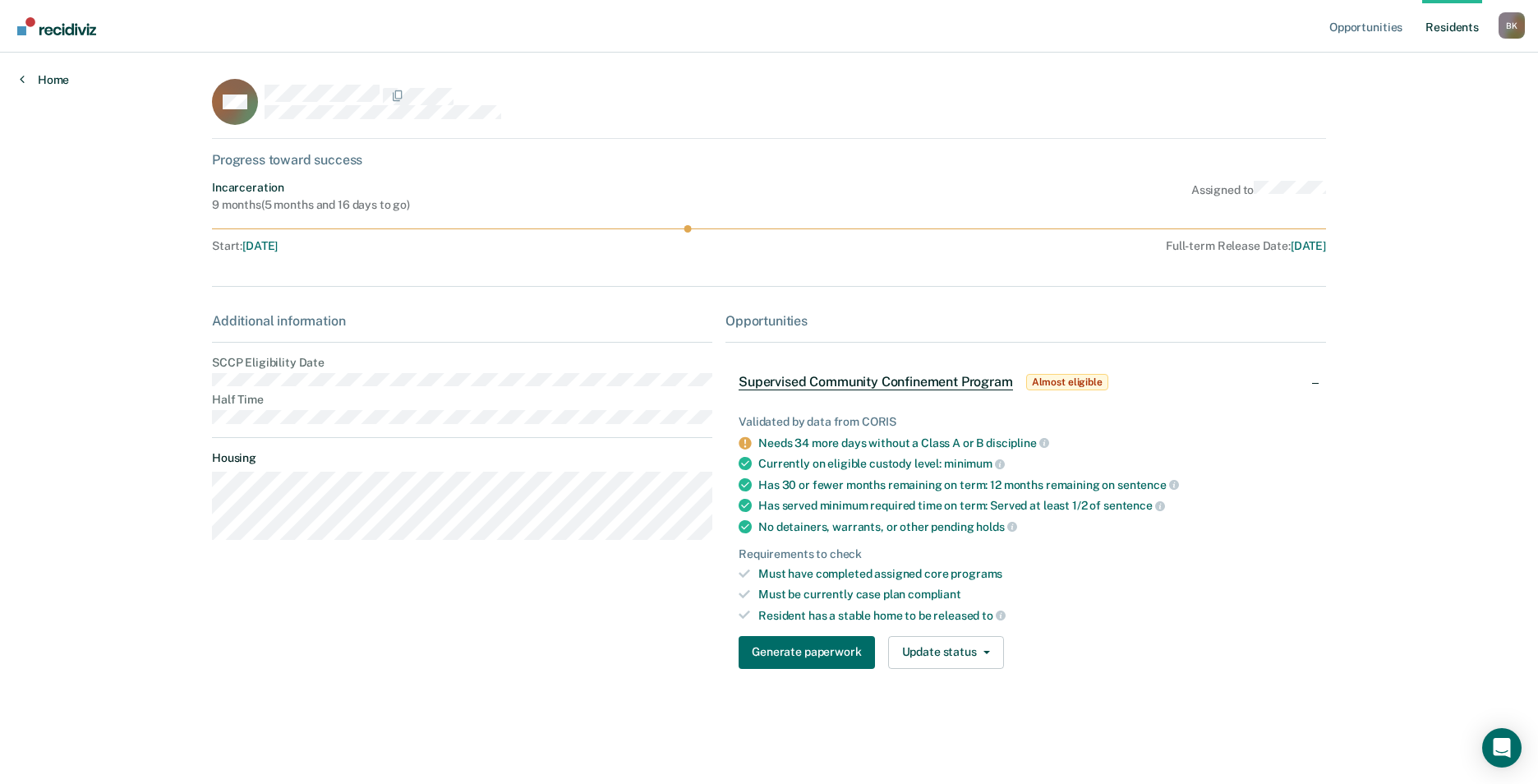
click at [21, 80] on icon at bounding box center [21, 79] width 5 height 14
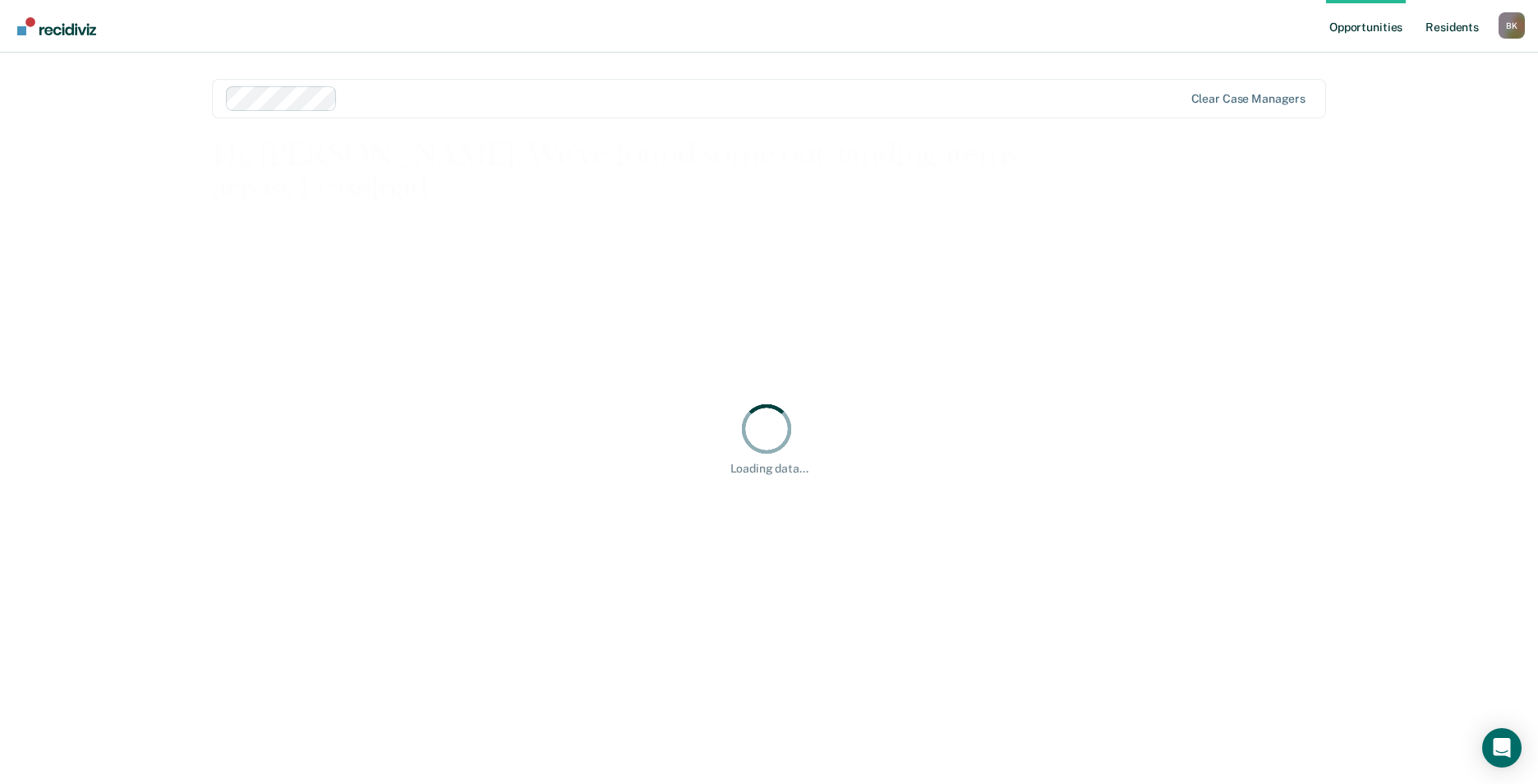
click at [1437, 32] on link "Resident s" at bounding box center [1452, 26] width 60 height 52
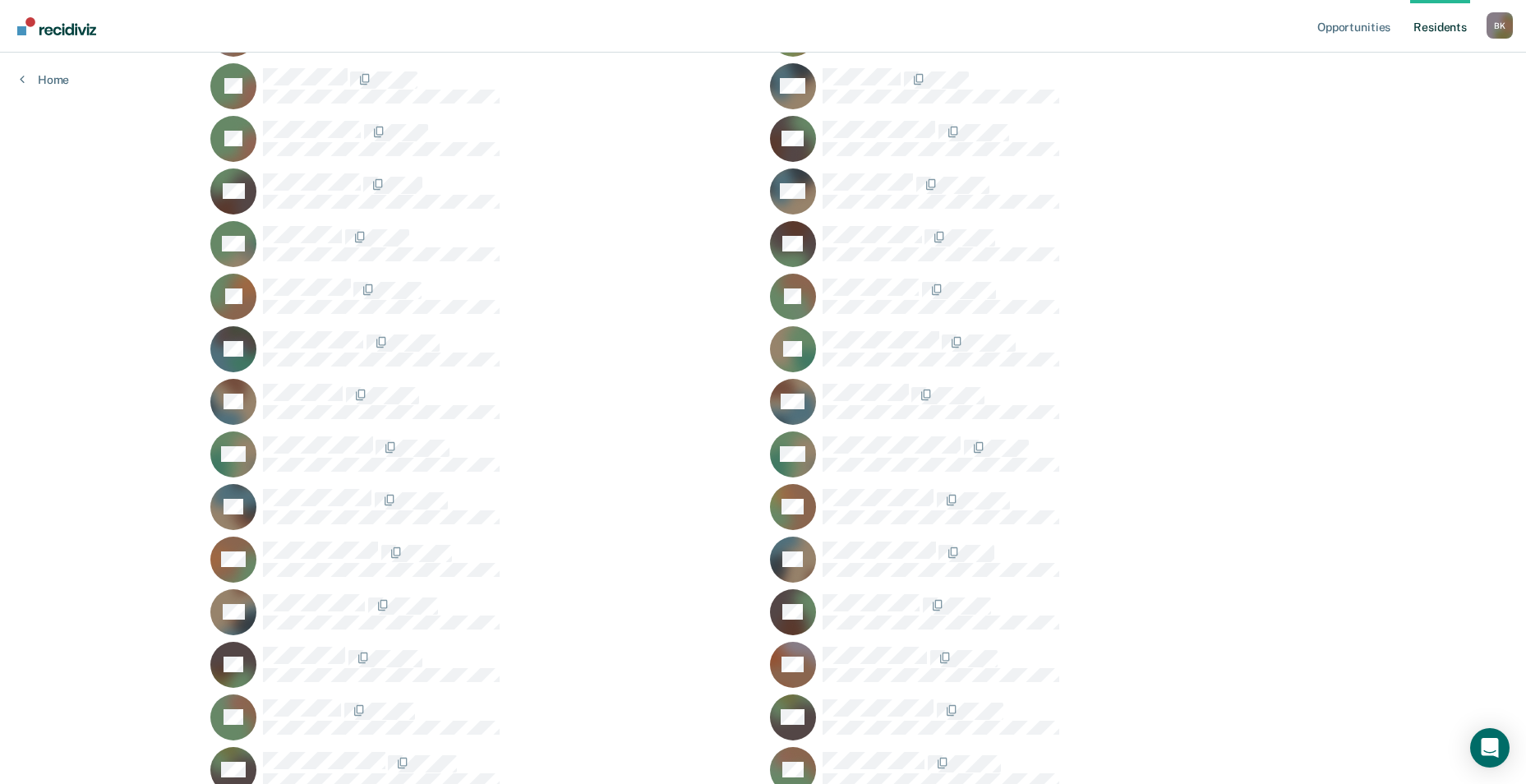
scroll to position [1009, 0]
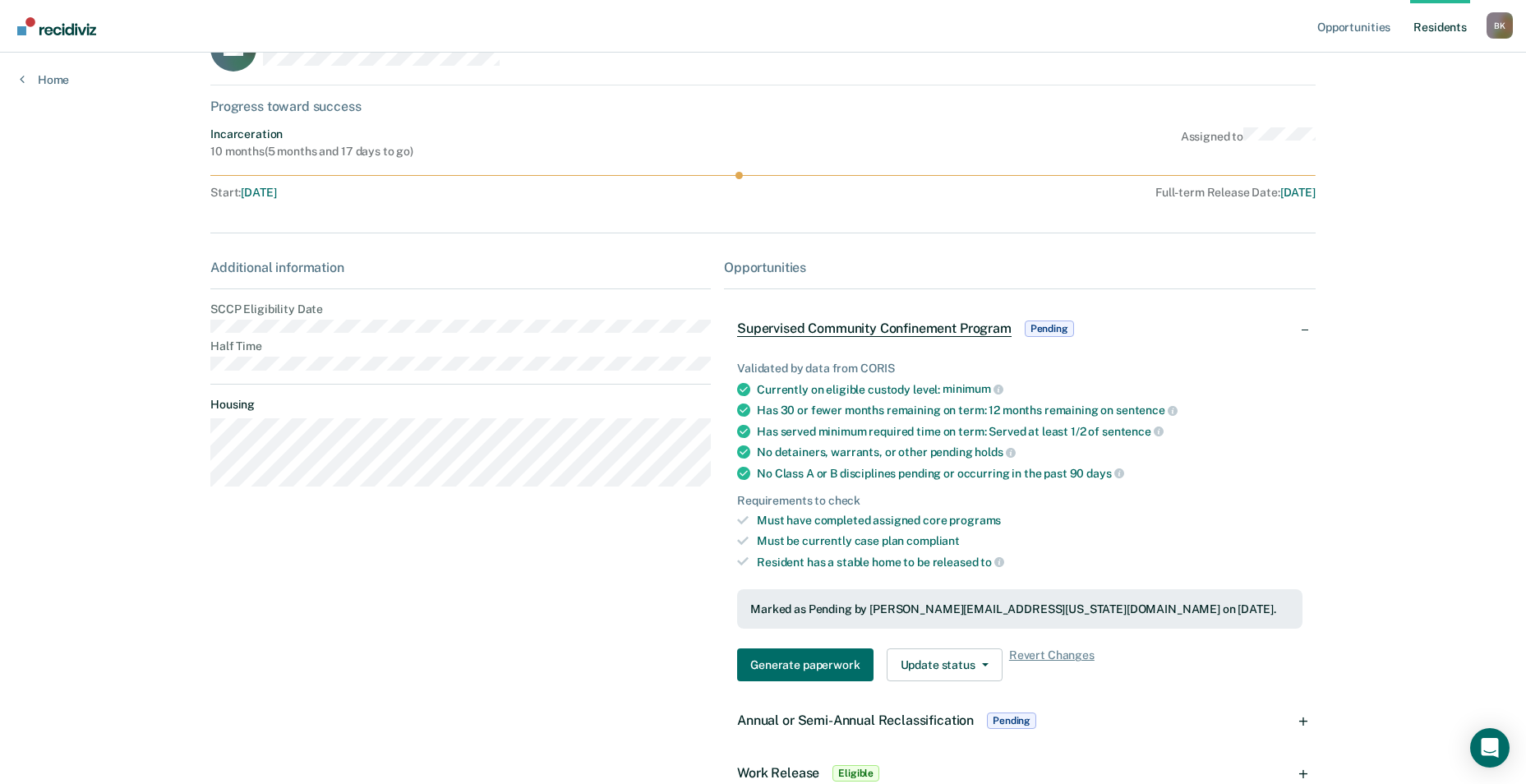
scroll to position [83, 0]
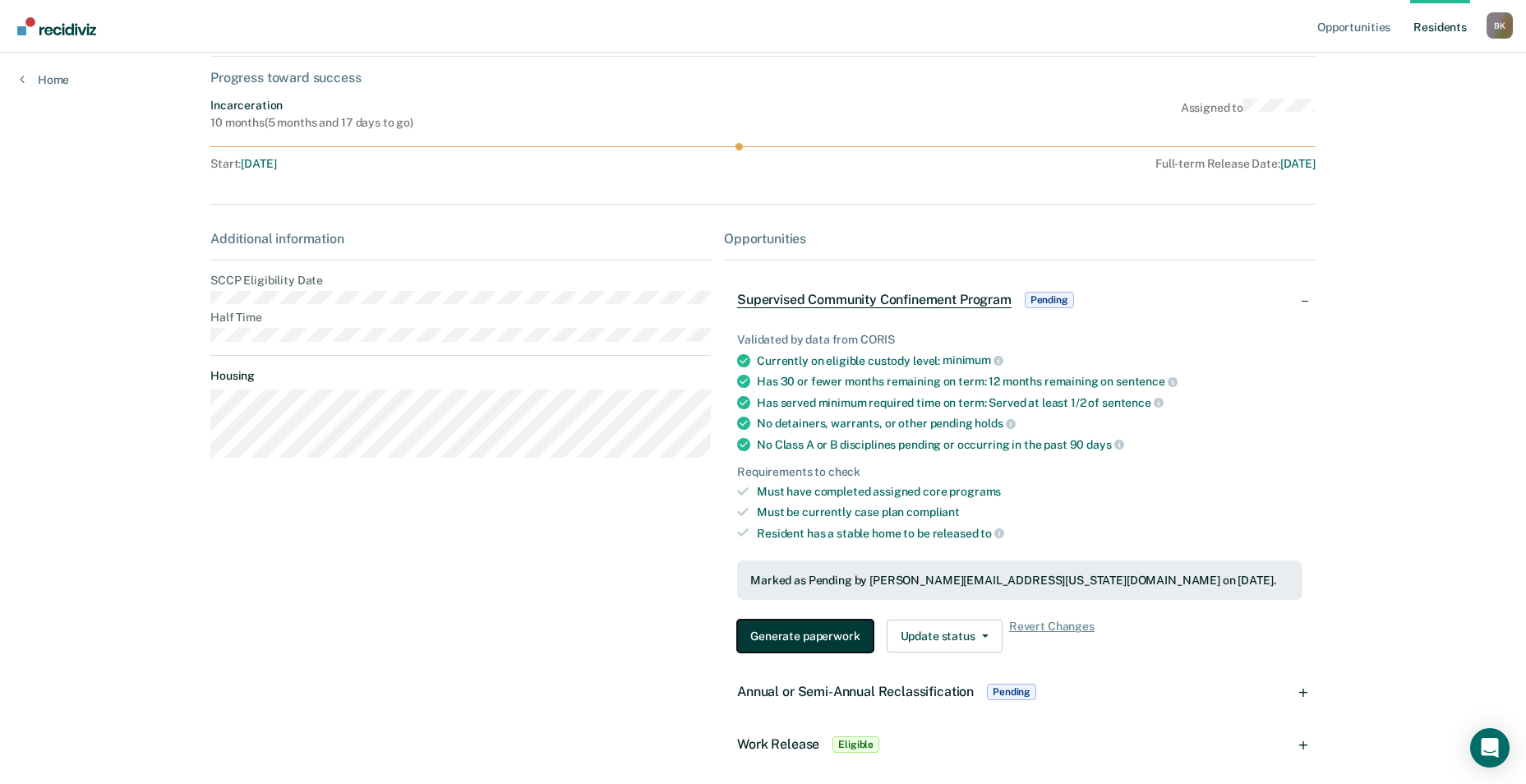
click at [828, 640] on button "Generate paperwork" at bounding box center [804, 635] width 135 height 33
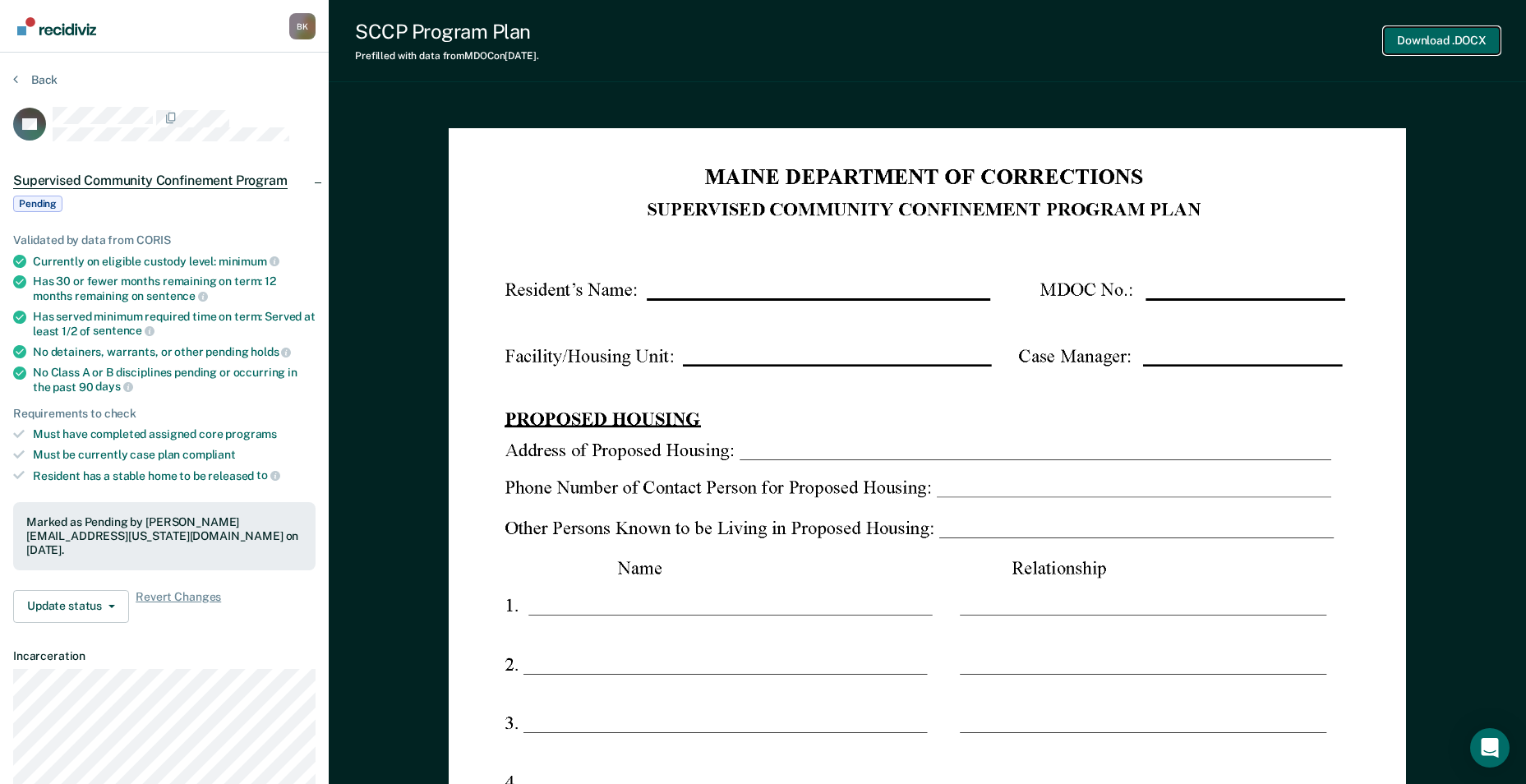
click at [1456, 47] on button "Download .DOCX" at bounding box center [1441, 41] width 116 height 27
drag, startPoint x: 1018, startPoint y: 62, endPoint x: 884, endPoint y: 69, distance: 134.2
click at [1018, 62] on div "SCCP Program Plan Prefilled with data from MDOC on 09-17-2025 . Download .DOCX" at bounding box center [927, 41] width 1197 height 83
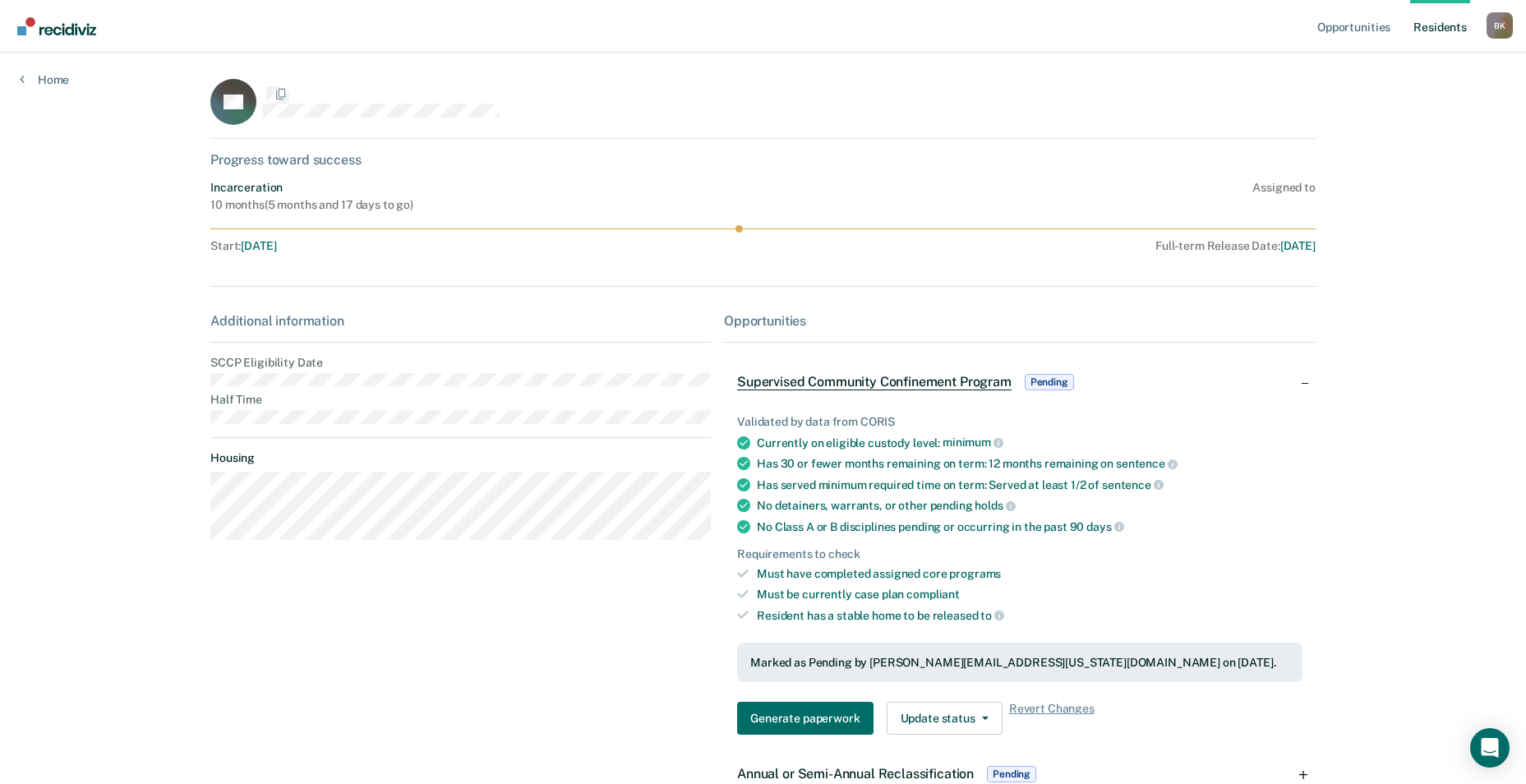
scroll to position [83, 0]
